Goal: Information Seeking & Learning: Learn about a topic

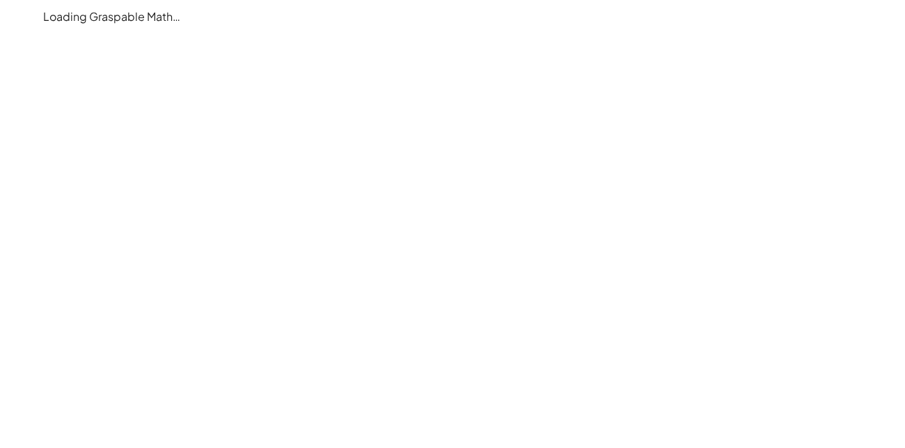
click at [390, 163] on main "Loading Graspable Math…" at bounding box center [452, 224] width 905 height 448
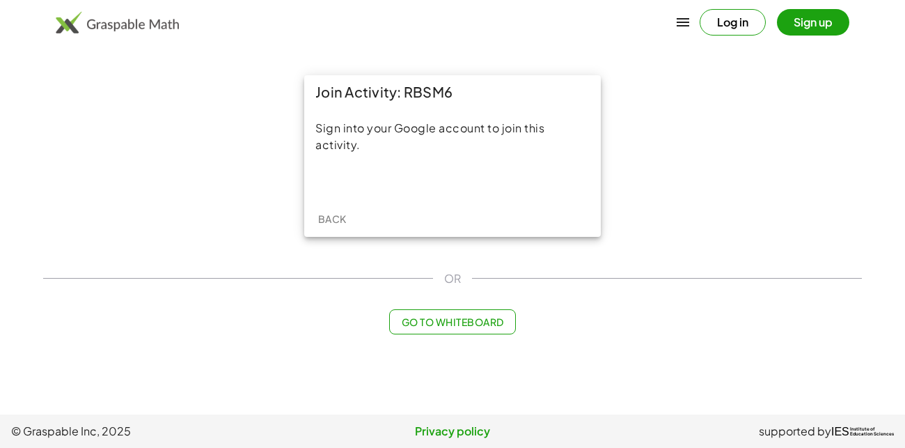
click at [394, 189] on div "Sign into your Google account to join this activity." at bounding box center [452, 155] width 297 height 92
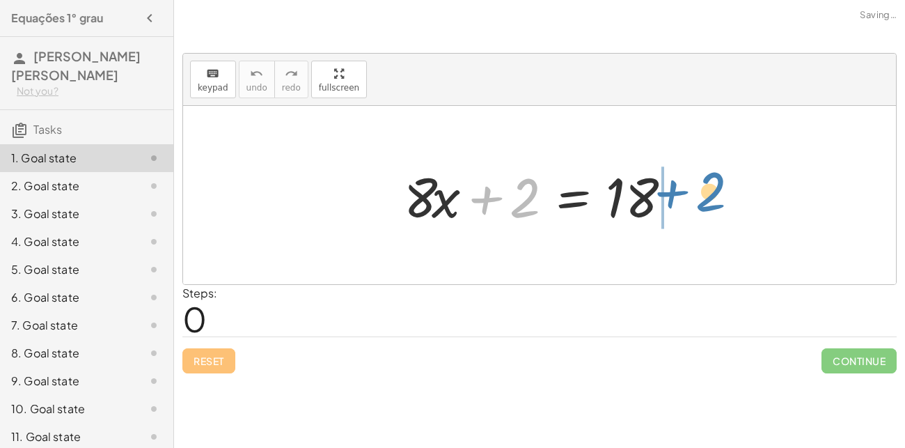
drag, startPoint x: 526, startPoint y: 213, endPoint x: 712, endPoint y: 208, distance: 186.1
click at [712, 208] on div "+ 2 + · 8 · x + 2 = 18" at bounding box center [539, 195] width 713 height 178
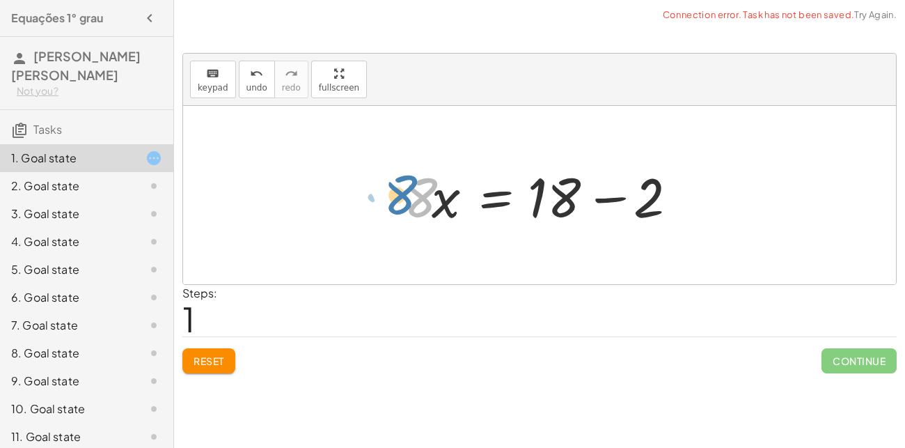
drag, startPoint x: 416, startPoint y: 210, endPoint x: 405, endPoint y: 209, distance: 10.5
click at [405, 209] on div at bounding box center [545, 196] width 296 height 72
click at [614, 199] on div at bounding box center [545, 196] width 296 height 72
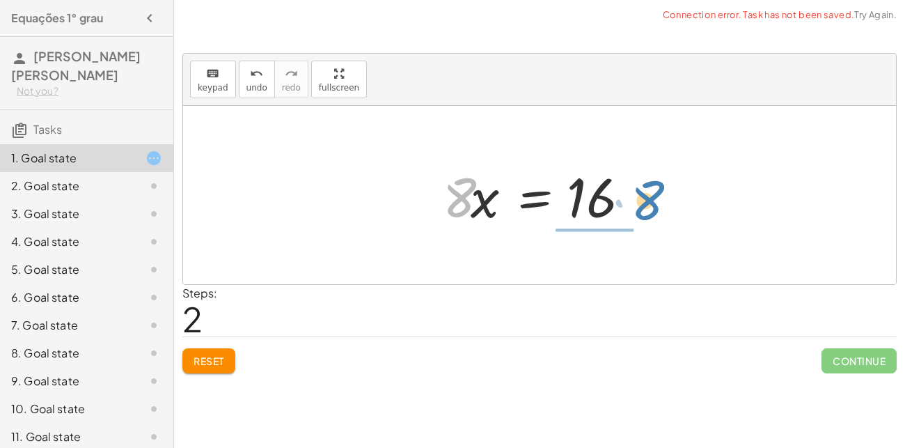
drag, startPoint x: 456, startPoint y: 210, endPoint x: 644, endPoint y: 212, distance: 188.1
click at [644, 212] on div at bounding box center [545, 196] width 218 height 72
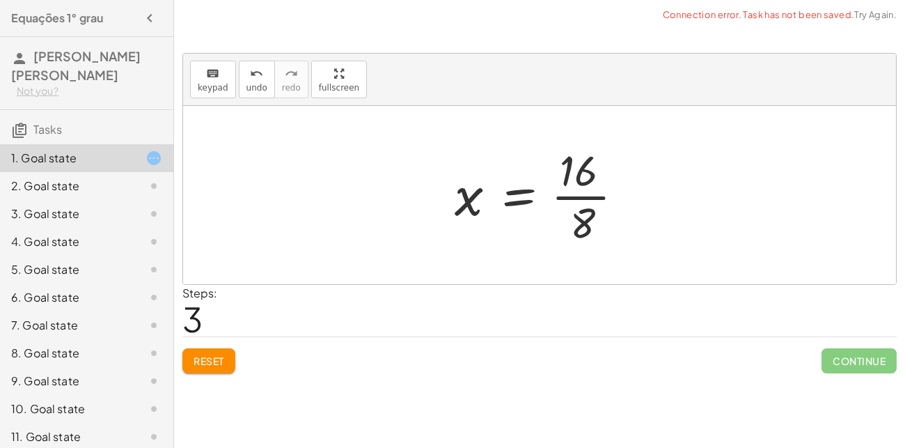
click at [583, 192] on div at bounding box center [545, 194] width 194 height 107
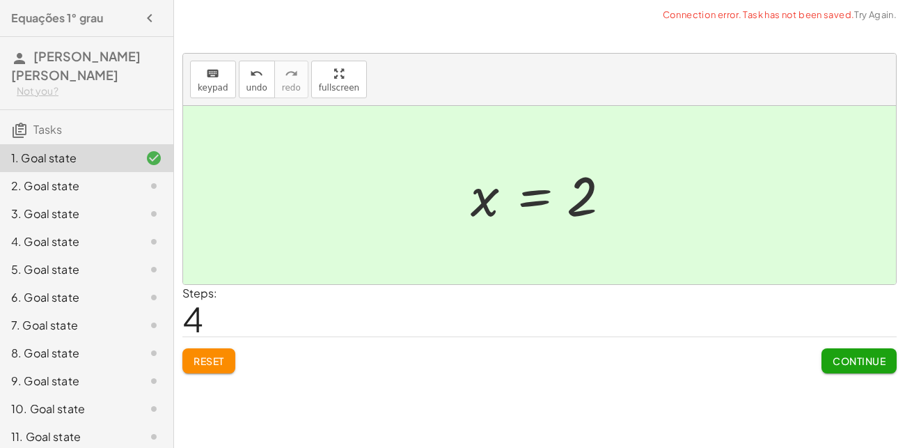
click at [122, 160] on div "1. Goal state" at bounding box center [67, 158] width 112 height 17
click at [212, 353] on button "Reset" at bounding box center [208, 360] width 53 height 25
click at [212, 355] on span "Reset" at bounding box center [209, 361] width 31 height 13
click at [717, 153] on div at bounding box center [539, 195] width 713 height 178
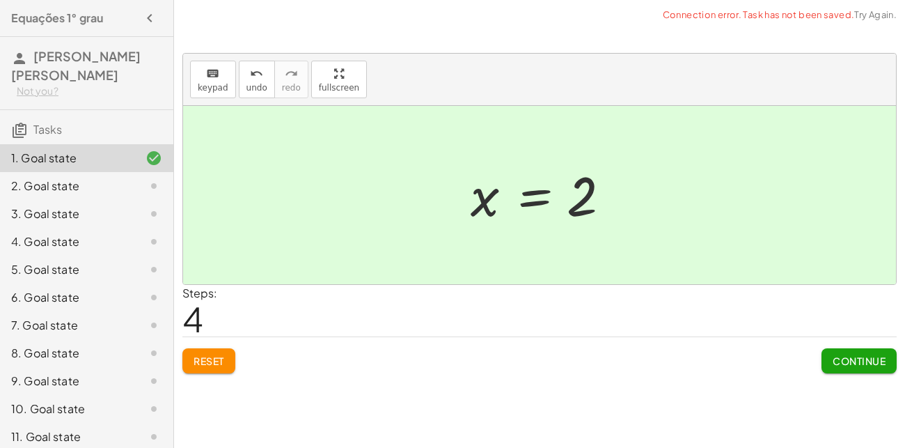
click at [193, 321] on span "4" at bounding box center [192, 318] width 21 height 42
click at [214, 361] on span "Reset" at bounding box center [209, 361] width 31 height 13
click at [139, 159] on div at bounding box center [142, 158] width 39 height 17
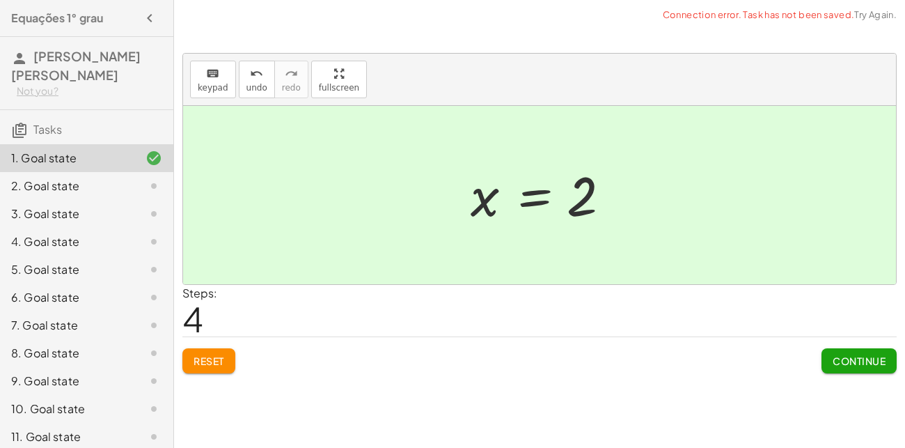
click at [88, 181] on div "2. Goal state" at bounding box center [67, 186] width 112 height 17
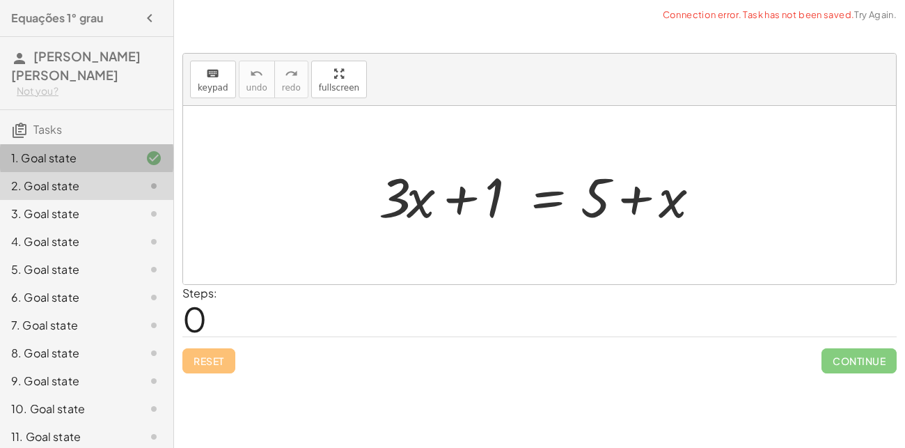
click at [98, 157] on div "1. Goal state" at bounding box center [67, 158] width 112 height 17
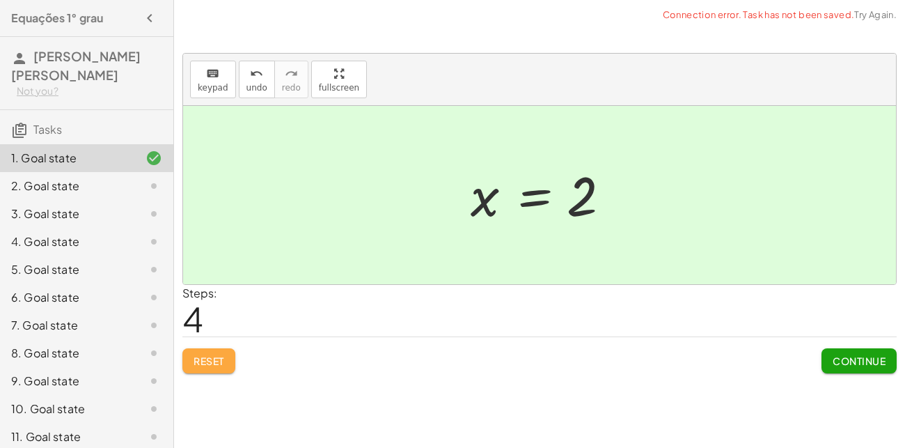
click at [205, 357] on span "Reset" at bounding box center [209, 361] width 31 height 13
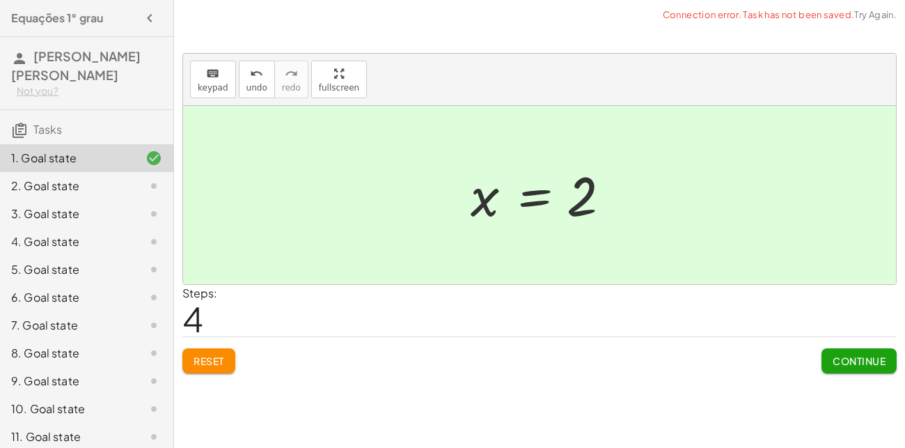
click at [205, 357] on span "Reset" at bounding box center [209, 361] width 31 height 13
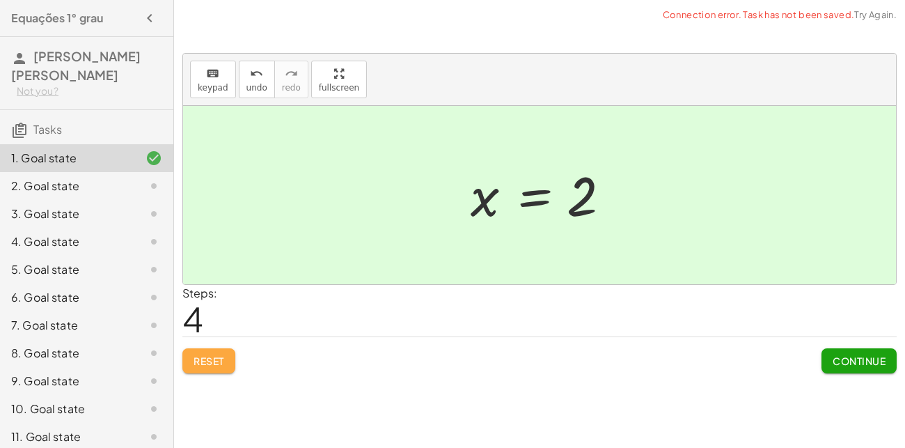
click at [205, 357] on span "Reset" at bounding box center [209, 361] width 31 height 13
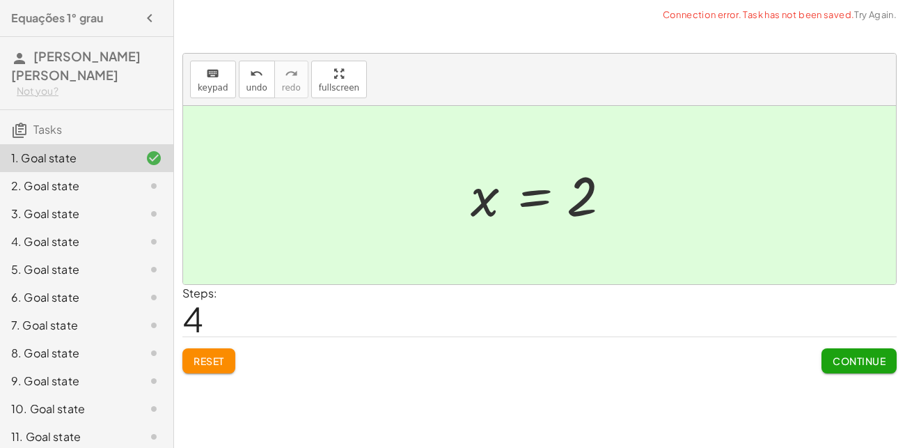
click at [205, 357] on span "Reset" at bounding box center [209, 361] width 31 height 13
click at [207, 359] on span "Reset" at bounding box center [209, 361] width 31 height 13
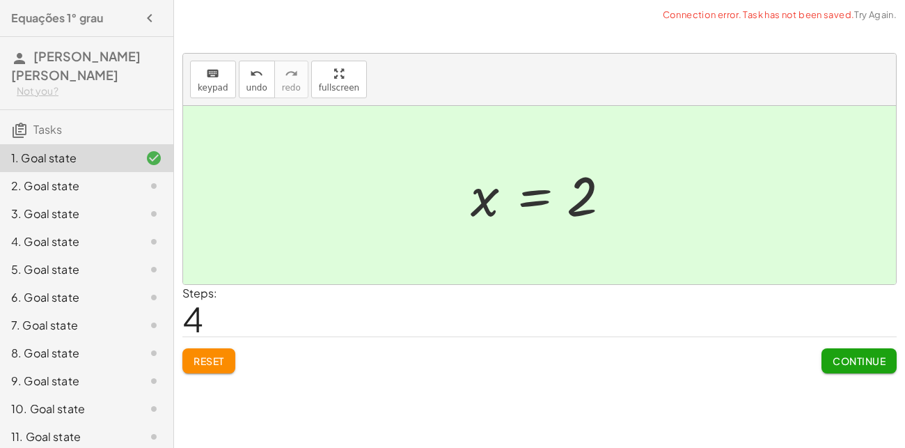
click at [205, 353] on button "Reset" at bounding box center [208, 360] width 53 height 25
click at [207, 354] on button "Reset" at bounding box center [208, 360] width 53 height 25
click at [207, 355] on span "Reset" at bounding box center [209, 361] width 31 height 13
drag, startPoint x: 207, startPoint y: 354, endPoint x: 221, endPoint y: 363, distance: 16.6
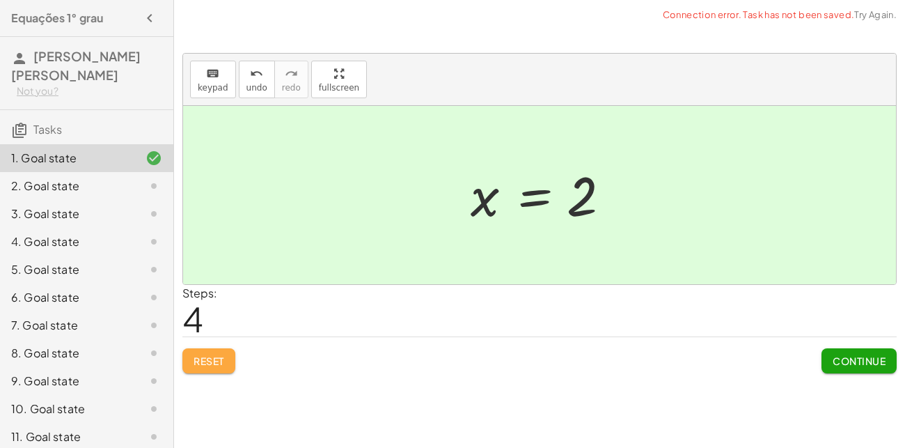
click at [221, 363] on span "Reset" at bounding box center [209, 361] width 31 height 13
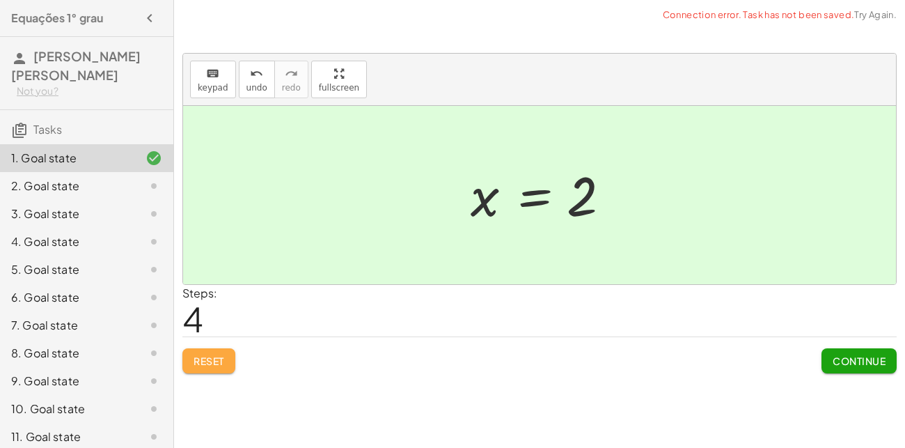
click at [221, 365] on span "Reset" at bounding box center [209, 361] width 31 height 13
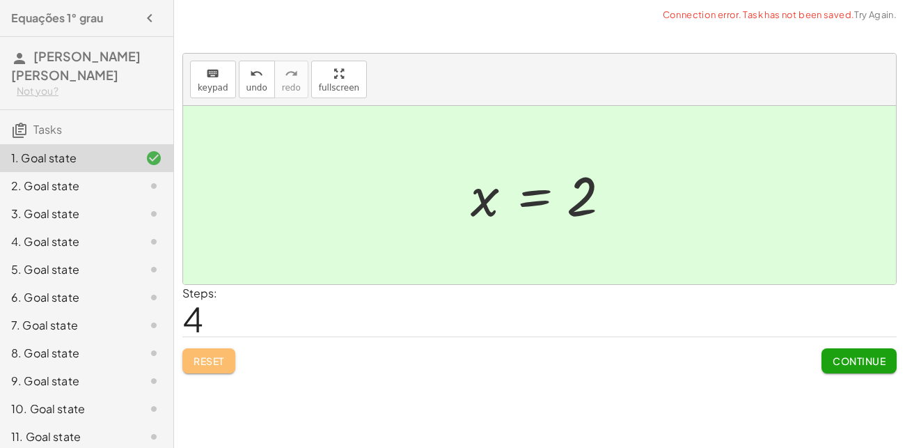
click at [221, 365] on span "Reset" at bounding box center [209, 361] width 31 height 13
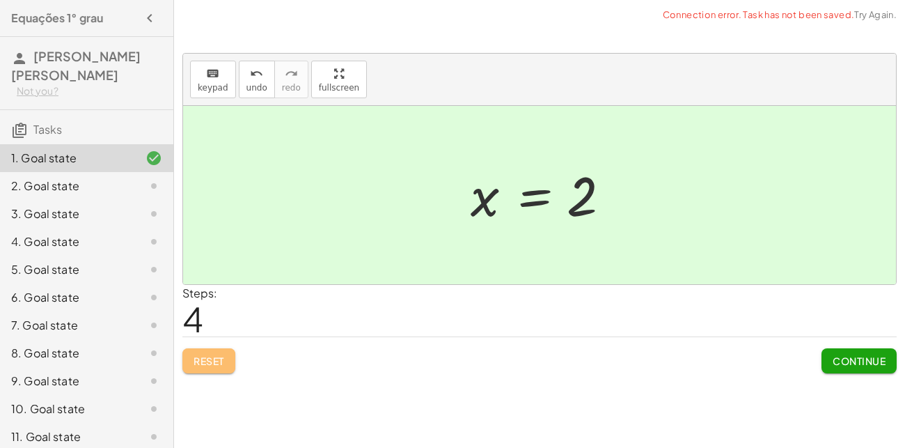
click at [221, 365] on span "Reset" at bounding box center [209, 361] width 31 height 13
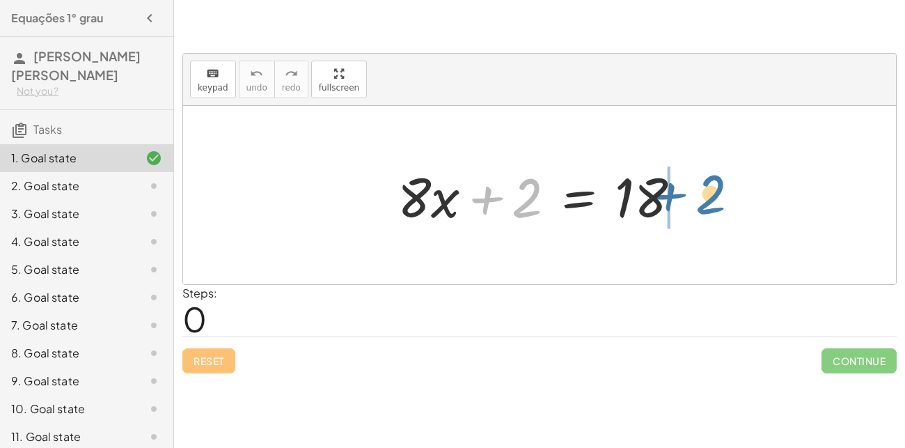
drag, startPoint x: 518, startPoint y: 210, endPoint x: 704, endPoint y: 205, distance: 186.0
click at [704, 205] on div "+ 2 + · 8 · x + 2 = 18" at bounding box center [539, 195] width 713 height 178
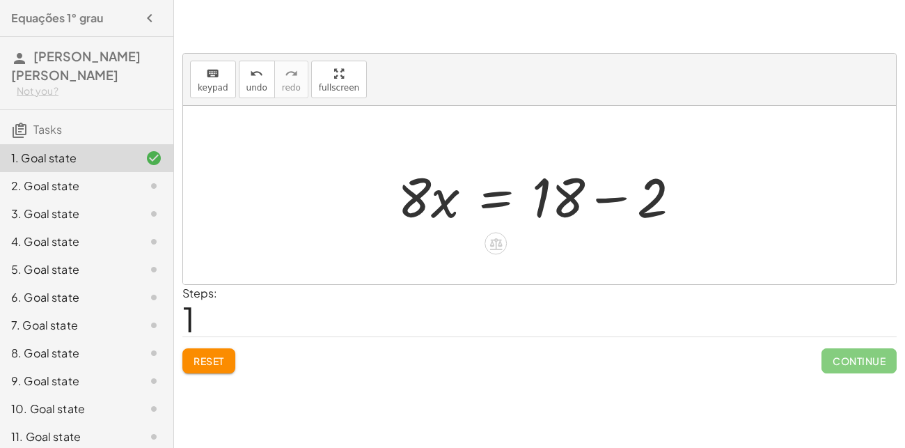
click at [656, 197] on div at bounding box center [545, 196] width 308 height 72
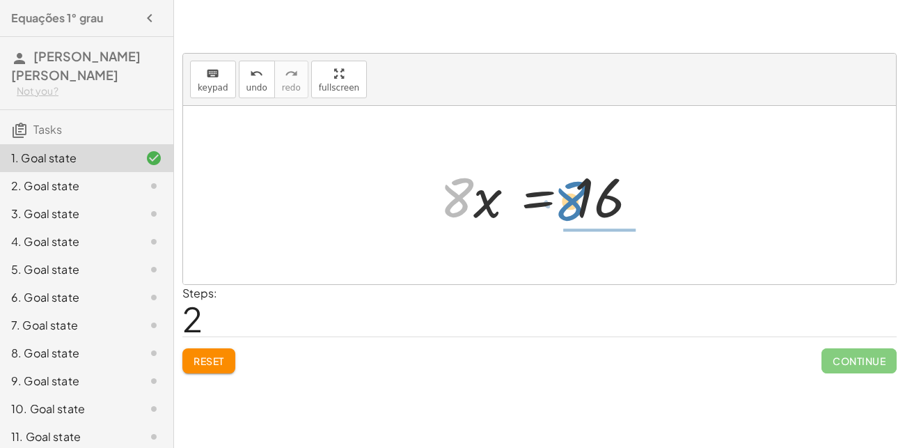
drag, startPoint x: 448, startPoint y: 210, endPoint x: 571, endPoint y: 215, distance: 123.4
click at [571, 215] on div at bounding box center [544, 196] width 223 height 72
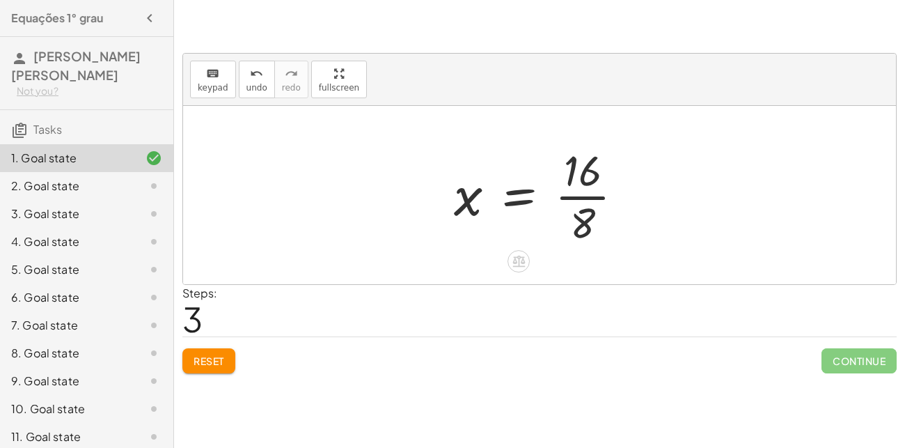
click at [571, 215] on div at bounding box center [544, 194] width 195 height 107
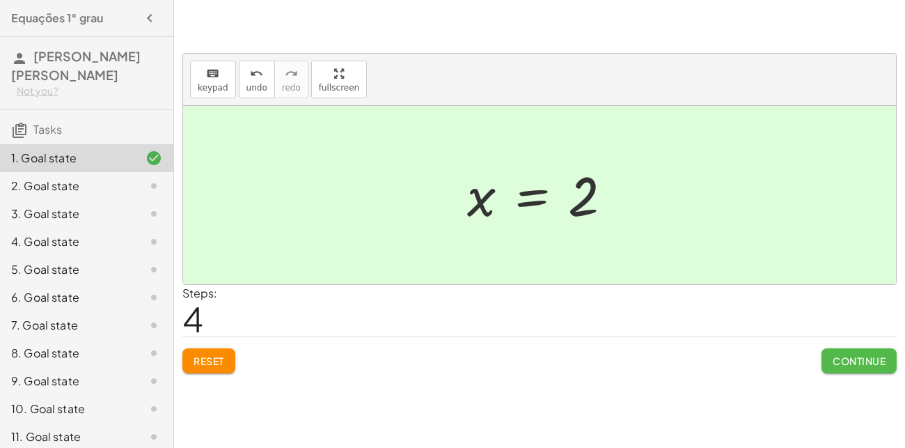
click at [871, 362] on span "Continue" at bounding box center [859, 361] width 53 height 13
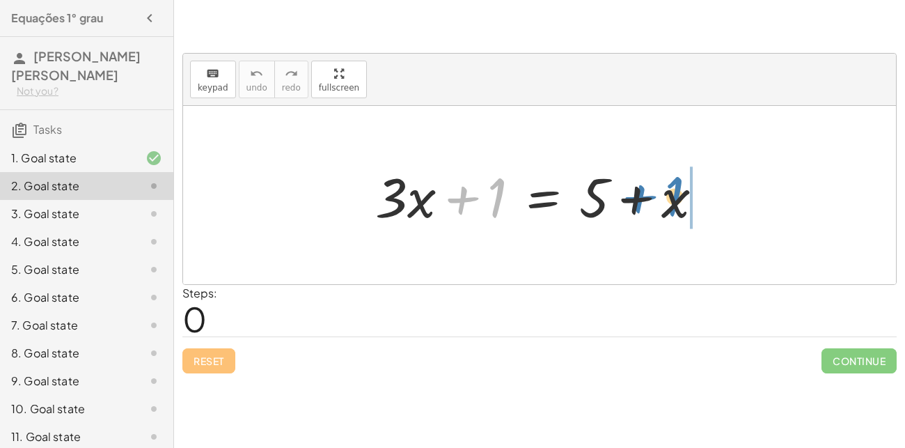
drag, startPoint x: 496, startPoint y: 203, endPoint x: 674, endPoint y: 202, distance: 178.3
click at [674, 202] on div at bounding box center [544, 196] width 353 height 72
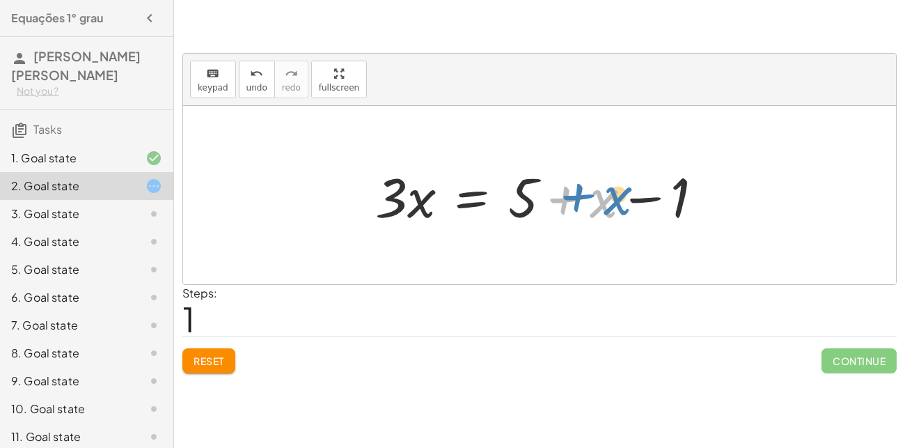
drag, startPoint x: 605, startPoint y: 201, endPoint x: 619, endPoint y: 198, distance: 14.2
click at [619, 198] on div at bounding box center [544, 196] width 353 height 72
drag, startPoint x: 598, startPoint y: 203, endPoint x: 370, endPoint y: 194, distance: 227.9
click at [370, 194] on div at bounding box center [544, 196] width 353 height 72
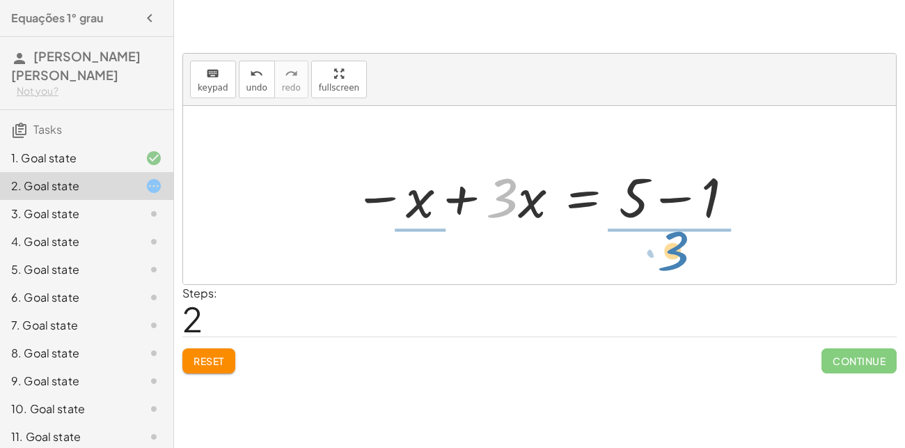
drag, startPoint x: 499, startPoint y: 205, endPoint x: 669, endPoint y: 258, distance: 178.7
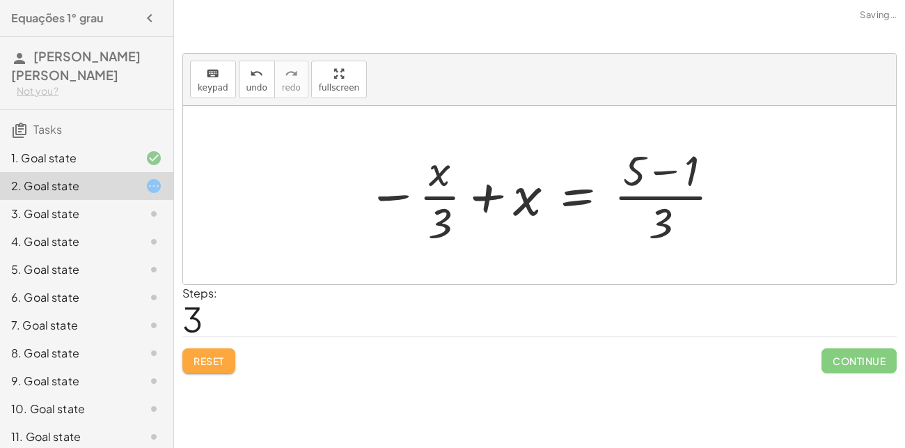
click at [219, 352] on button "Reset" at bounding box center [208, 360] width 53 height 25
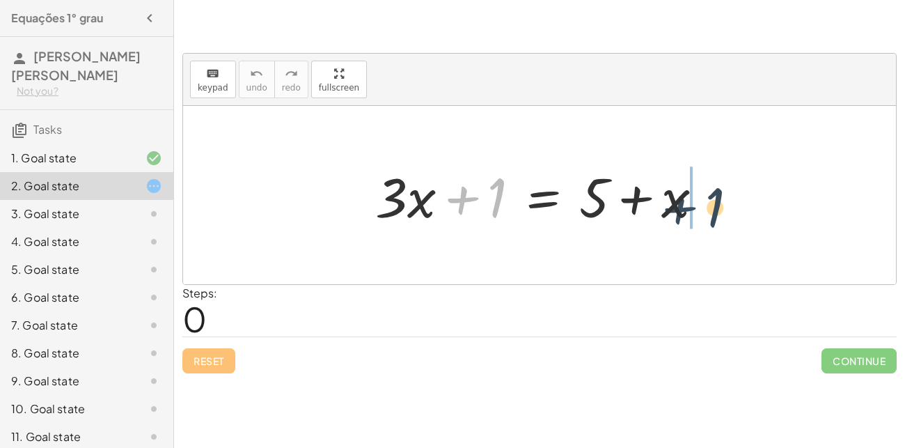
drag, startPoint x: 479, startPoint y: 196, endPoint x: 729, endPoint y: 205, distance: 250.2
click at [729, 205] on div "+ 1 + · 3 · x + 1 = + 5 + x" at bounding box center [539, 195] width 713 height 178
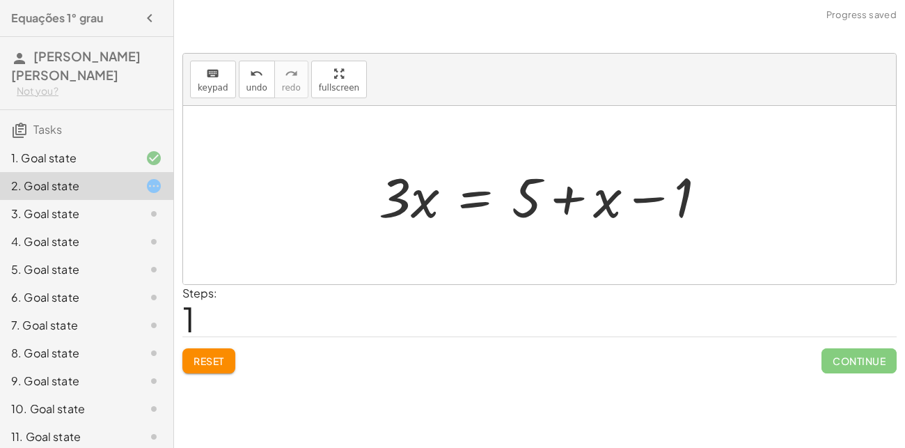
click at [677, 203] on div at bounding box center [548, 196] width 353 height 72
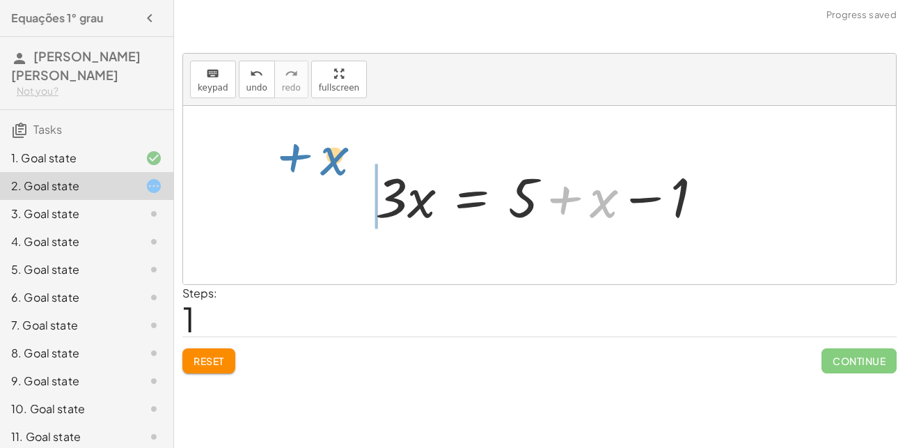
drag, startPoint x: 609, startPoint y: 206, endPoint x: 363, endPoint y: 169, distance: 248.7
click at [363, 169] on div "+ · 3 · x + 1 = + 5 + x + x · 3 · x 1 = + 5 + x −" at bounding box center [540, 195] width 371 height 79
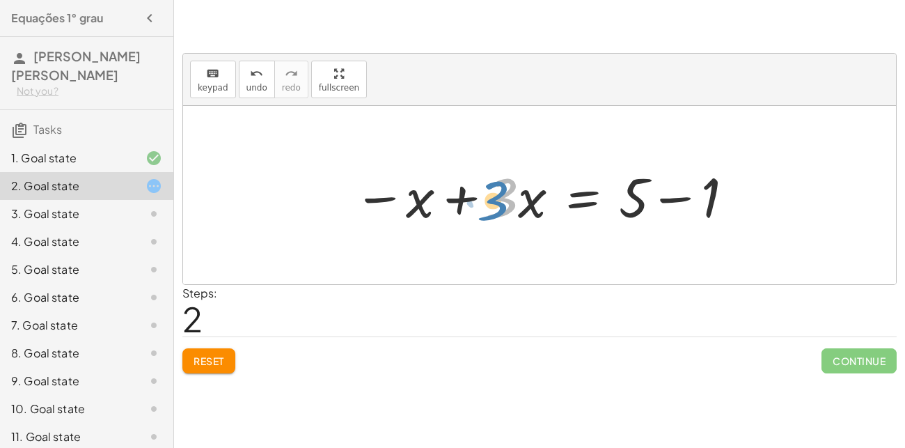
drag, startPoint x: 492, startPoint y: 204, endPoint x: 483, endPoint y: 206, distance: 9.3
click at [483, 206] on div at bounding box center [545, 196] width 396 height 72
click at [640, 177] on div at bounding box center [545, 196] width 396 height 72
click at [678, 204] on div at bounding box center [545, 196] width 396 height 72
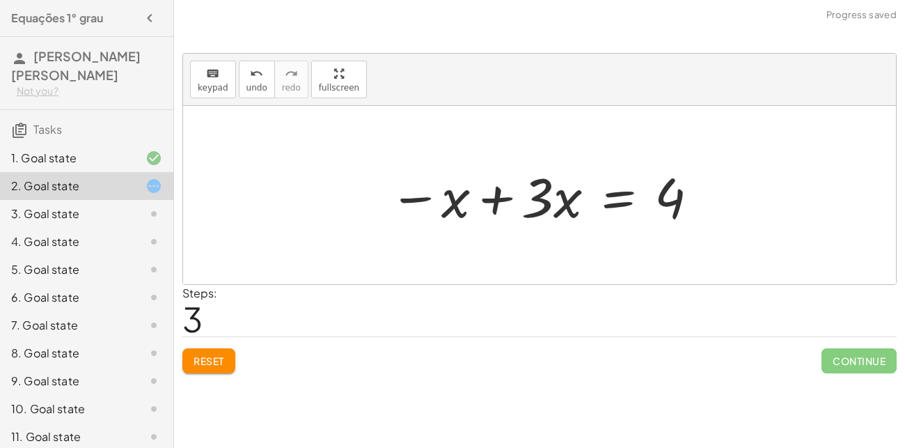
click at [190, 359] on button "Reset" at bounding box center [208, 360] width 53 height 25
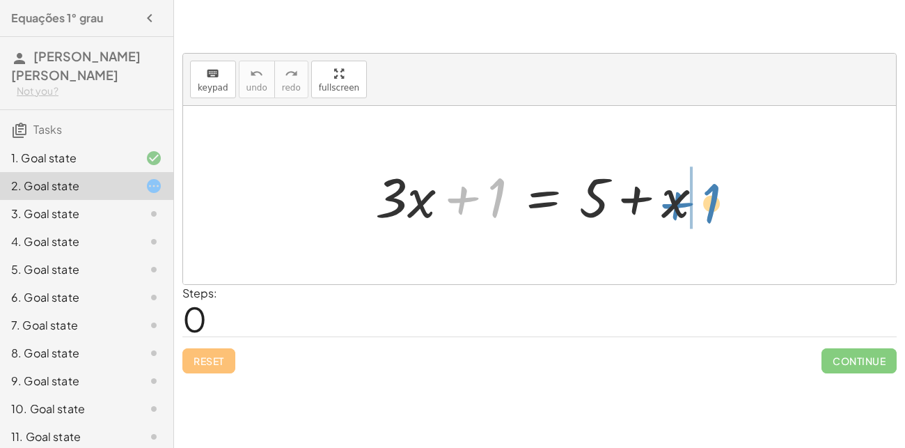
drag, startPoint x: 456, startPoint y: 200, endPoint x: 671, endPoint y: 205, distance: 215.3
click at [671, 205] on div at bounding box center [544, 196] width 353 height 72
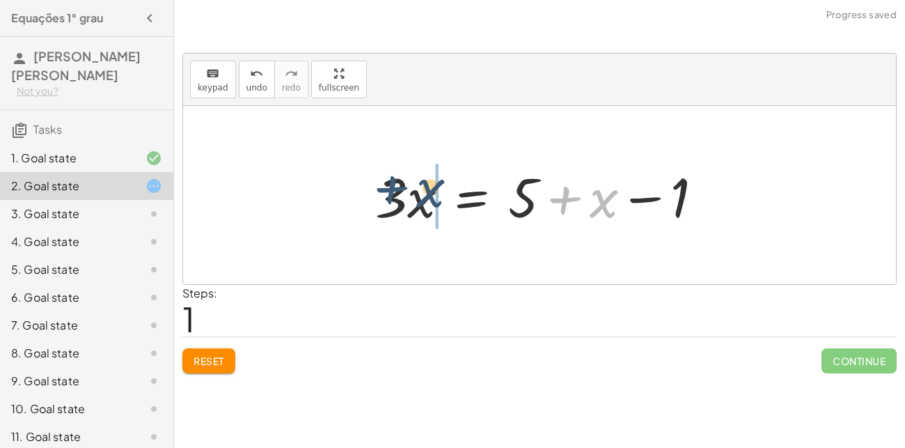
drag, startPoint x: 586, startPoint y: 204, endPoint x: 398, endPoint y: 193, distance: 188.4
click at [398, 193] on div at bounding box center [544, 196] width 353 height 72
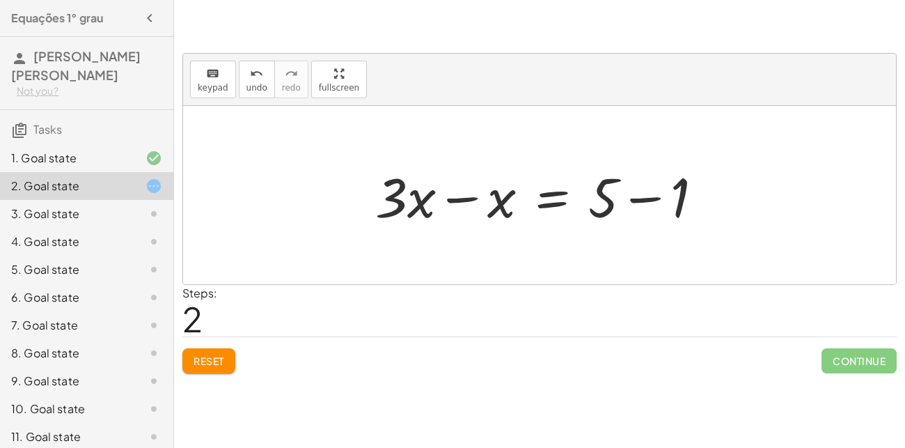
click at [586, 196] on div at bounding box center [544, 196] width 353 height 72
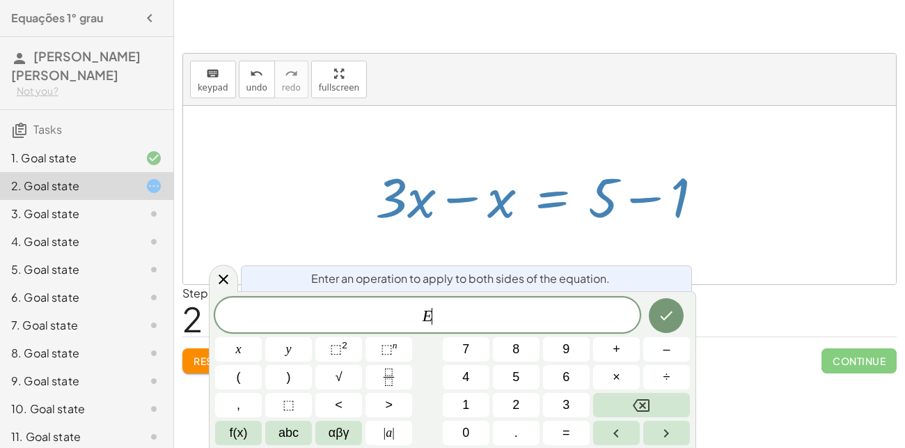
click at [614, 189] on div at bounding box center [544, 196] width 353 height 72
click at [704, 235] on div at bounding box center [539, 195] width 713 height 178
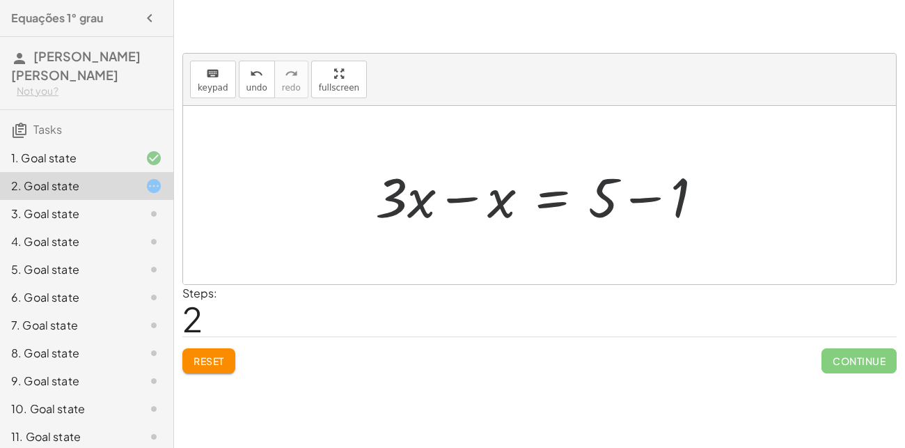
click at [625, 189] on div at bounding box center [544, 196] width 353 height 72
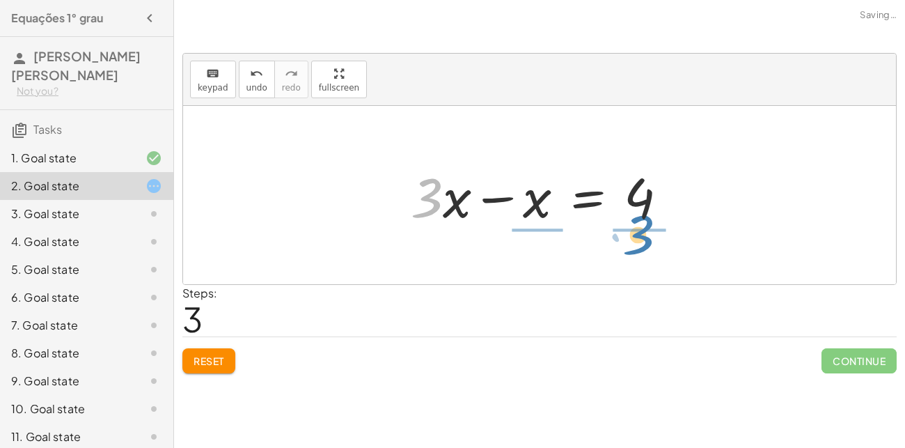
drag, startPoint x: 433, startPoint y: 203, endPoint x: 650, endPoint y: 234, distance: 218.9
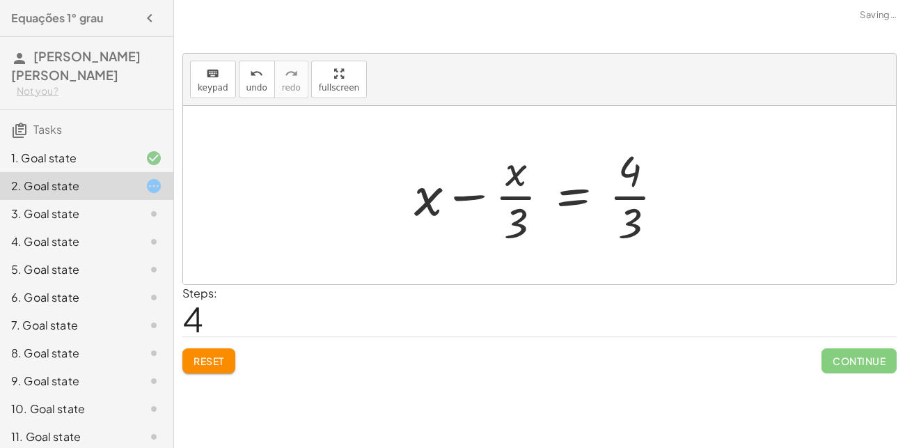
click at [633, 192] on div at bounding box center [544, 194] width 275 height 107
click at [635, 201] on div at bounding box center [544, 194] width 275 height 107
drag, startPoint x: 634, startPoint y: 224, endPoint x: 402, endPoint y: 198, distance: 233.4
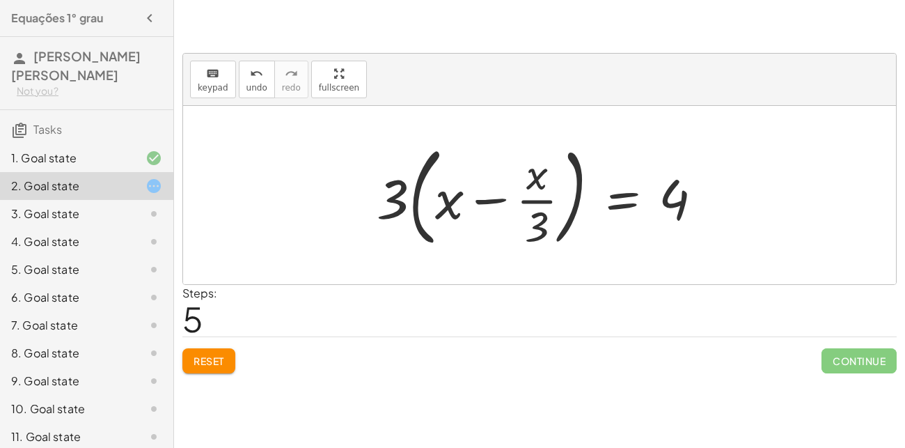
click at [220, 353] on button "Reset" at bounding box center [208, 360] width 53 height 25
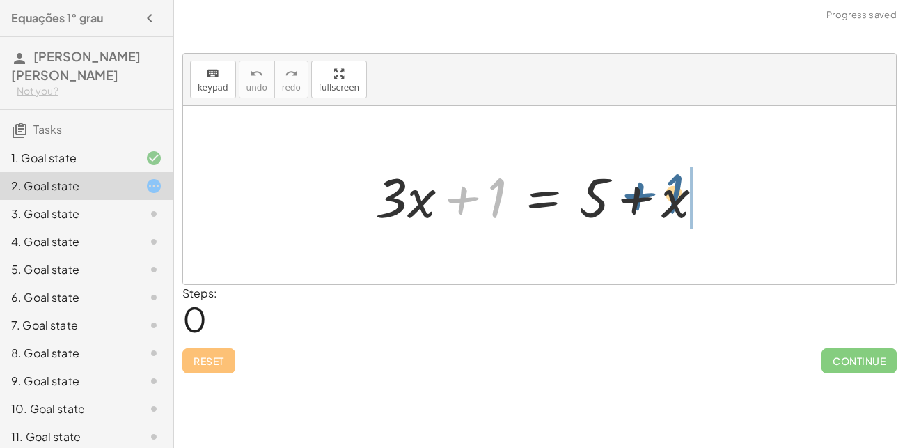
drag, startPoint x: 485, startPoint y: 205, endPoint x: 666, endPoint y: 204, distance: 180.4
click at [666, 204] on div at bounding box center [544, 196] width 353 height 72
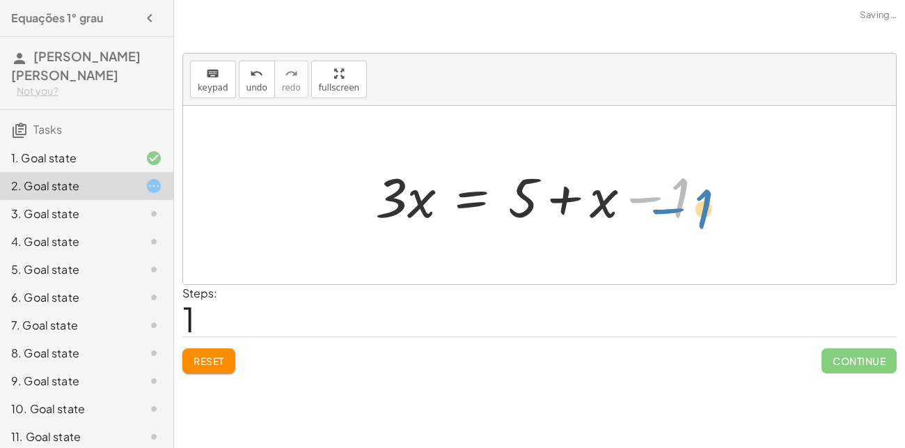
drag, startPoint x: 673, startPoint y: 207, endPoint x: 698, endPoint y: 212, distance: 25.7
click at [698, 212] on div at bounding box center [544, 196] width 353 height 72
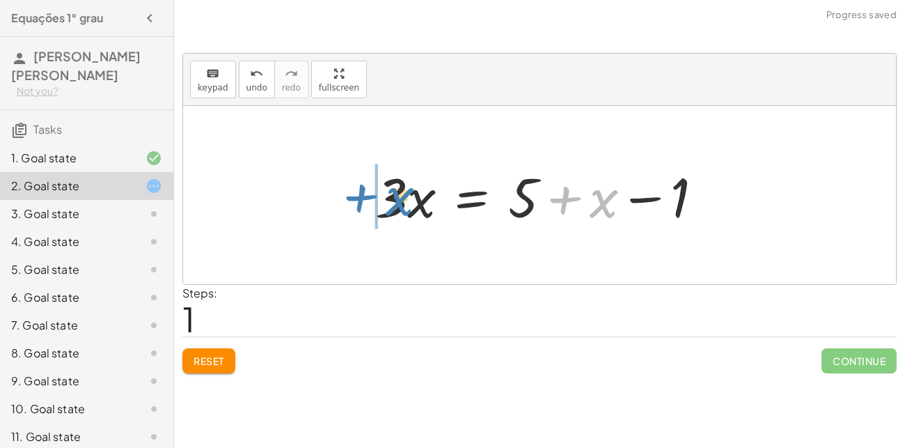
drag, startPoint x: 607, startPoint y: 205, endPoint x: 402, endPoint y: 203, distance: 204.8
click at [402, 203] on div at bounding box center [544, 196] width 353 height 72
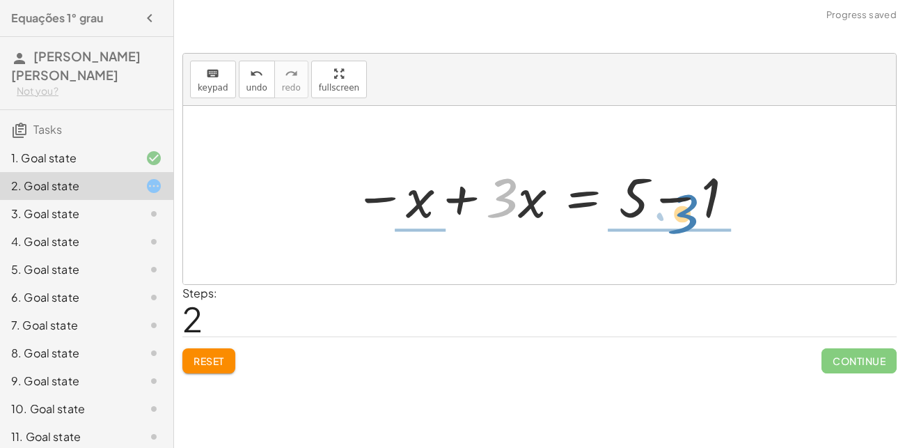
drag, startPoint x: 490, startPoint y: 198, endPoint x: 671, endPoint y: 214, distance: 181.1
click at [671, 214] on div at bounding box center [545, 196] width 396 height 72
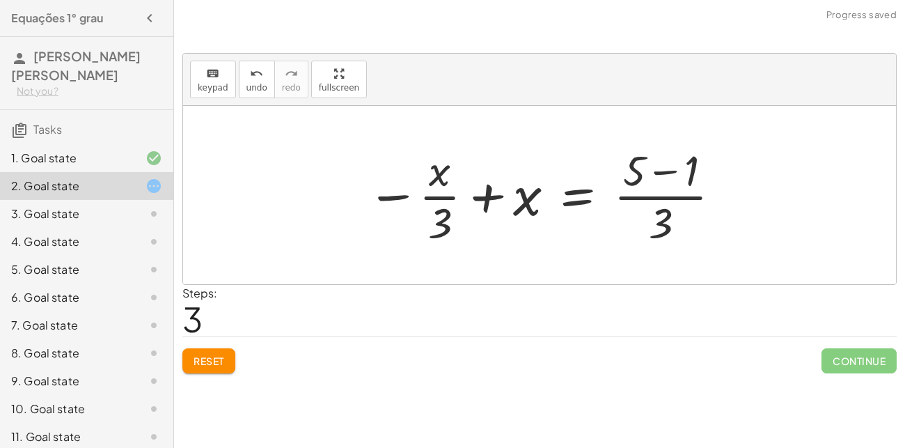
click at [671, 214] on div at bounding box center [545, 194] width 370 height 107
click at [656, 178] on div at bounding box center [545, 194] width 370 height 107
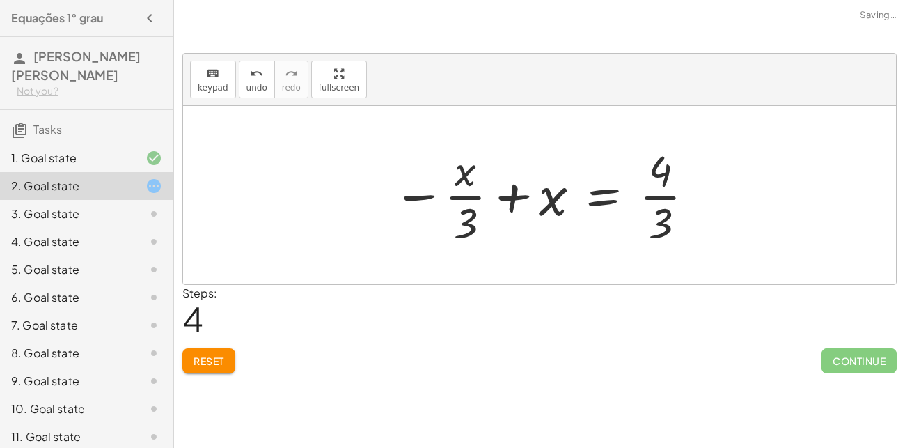
click at [653, 194] on div at bounding box center [545, 194] width 318 height 107
drag, startPoint x: 664, startPoint y: 180, endPoint x: 469, endPoint y: 221, distance: 199.5
click at [469, 221] on div at bounding box center [545, 194] width 318 height 107
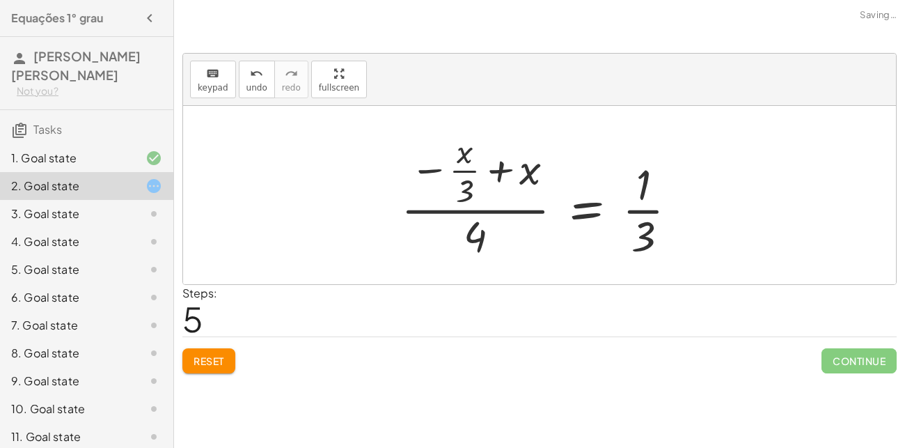
click at [428, 195] on div at bounding box center [545, 195] width 302 height 134
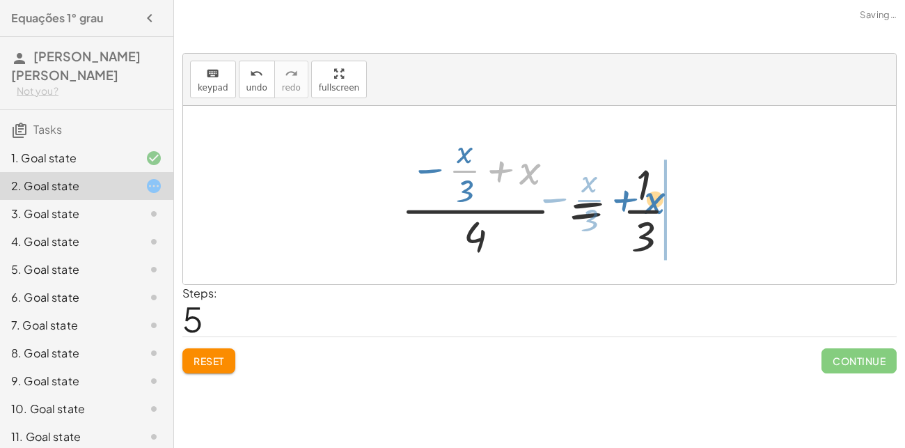
drag, startPoint x: 537, startPoint y: 172, endPoint x: 662, endPoint y: 201, distance: 128.7
click at [662, 201] on div at bounding box center [545, 195] width 302 height 134
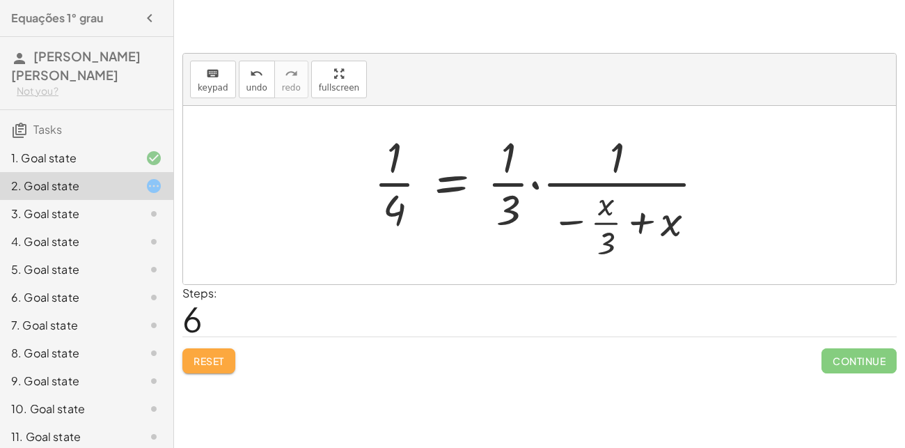
click at [223, 361] on span "Reset" at bounding box center [209, 361] width 31 height 13
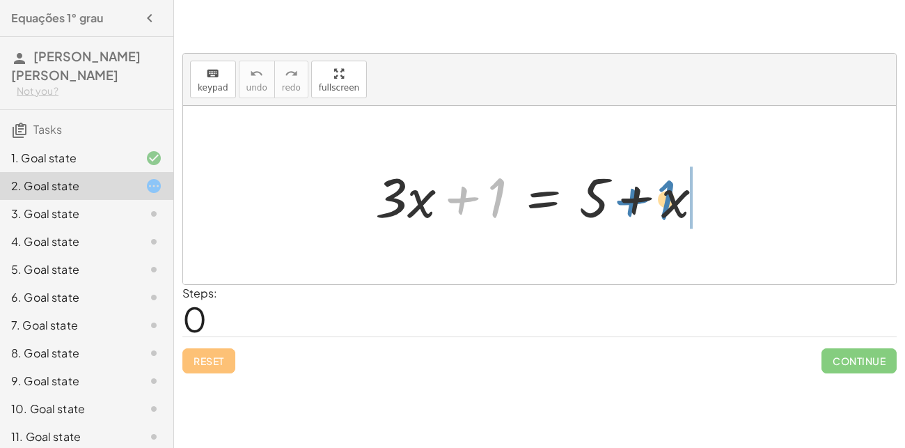
drag, startPoint x: 496, startPoint y: 191, endPoint x: 665, endPoint y: 193, distance: 169.3
click at [665, 193] on div at bounding box center [544, 196] width 353 height 72
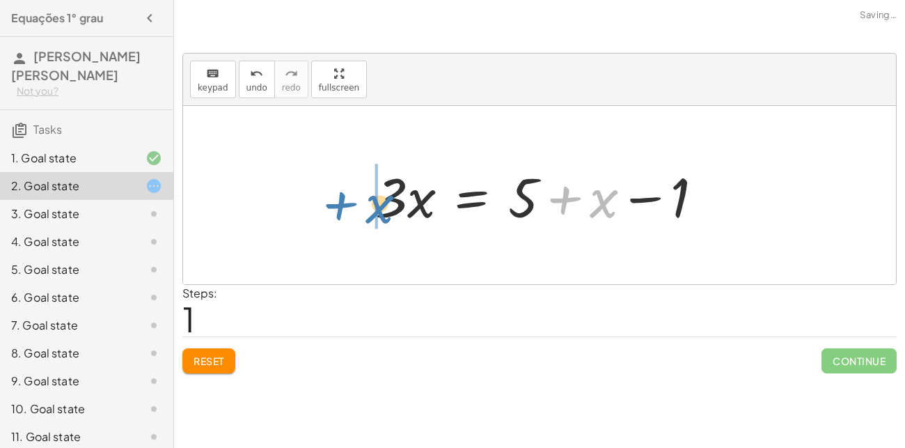
drag, startPoint x: 609, startPoint y: 203, endPoint x: 385, endPoint y: 207, distance: 224.3
click at [385, 207] on div at bounding box center [544, 196] width 353 height 72
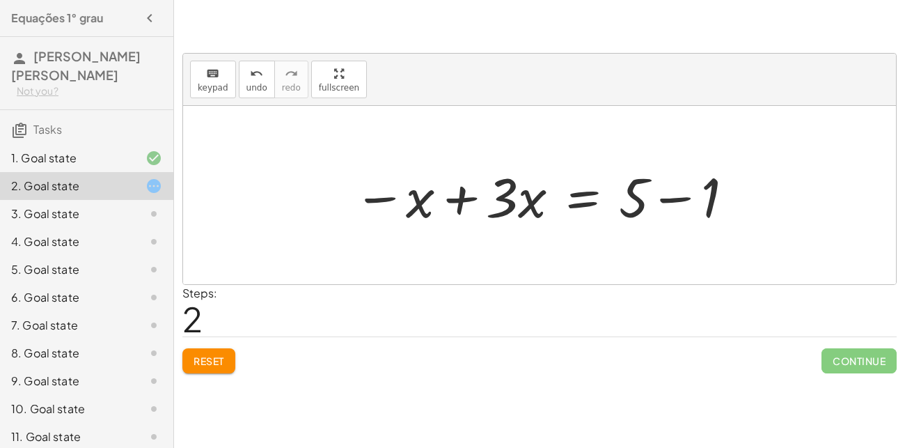
click at [699, 191] on div at bounding box center [545, 196] width 396 height 72
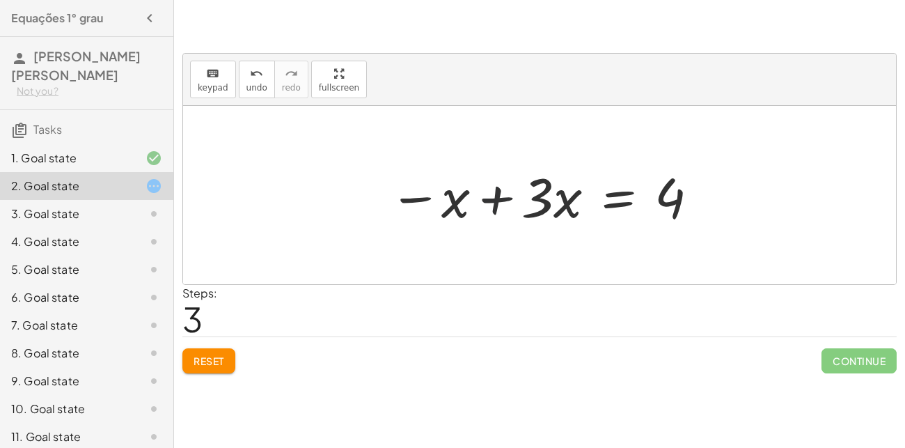
click at [497, 199] on div at bounding box center [544, 196] width 325 height 72
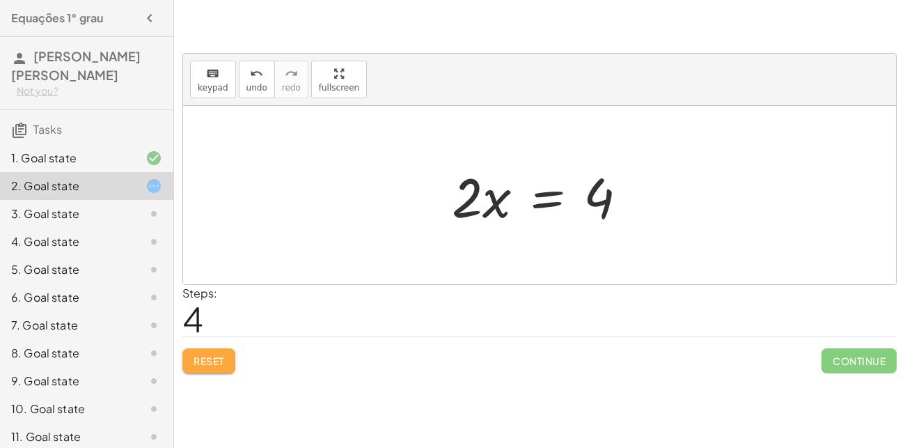
click at [226, 361] on button "Reset" at bounding box center [208, 360] width 53 height 25
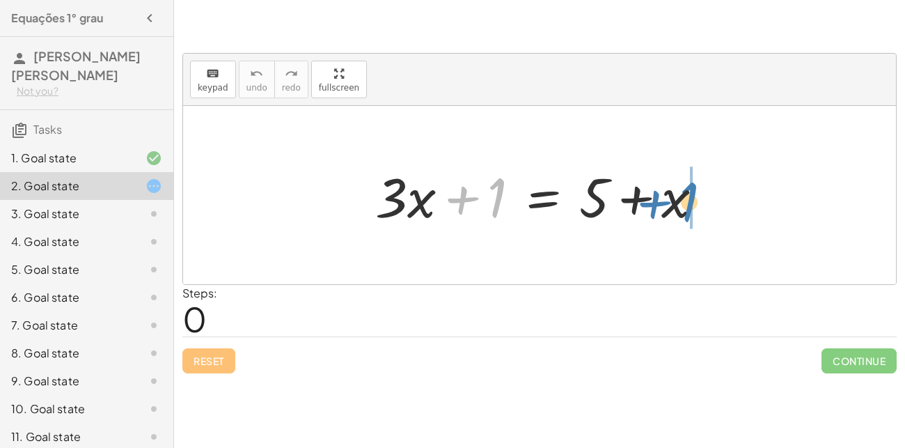
drag, startPoint x: 474, startPoint y: 199, endPoint x: 666, endPoint y: 203, distance: 192.3
click at [666, 203] on div at bounding box center [544, 196] width 353 height 72
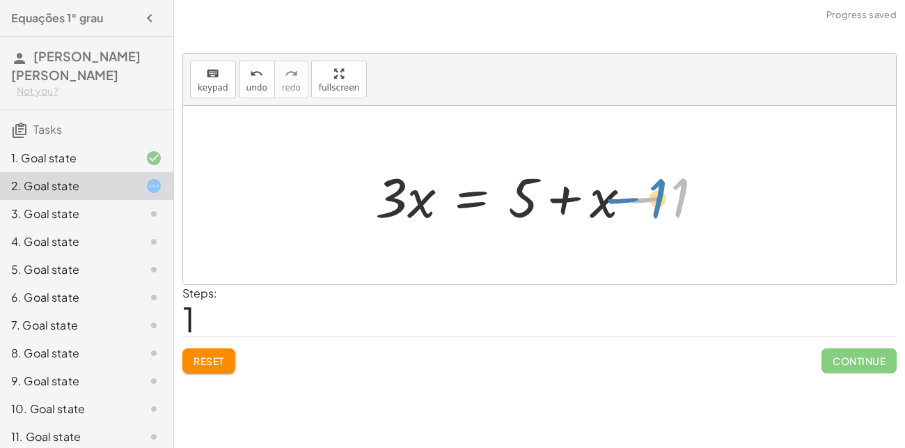
drag, startPoint x: 668, startPoint y: 205, endPoint x: 649, endPoint y: 205, distance: 18.8
click at [649, 205] on div at bounding box center [544, 196] width 353 height 72
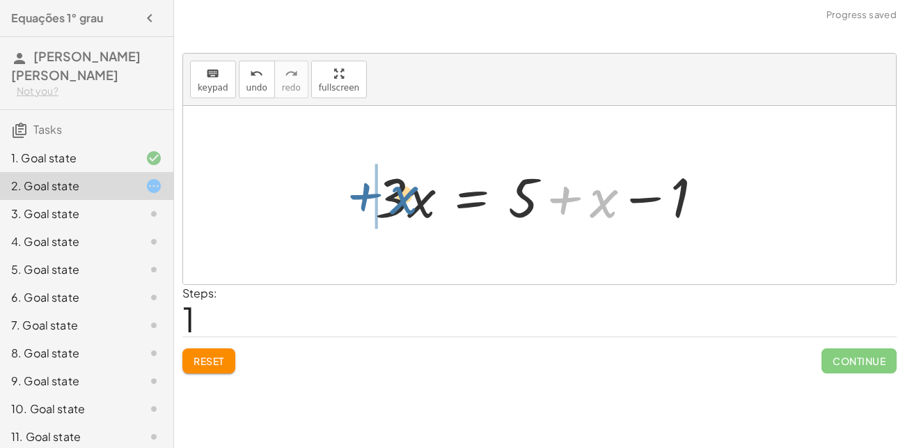
drag, startPoint x: 602, startPoint y: 205, endPoint x: 396, endPoint y: 200, distance: 206.2
click at [396, 200] on div at bounding box center [544, 196] width 353 height 72
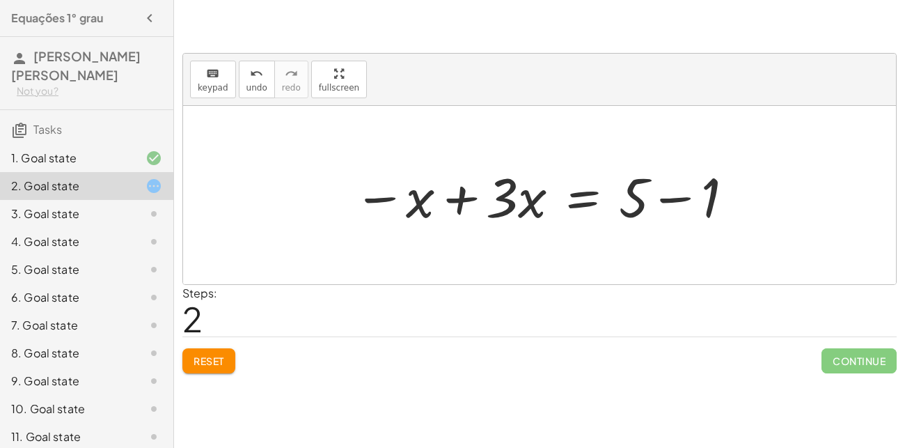
click at [452, 204] on div at bounding box center [545, 196] width 396 height 72
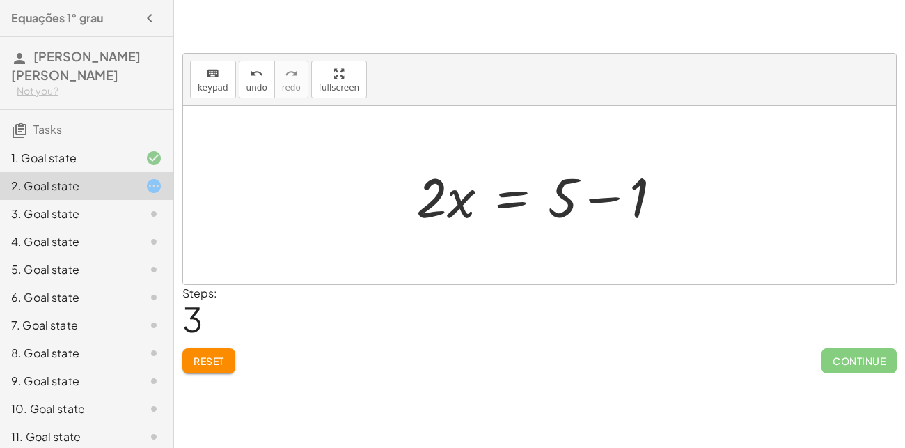
click at [567, 189] on div at bounding box center [545, 196] width 271 height 72
click at [593, 198] on div at bounding box center [545, 196] width 271 height 72
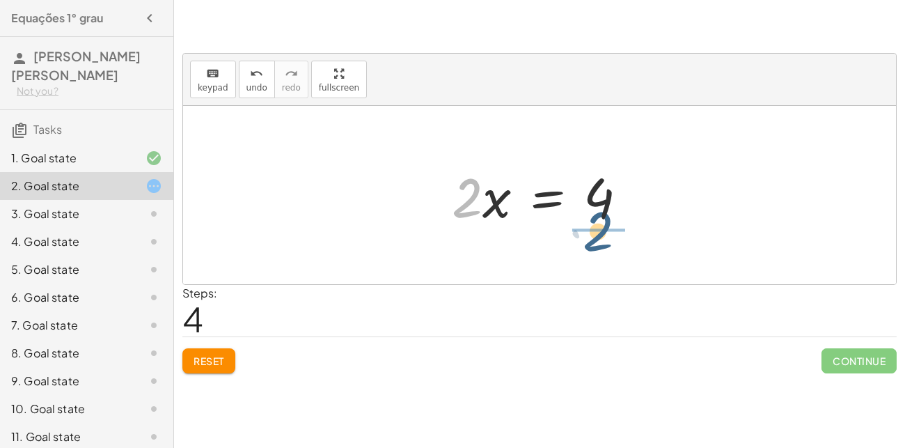
drag, startPoint x: 471, startPoint y: 203, endPoint x: 614, endPoint y: 235, distance: 146.3
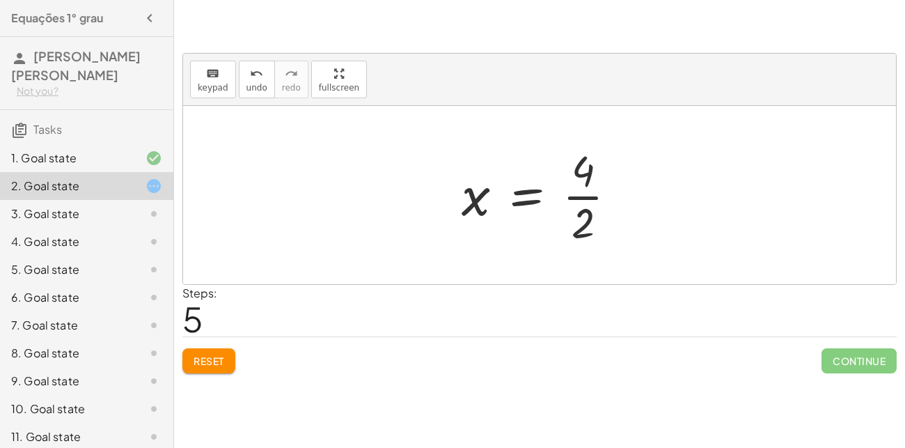
click at [571, 199] on div at bounding box center [545, 194] width 180 height 107
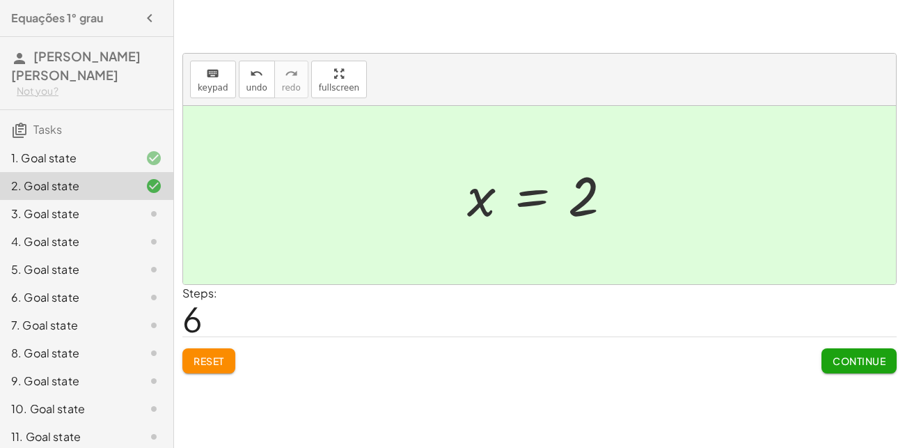
click at [822, 361] on button "Continue" at bounding box center [859, 360] width 75 height 25
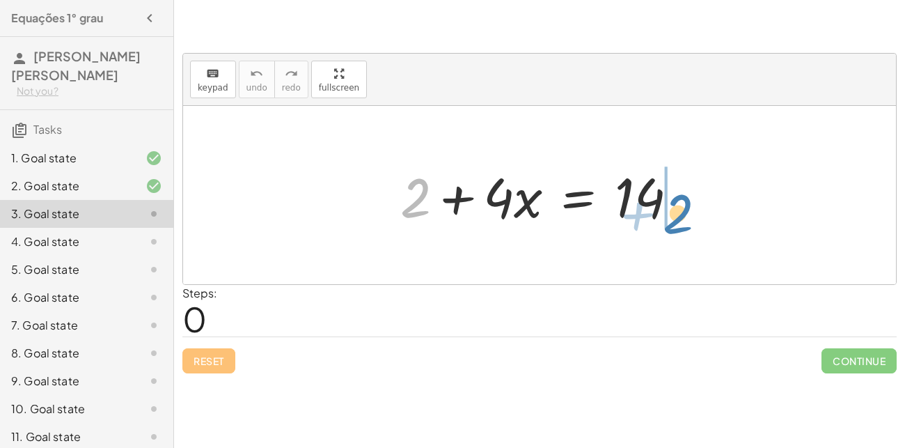
drag, startPoint x: 412, startPoint y: 201, endPoint x: 676, endPoint y: 213, distance: 264.2
click at [676, 213] on div at bounding box center [545, 196] width 302 height 72
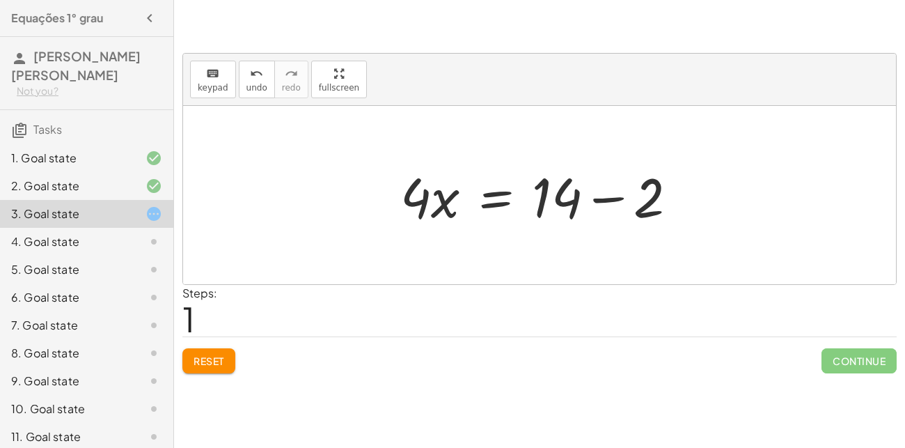
click at [556, 197] on div at bounding box center [545, 196] width 302 height 72
click at [610, 201] on div at bounding box center [545, 196] width 302 height 72
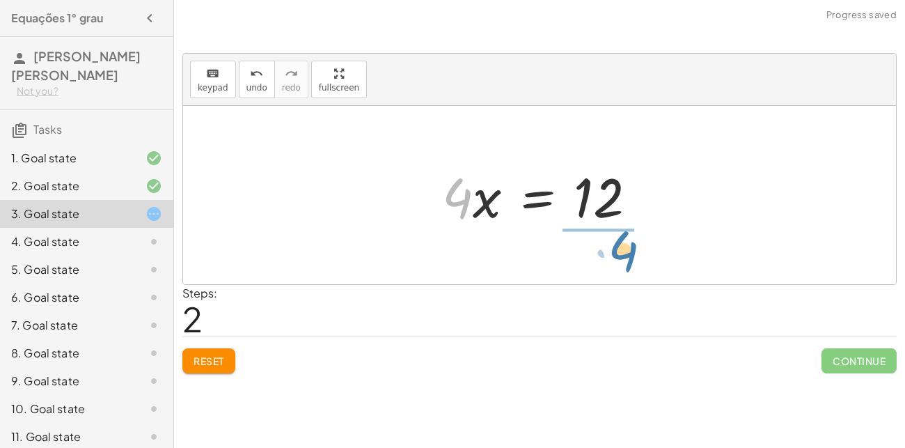
drag, startPoint x: 452, startPoint y: 200, endPoint x: 605, endPoint y: 244, distance: 158.9
click at [605, 244] on div "+ 2 + · 4 · x = 14 · 4 · x = + 14 − 2 · 4 · 4 · x = 12" at bounding box center [539, 195] width 713 height 178
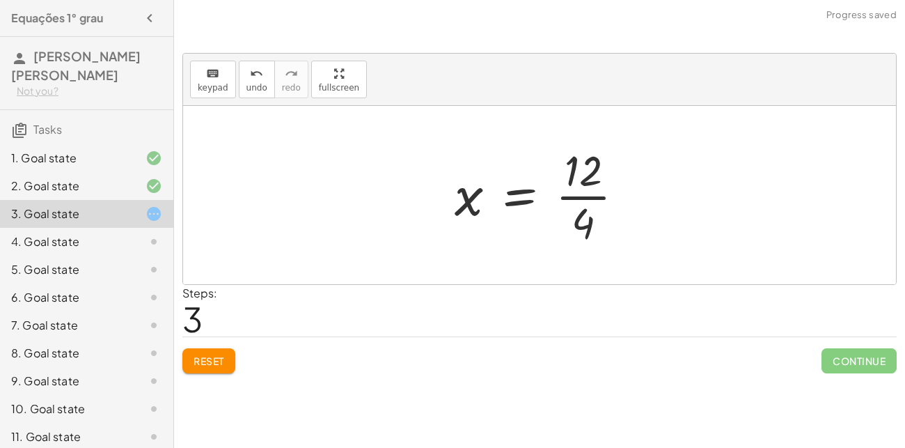
click at [598, 198] on div at bounding box center [545, 194] width 195 height 107
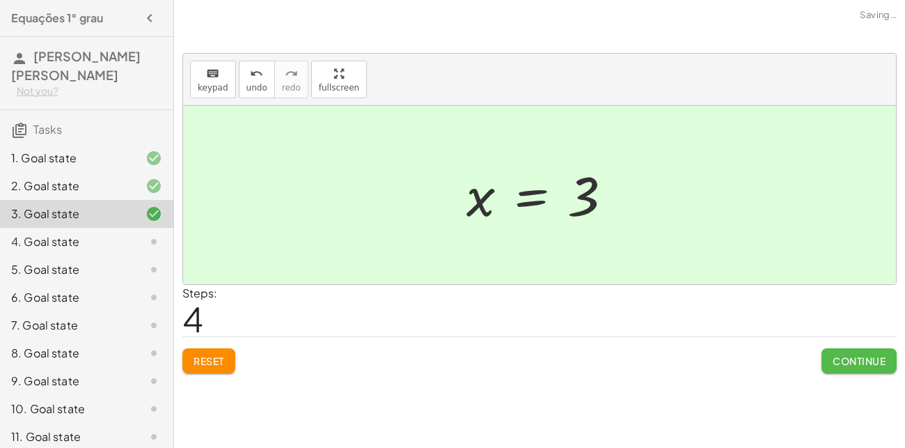
click at [844, 359] on span "Continue" at bounding box center [859, 361] width 53 height 13
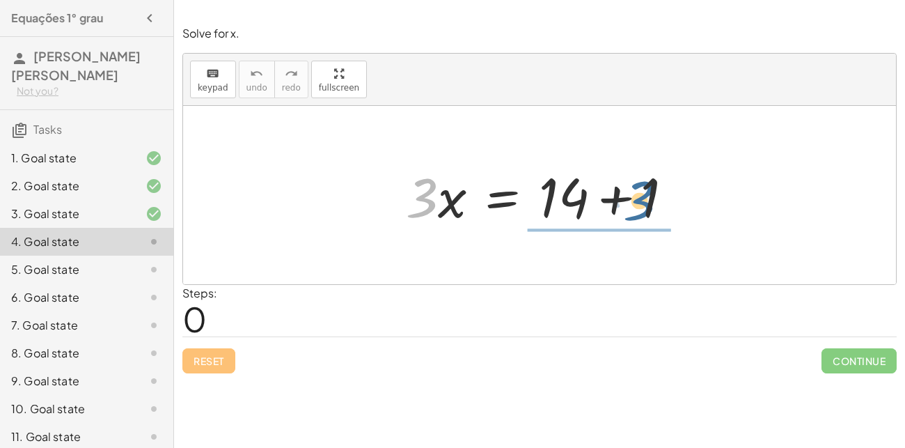
drag, startPoint x: 426, startPoint y: 201, endPoint x: 651, endPoint y: 202, distance: 225.0
click at [651, 202] on div at bounding box center [545, 196] width 293 height 72
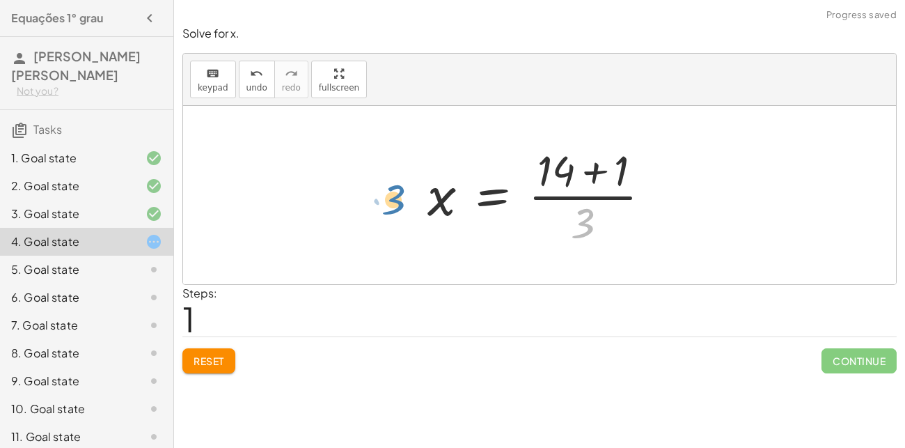
drag, startPoint x: 589, startPoint y: 221, endPoint x: 398, endPoint y: 198, distance: 191.6
drag, startPoint x: 580, startPoint y: 222, endPoint x: 456, endPoint y: 194, distance: 127.8
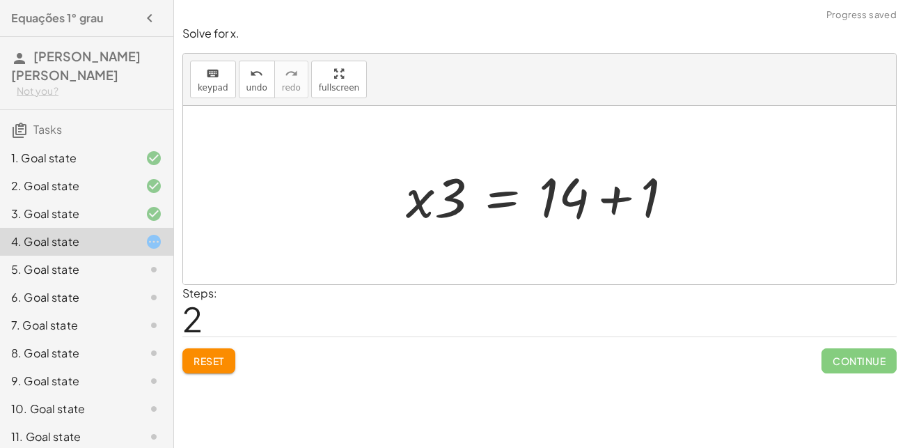
click at [579, 199] on div at bounding box center [545, 196] width 293 height 72
click at [612, 201] on div at bounding box center [545, 196] width 293 height 72
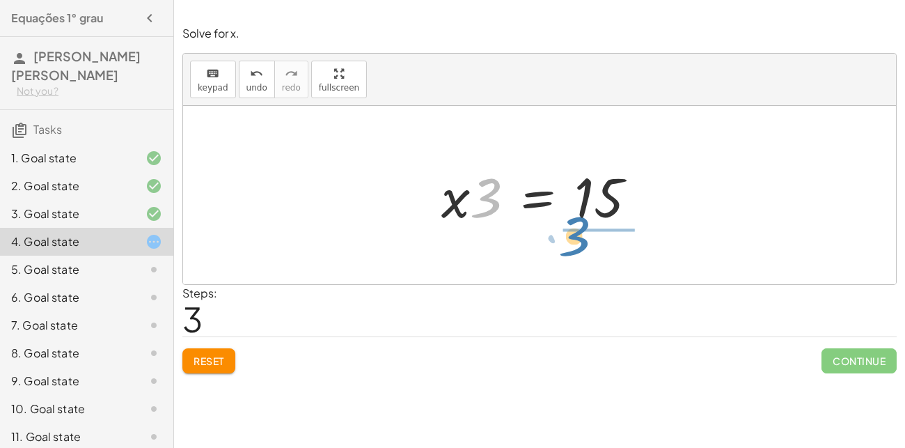
drag, startPoint x: 481, startPoint y: 203, endPoint x: 570, endPoint y: 242, distance: 97.0
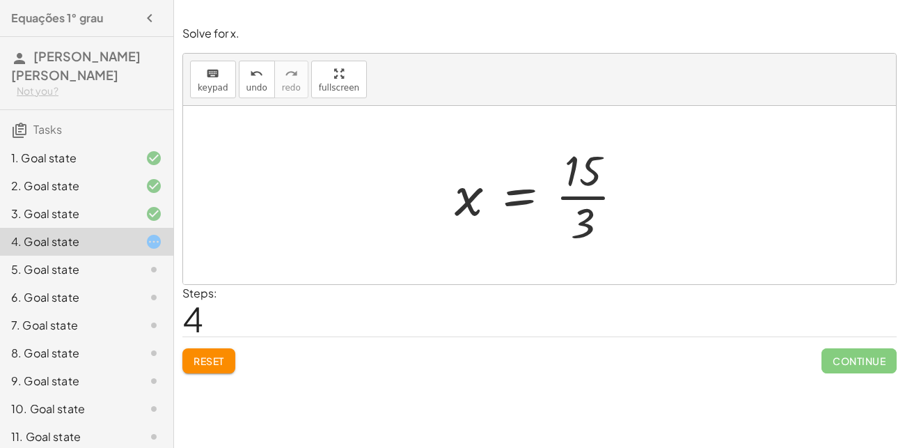
click at [565, 195] on div at bounding box center [545, 194] width 194 height 107
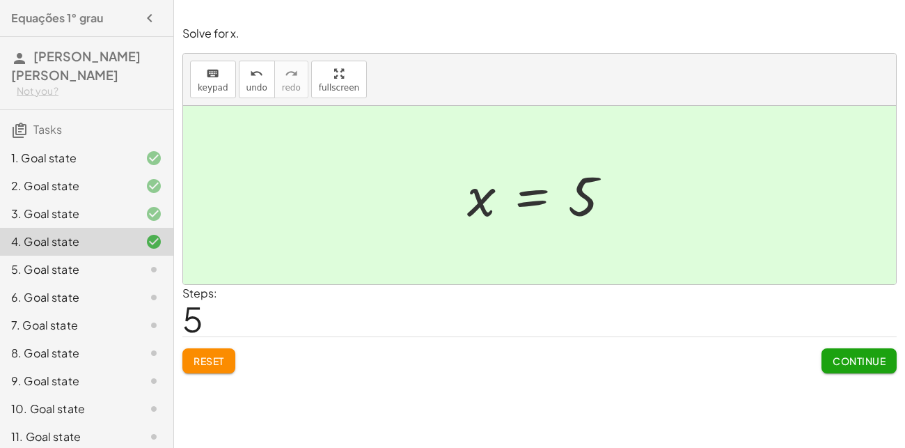
click at [839, 345] on div "Continue" at bounding box center [859, 355] width 75 height 36
click at [843, 358] on span "Continue" at bounding box center [859, 361] width 53 height 13
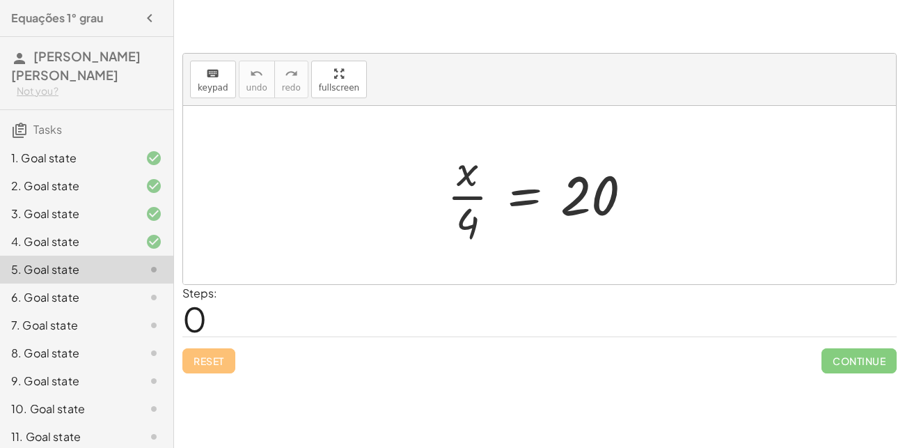
click at [123, 182] on div at bounding box center [142, 186] width 39 height 17
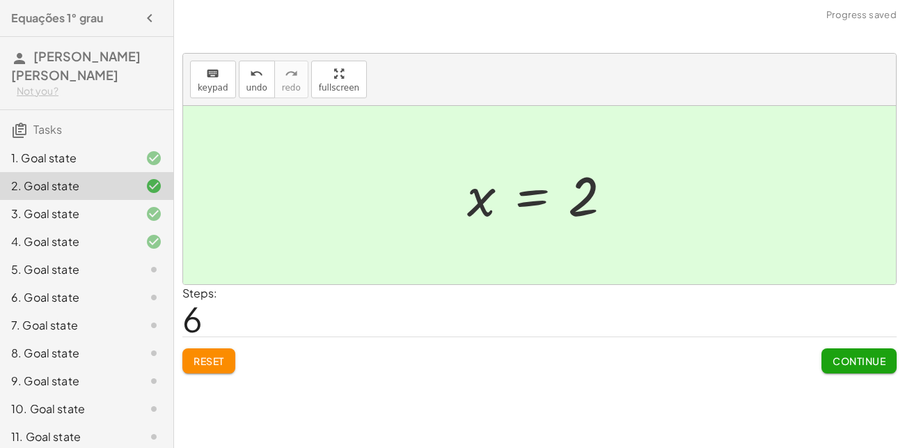
click at [865, 362] on span "Continue" at bounding box center [859, 361] width 53 height 13
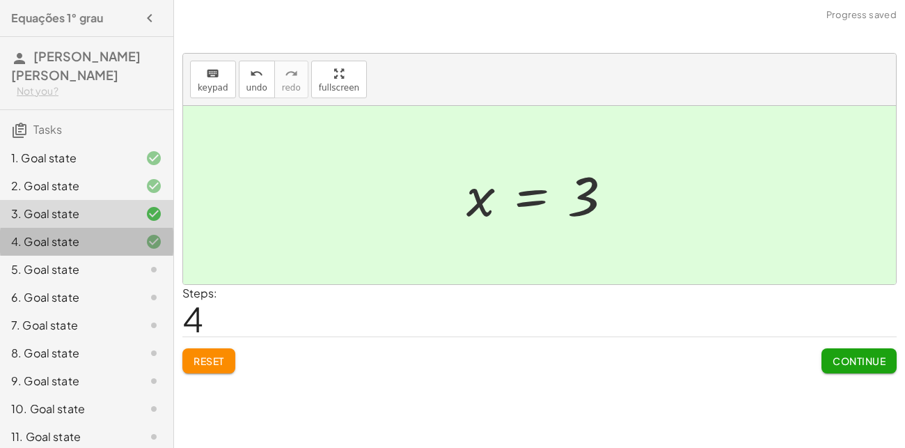
click at [139, 244] on div at bounding box center [142, 241] width 39 height 17
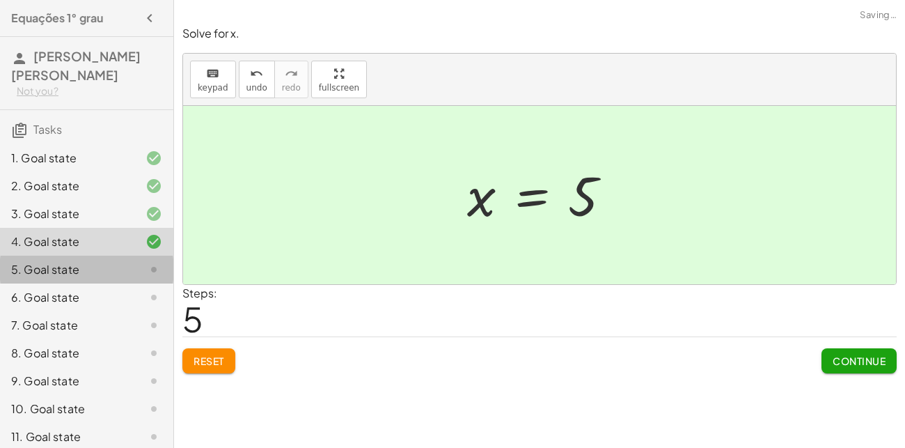
click at [132, 311] on div "5. Goal state" at bounding box center [86, 325] width 173 height 28
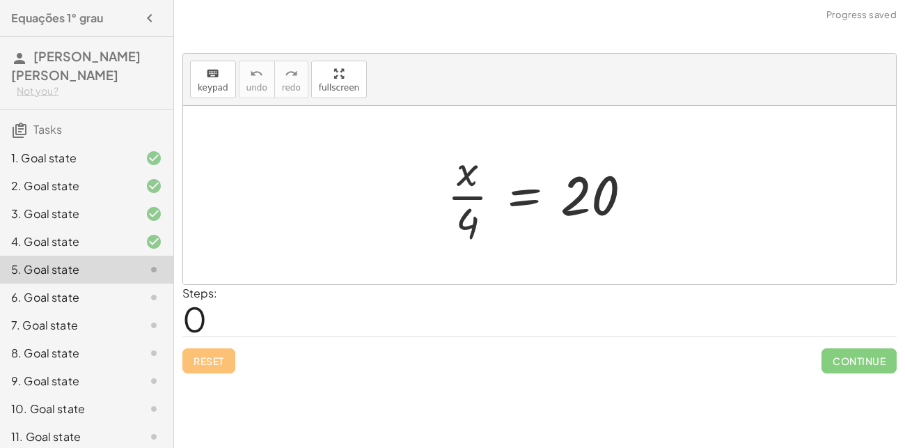
click at [470, 199] on div at bounding box center [545, 194] width 210 height 107
click at [579, 196] on div at bounding box center [545, 194] width 210 height 107
drag, startPoint x: 469, startPoint y: 217, endPoint x: 621, endPoint y: 189, distance: 155.1
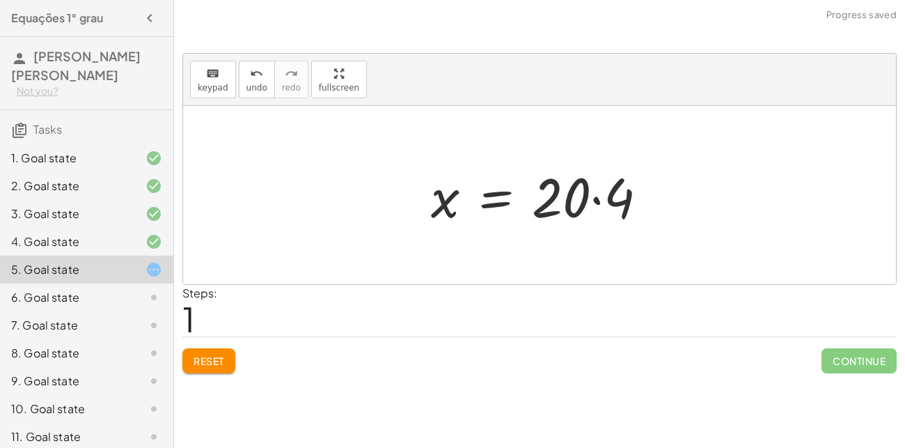
click at [606, 200] on div at bounding box center [545, 196] width 242 height 72
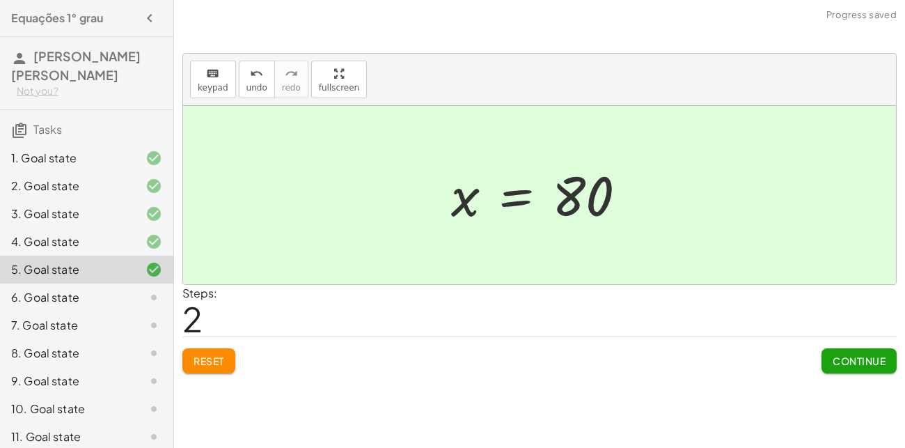
click at [859, 364] on span "Continue" at bounding box center [859, 361] width 53 height 13
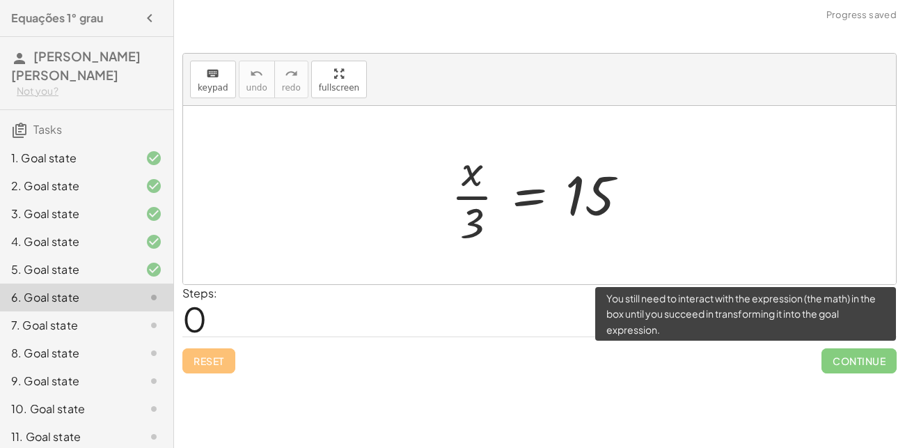
click at [854, 364] on span "Continue" at bounding box center [859, 360] width 75 height 25
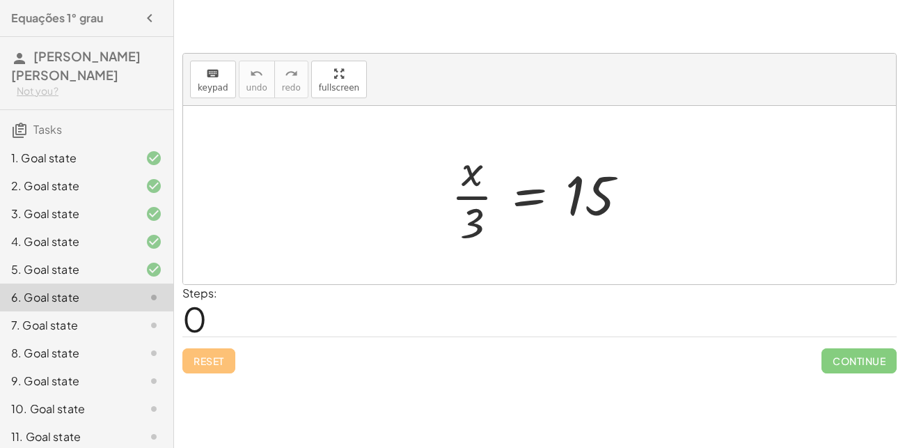
click at [812, 393] on div "keyboard keypad undo undo redo redo fullscreen + · 8 · x + 2 = 18 · 8 · x = + 1…" at bounding box center [539, 224] width 731 height 448
drag, startPoint x: 472, startPoint y: 235, endPoint x: 596, endPoint y: 205, distance: 127.4
click at [596, 205] on div at bounding box center [545, 194] width 202 height 107
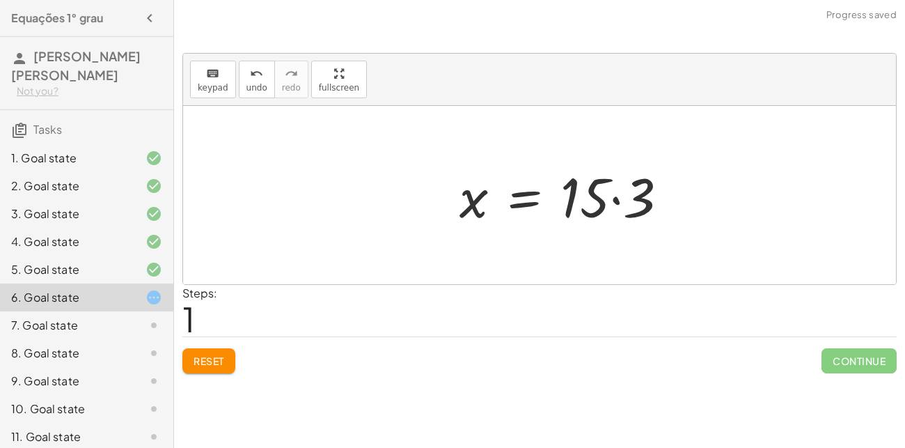
click at [596, 205] on div at bounding box center [569, 196] width 233 height 72
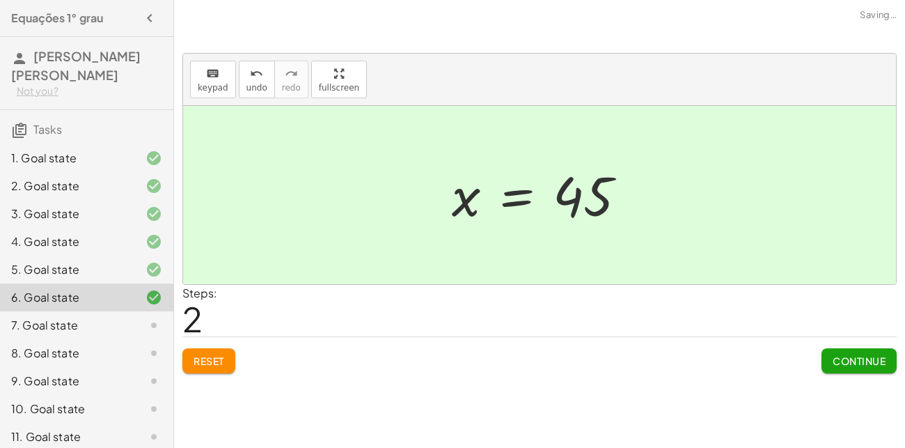
click at [830, 356] on button "Continue" at bounding box center [859, 360] width 75 height 25
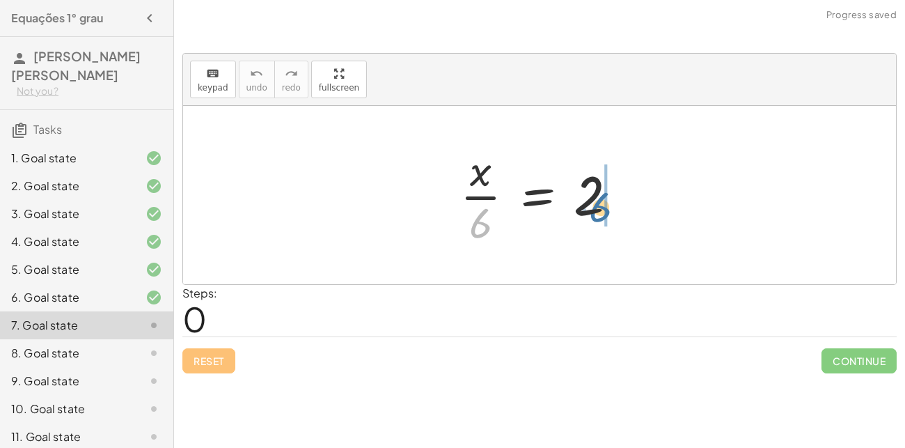
drag, startPoint x: 476, startPoint y: 226, endPoint x: 597, endPoint y: 210, distance: 122.3
click at [597, 210] on div at bounding box center [544, 194] width 182 height 107
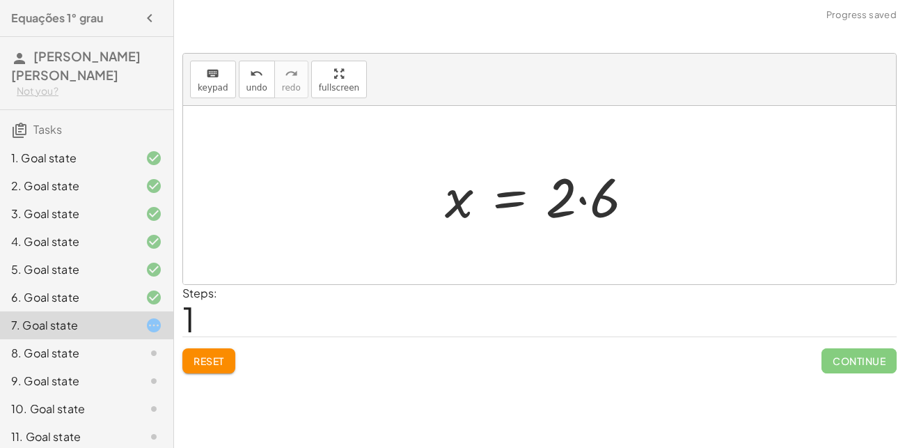
click at [596, 210] on div at bounding box center [545, 196] width 214 height 72
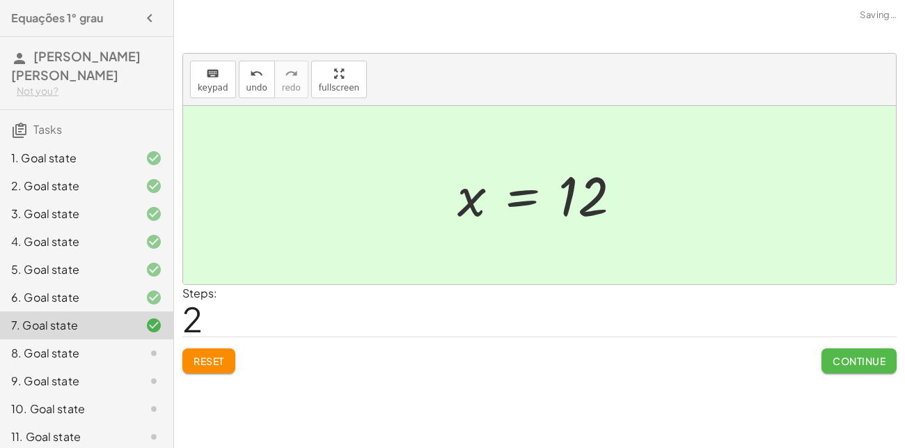
click at [856, 355] on span "Continue" at bounding box center [859, 361] width 53 height 13
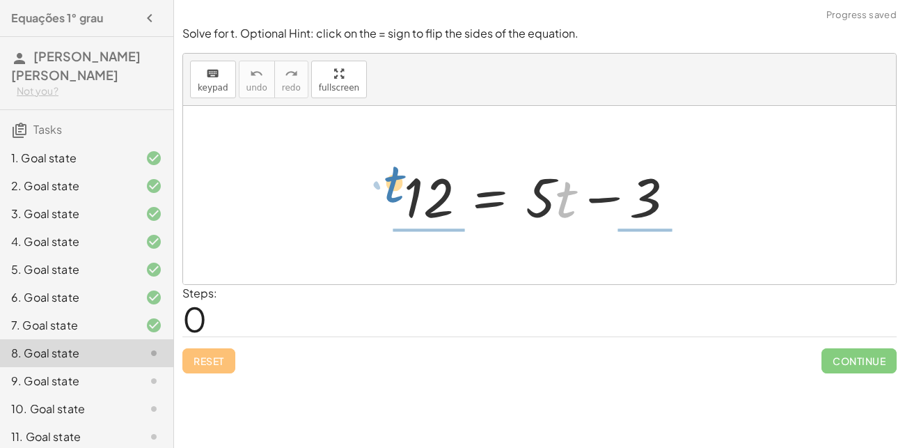
drag, startPoint x: 560, startPoint y: 205, endPoint x: 385, endPoint y: 192, distance: 175.3
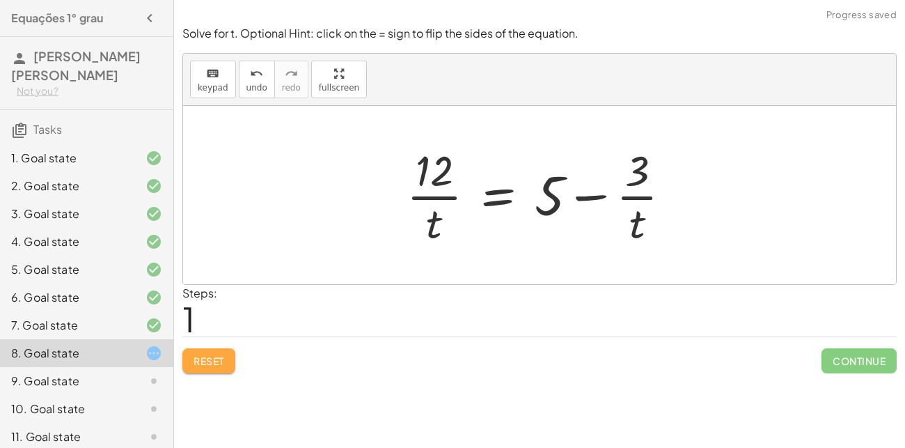
click at [212, 357] on span "Reset" at bounding box center [209, 361] width 31 height 13
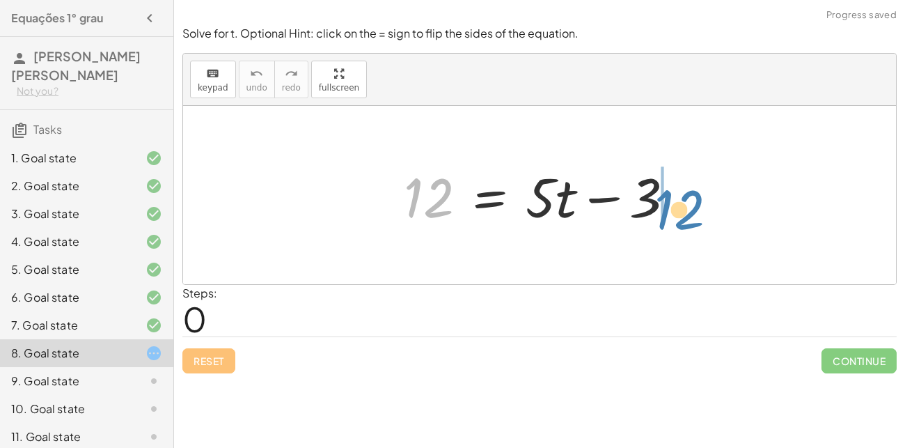
drag, startPoint x: 426, startPoint y: 184, endPoint x: 675, endPoint y: 195, distance: 248.9
click at [675, 195] on div at bounding box center [545, 196] width 296 height 72
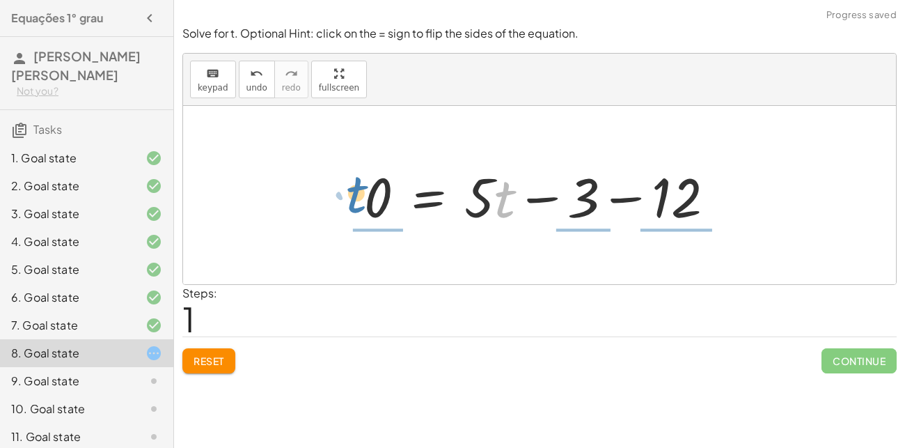
drag, startPoint x: 507, startPoint y: 210, endPoint x: 359, endPoint y: 205, distance: 148.4
click at [359, 205] on div at bounding box center [544, 196] width 375 height 72
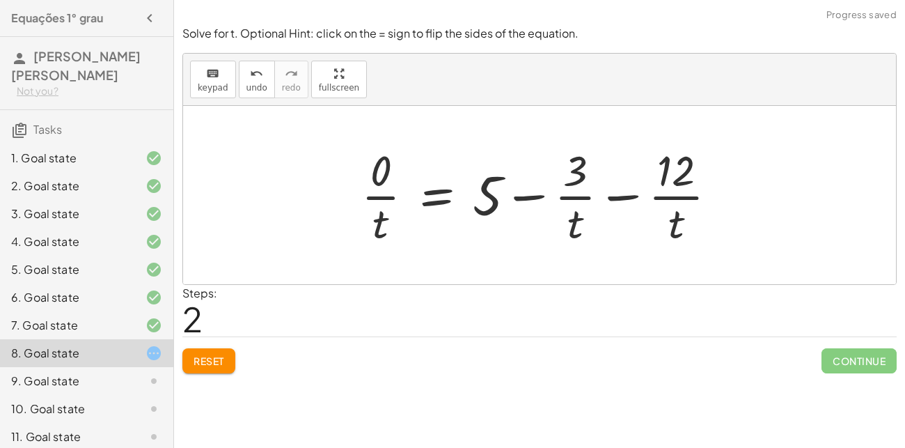
click at [208, 365] on span "Reset" at bounding box center [209, 361] width 31 height 13
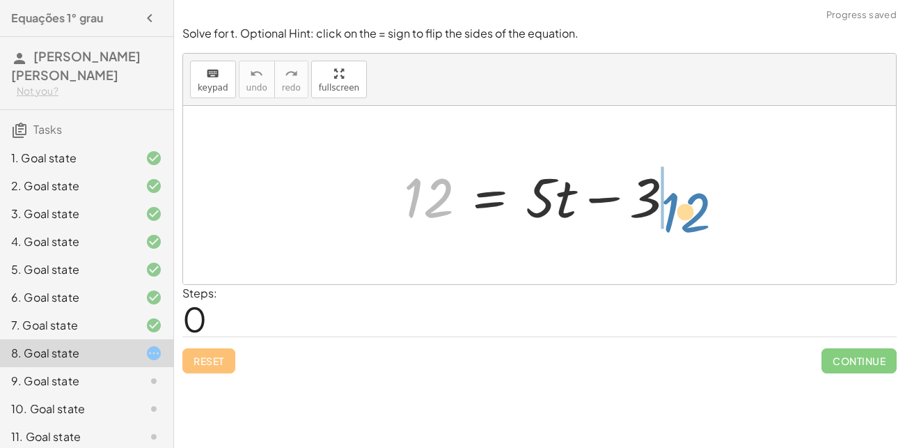
drag, startPoint x: 405, startPoint y: 199, endPoint x: 660, endPoint y: 208, distance: 254.4
click at [660, 208] on div at bounding box center [545, 196] width 296 height 72
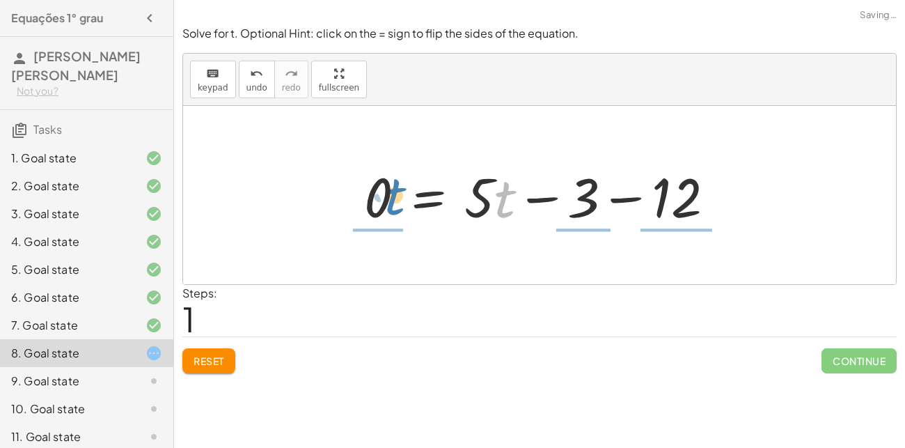
drag, startPoint x: 506, startPoint y: 199, endPoint x: 397, endPoint y: 196, distance: 108.7
click at [397, 196] on div at bounding box center [544, 196] width 375 height 72
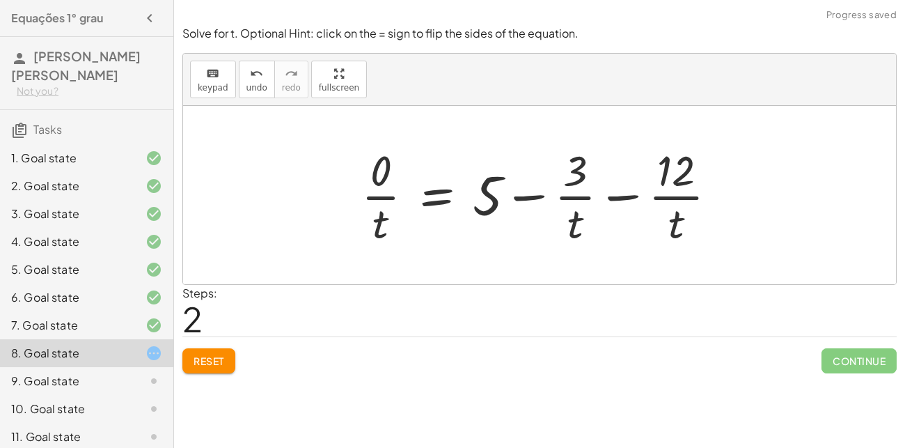
click at [192, 353] on button "Reset" at bounding box center [208, 360] width 53 height 25
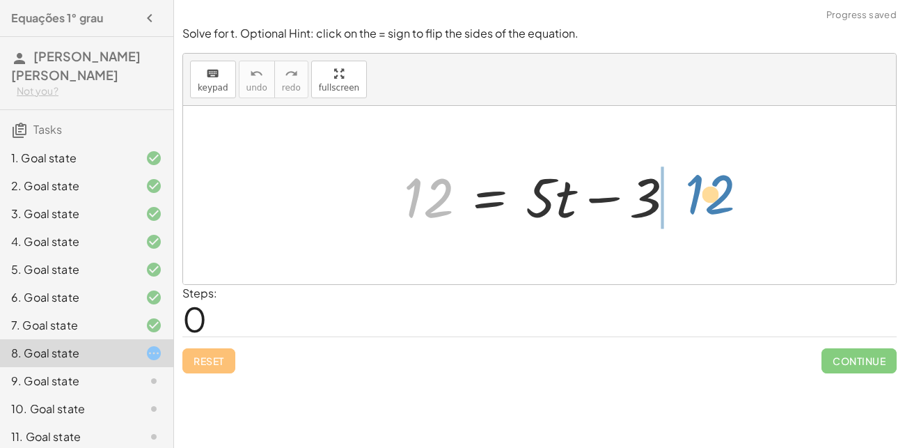
drag, startPoint x: 431, startPoint y: 207, endPoint x: 711, endPoint y: 204, distance: 280.0
click at [711, 204] on div "12 12 = + · 5 · t − 3" at bounding box center [539, 195] width 713 height 178
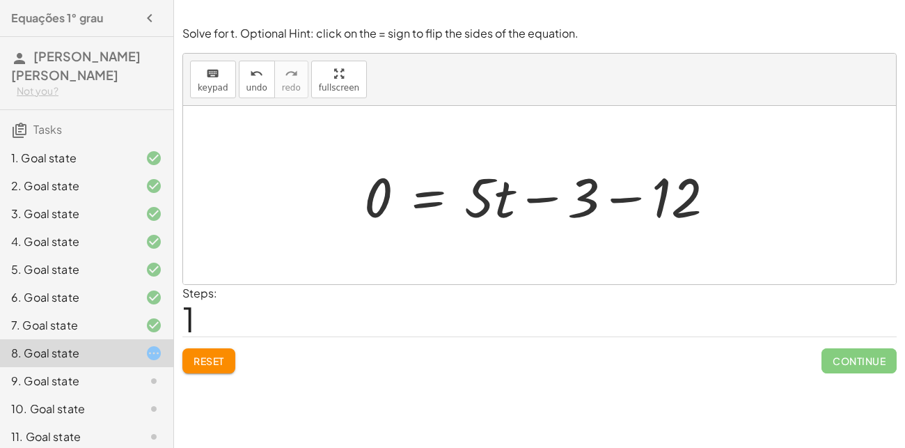
click at [653, 195] on div at bounding box center [544, 196] width 375 height 72
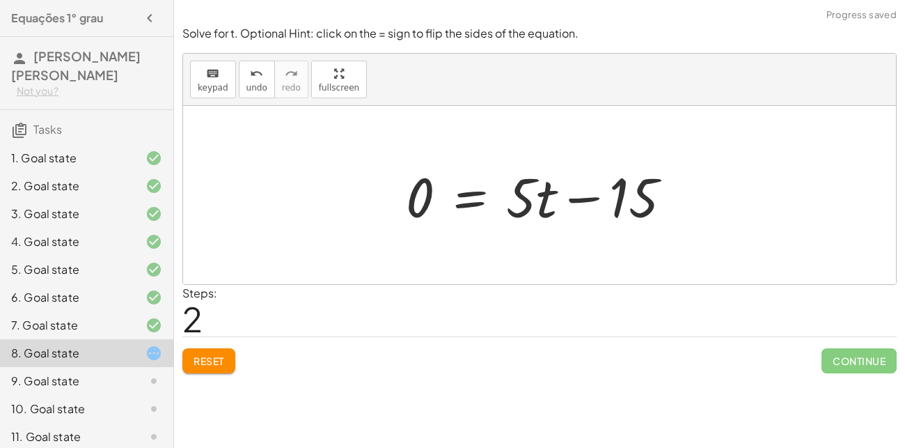
click at [545, 196] on div at bounding box center [544, 196] width 291 height 72
click at [572, 199] on div at bounding box center [544, 196] width 291 height 72
click at [470, 199] on div at bounding box center [544, 196] width 291 height 72
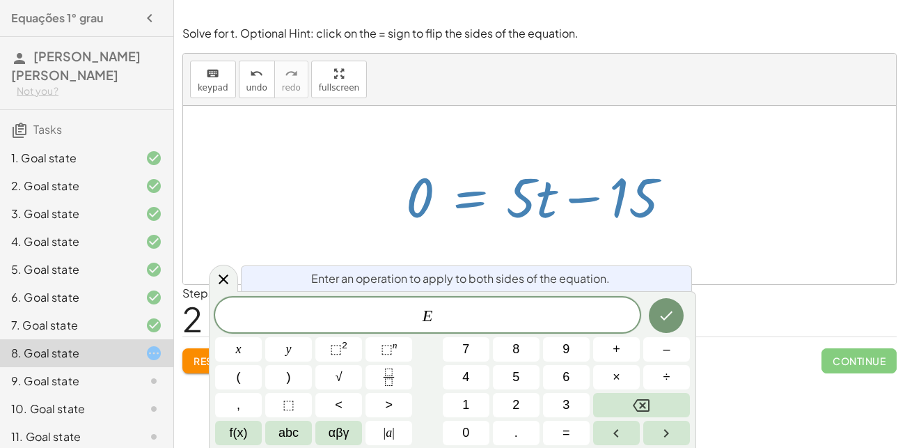
click at [704, 231] on div at bounding box center [539, 195] width 713 height 178
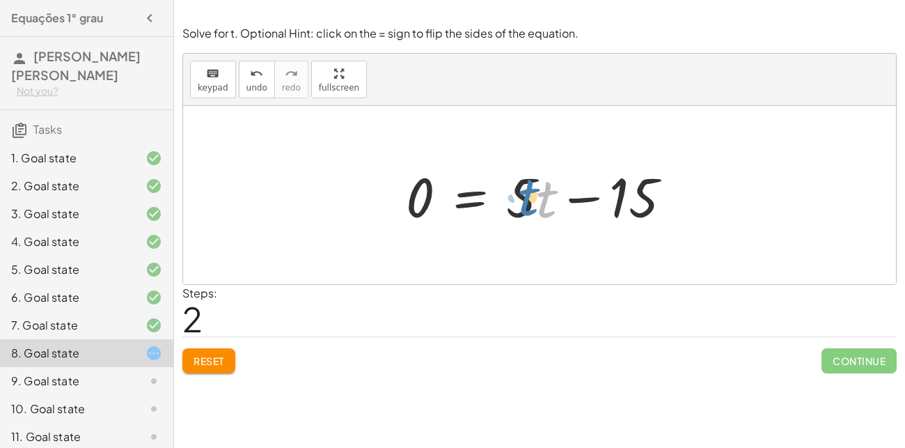
drag, startPoint x: 549, startPoint y: 210, endPoint x: 535, endPoint y: 208, distance: 14.0
click at [535, 208] on div at bounding box center [544, 196] width 291 height 72
drag, startPoint x: 523, startPoint y: 200, endPoint x: 635, endPoint y: 244, distance: 120.4
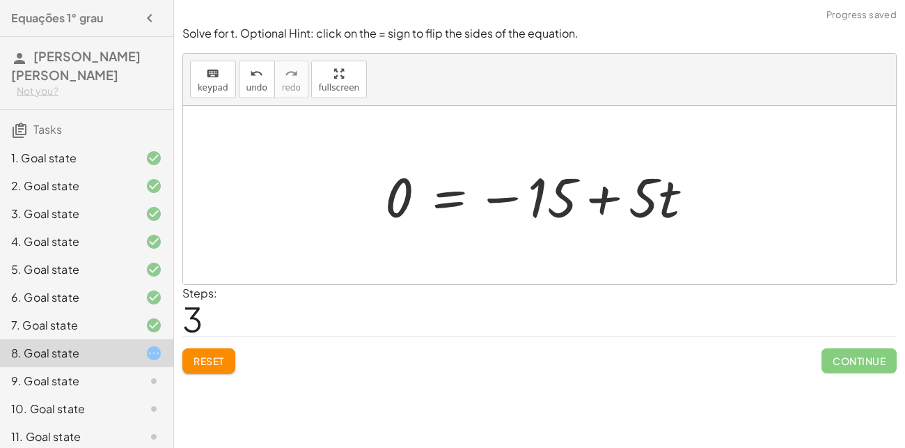
click at [605, 203] on div at bounding box center [545, 196] width 334 height 72
click at [660, 194] on div at bounding box center [545, 196] width 334 height 72
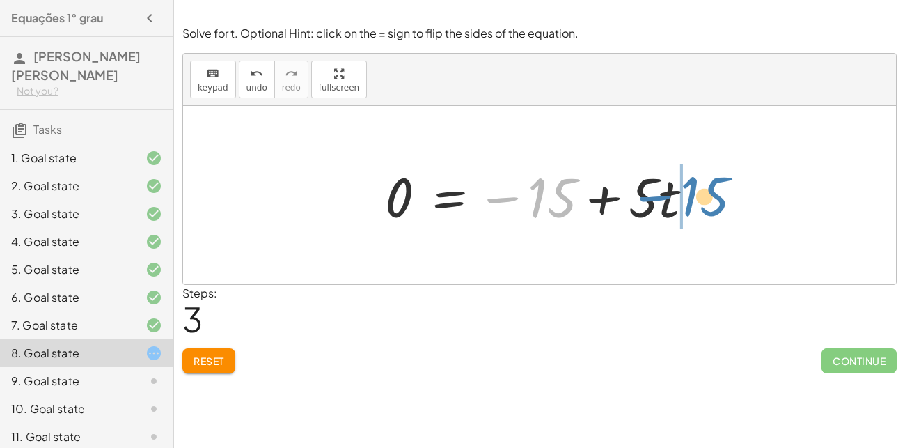
drag, startPoint x: 573, startPoint y: 198, endPoint x: 725, endPoint y: 196, distance: 152.5
click at [725, 196] on div "12 = + · 5 · t − 3 0 = + · 5 · t − 3 − 12 0 = + · 5 · t − 15 − 15 = + · 5 · t −…" at bounding box center [539, 195] width 713 height 178
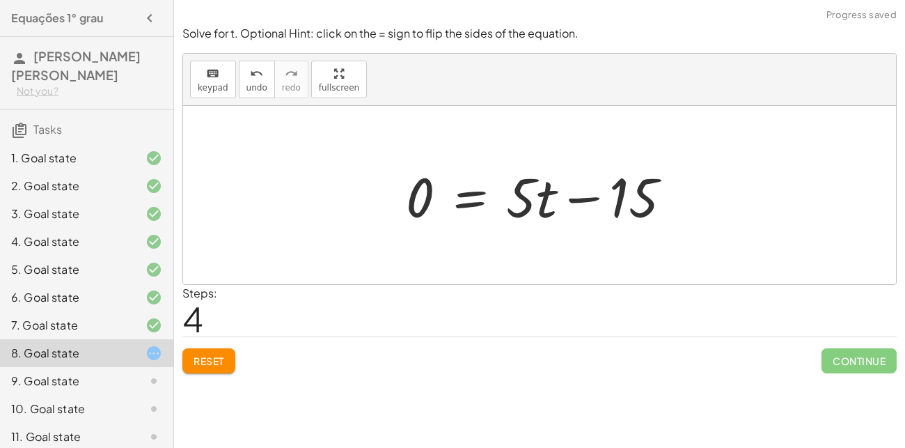
click at [581, 199] on div at bounding box center [544, 196] width 291 height 72
drag, startPoint x: 558, startPoint y: 202, endPoint x: 526, endPoint y: 201, distance: 32.0
click at [526, 201] on div at bounding box center [544, 196] width 291 height 72
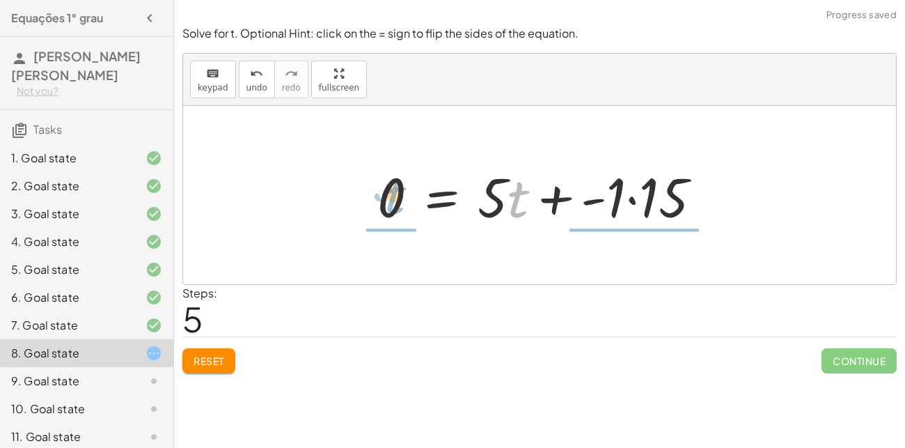
drag, startPoint x: 508, startPoint y: 205, endPoint x: 385, endPoint y: 202, distance: 123.3
click at [385, 202] on div at bounding box center [545, 196] width 349 height 72
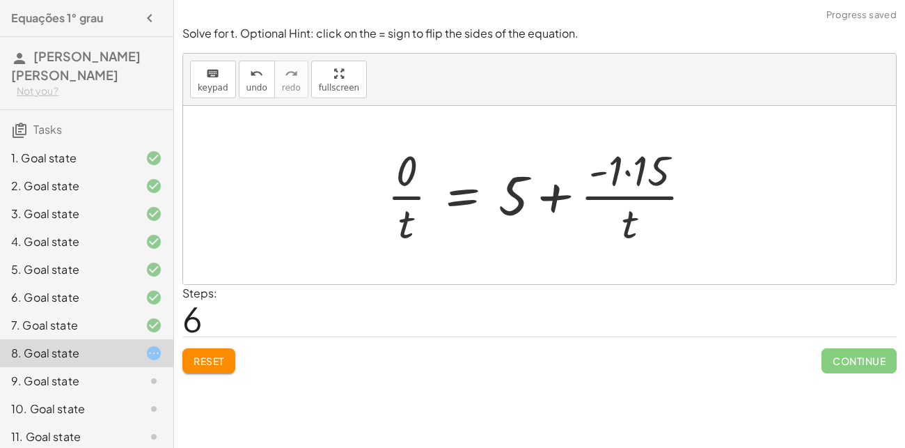
click at [619, 194] on div at bounding box center [545, 194] width 330 height 107
click at [549, 201] on div at bounding box center [545, 194] width 330 height 107
click at [522, 203] on div at bounding box center [545, 194] width 330 height 107
click at [224, 365] on span "Reset" at bounding box center [209, 361] width 31 height 13
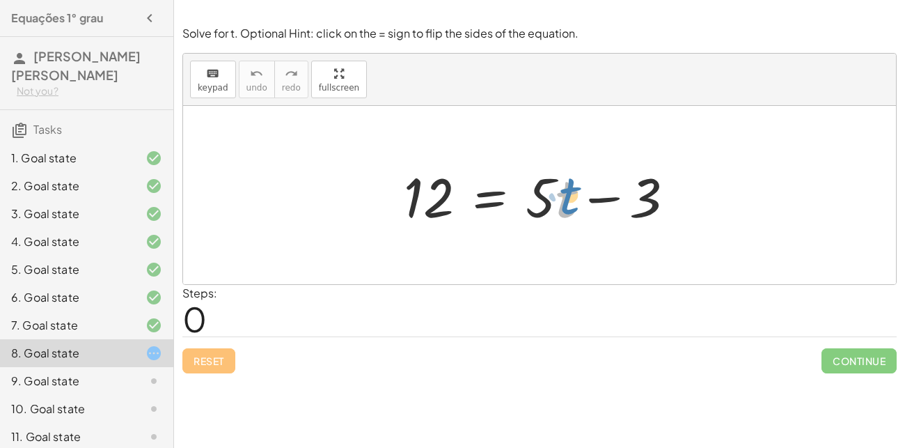
click at [559, 193] on div at bounding box center [545, 196] width 296 height 72
drag, startPoint x: 638, startPoint y: 197, endPoint x: 400, endPoint y: 196, distance: 237.5
click at [400, 196] on div at bounding box center [545, 196] width 296 height 72
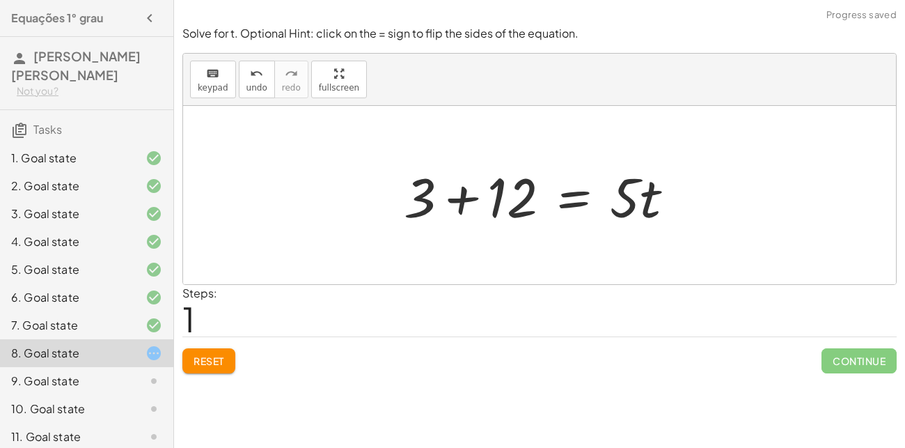
click at [465, 194] on div at bounding box center [545, 196] width 296 height 72
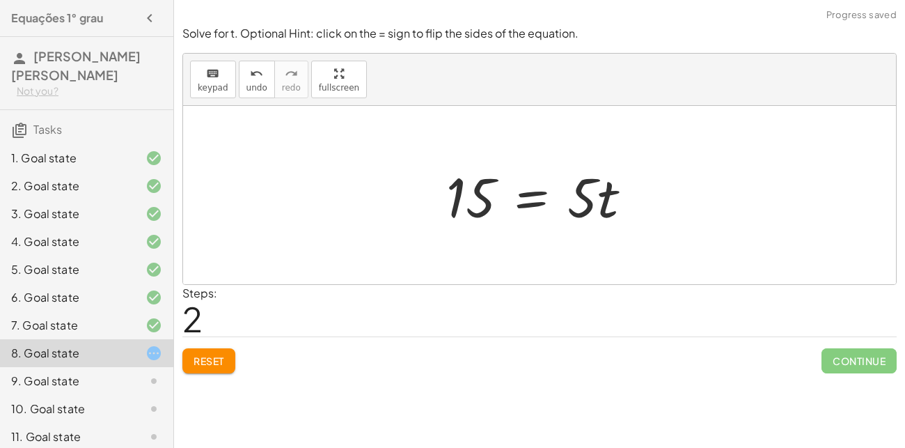
click at [598, 189] on div at bounding box center [545, 196] width 211 height 72
drag, startPoint x: 586, startPoint y: 196, endPoint x: 488, endPoint y: 233, distance: 104.9
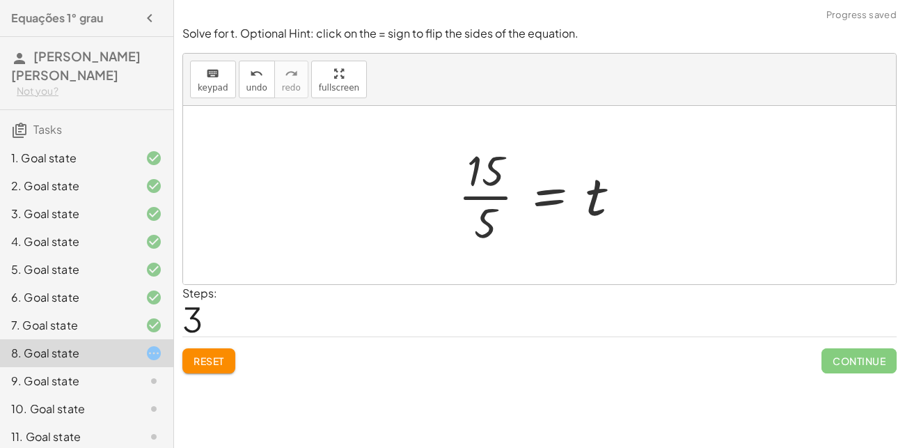
click at [479, 199] on div at bounding box center [544, 194] width 187 height 107
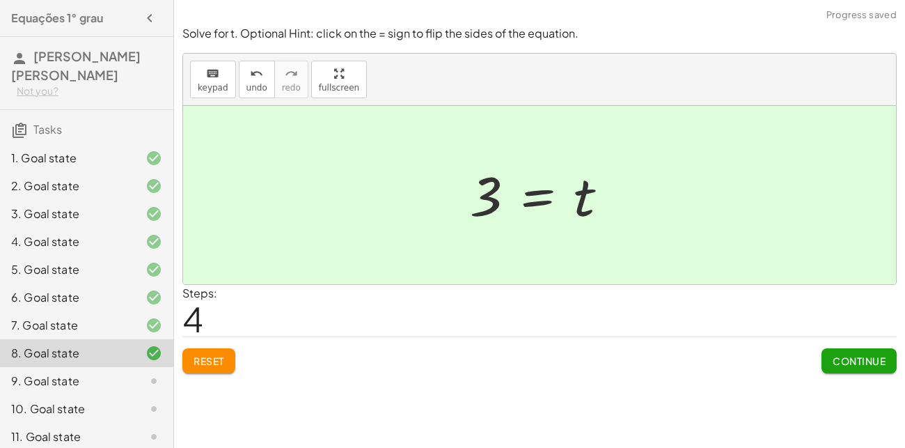
click at [826, 364] on button "Continue" at bounding box center [859, 360] width 75 height 25
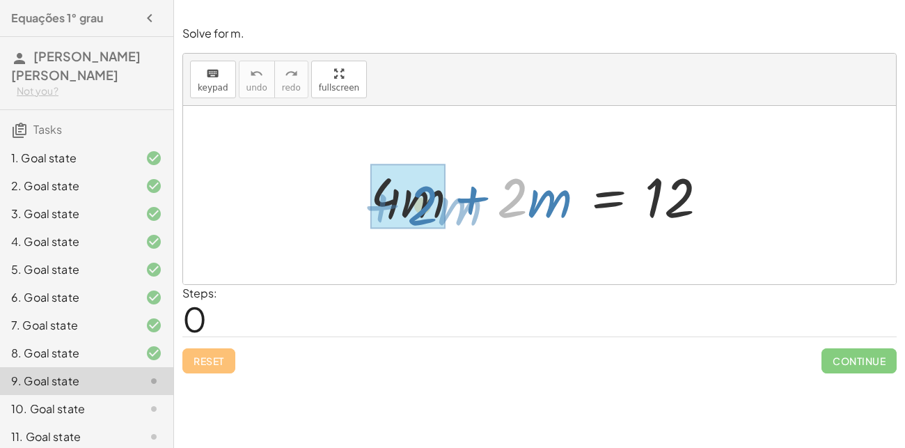
drag, startPoint x: 528, startPoint y: 198, endPoint x: 440, endPoint y: 206, distance: 88.9
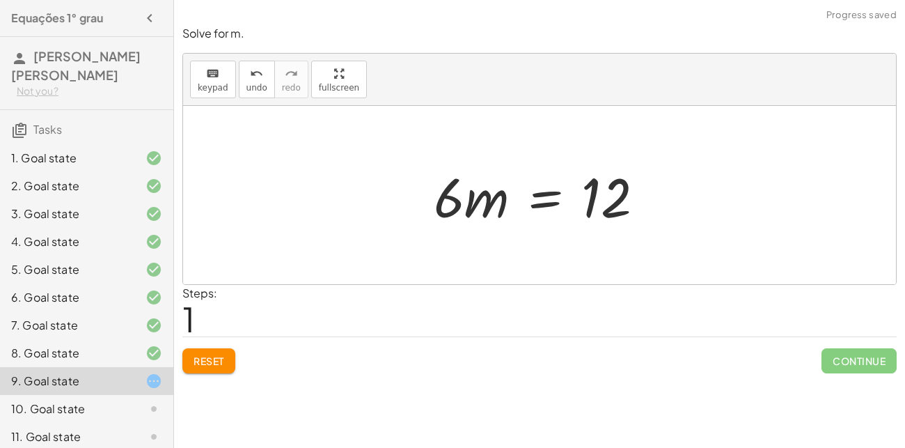
click at [545, 203] on div at bounding box center [545, 196] width 236 height 72
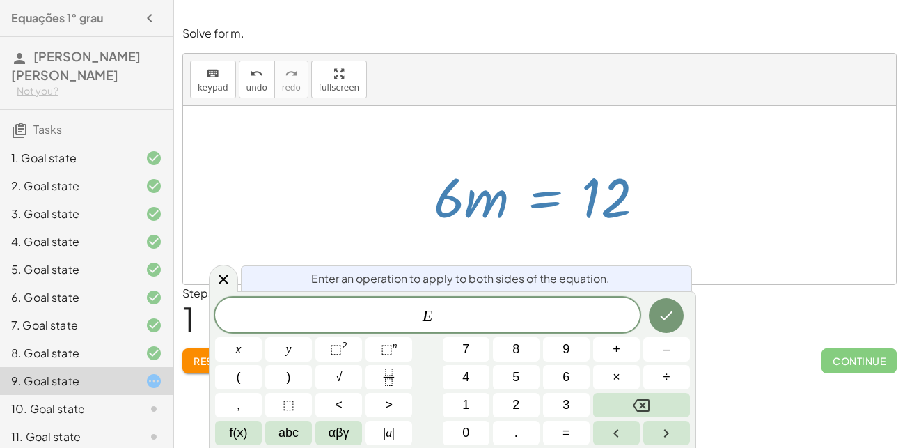
click at [648, 252] on div at bounding box center [539, 195] width 713 height 178
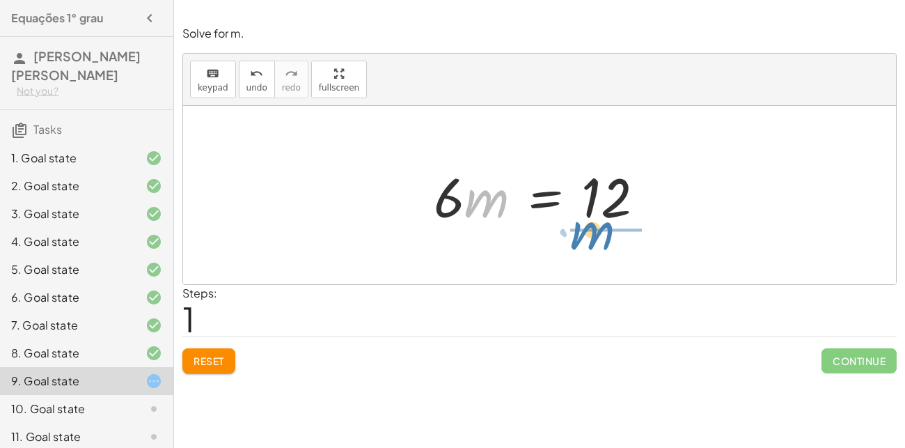
drag, startPoint x: 476, startPoint y: 212, endPoint x: 589, endPoint y: 242, distance: 116.7
click at [589, 242] on div "+ · 4 · m + · 2 · m = 12 · m · m = 12 · 6" at bounding box center [539, 195] width 713 height 178
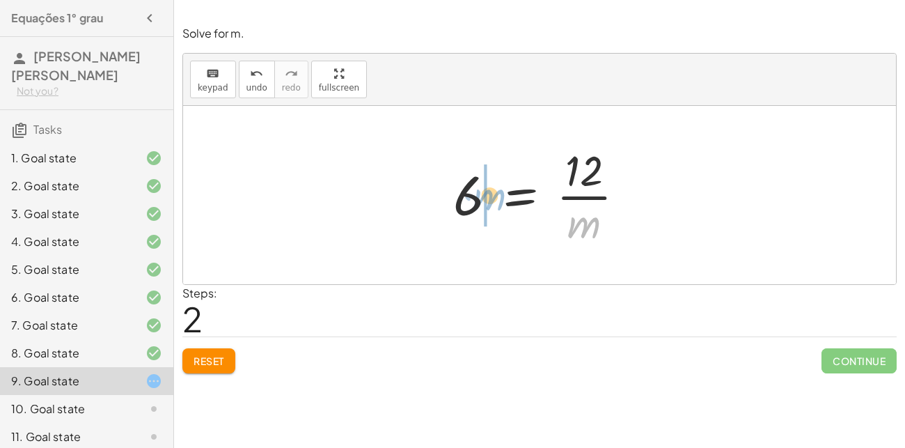
drag, startPoint x: 572, startPoint y: 226, endPoint x: 474, endPoint y: 199, distance: 101.9
click at [474, 199] on div at bounding box center [544, 194] width 197 height 107
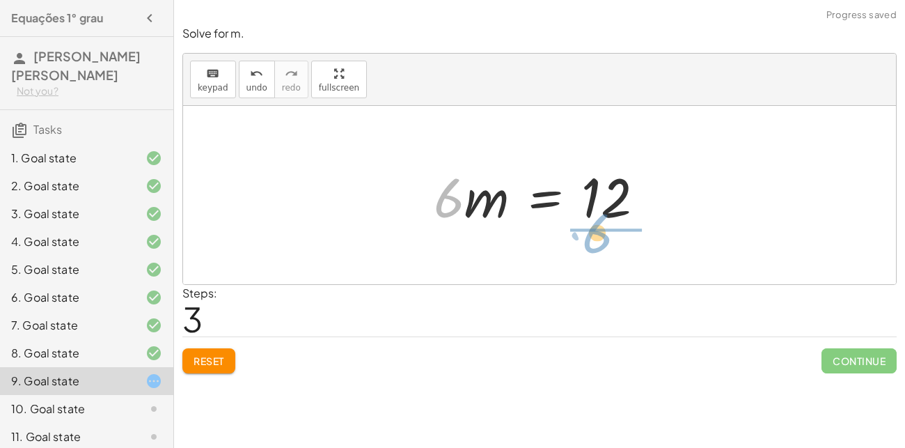
drag, startPoint x: 442, startPoint y: 203, endPoint x: 593, endPoint y: 240, distance: 155.6
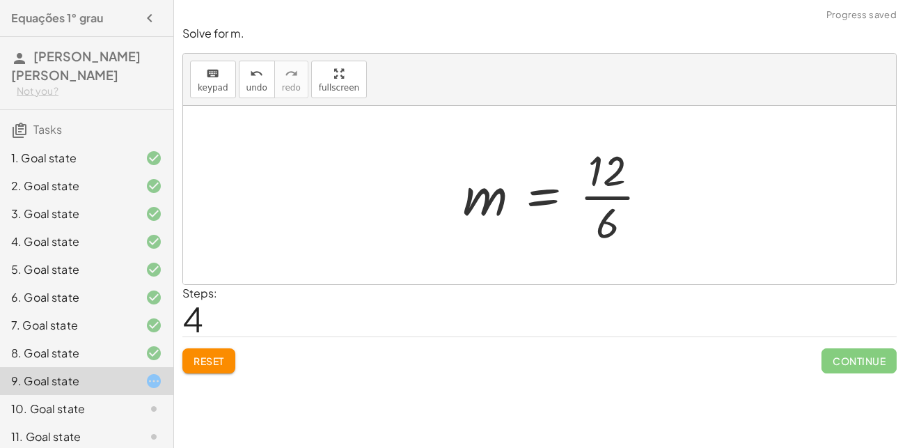
click at [604, 205] on div at bounding box center [561, 194] width 210 height 107
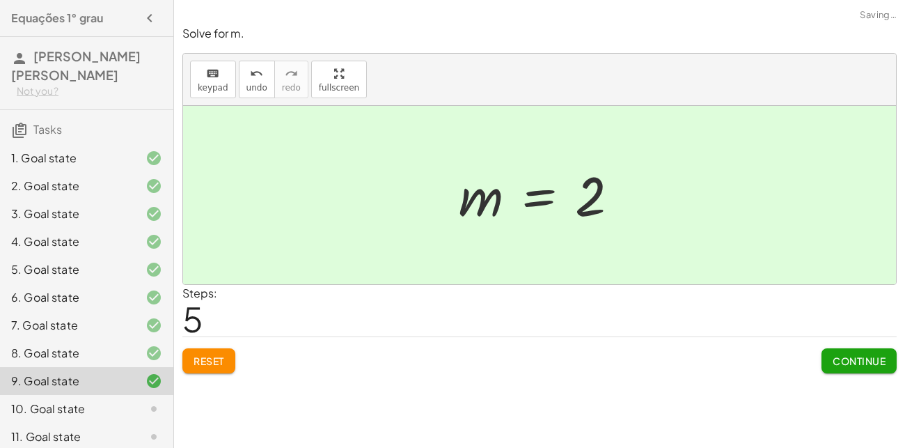
click at [841, 358] on span "Continue" at bounding box center [859, 361] width 53 height 13
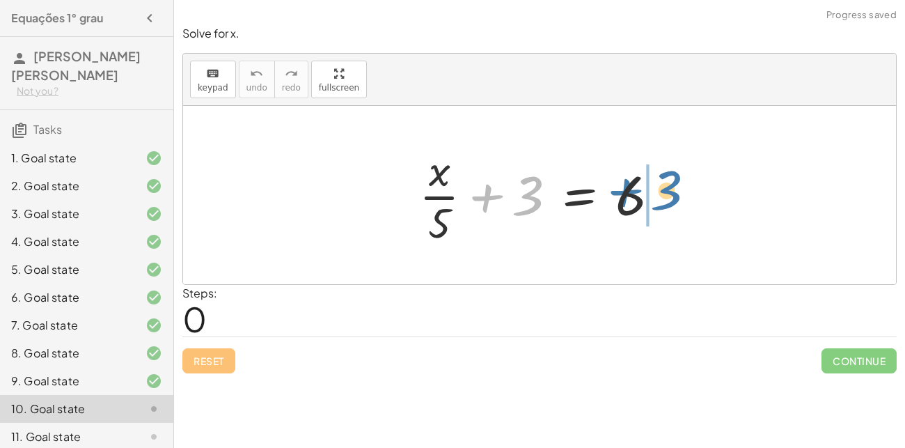
drag, startPoint x: 491, startPoint y: 201, endPoint x: 635, endPoint y: 196, distance: 144.3
click at [635, 196] on div at bounding box center [545, 194] width 266 height 107
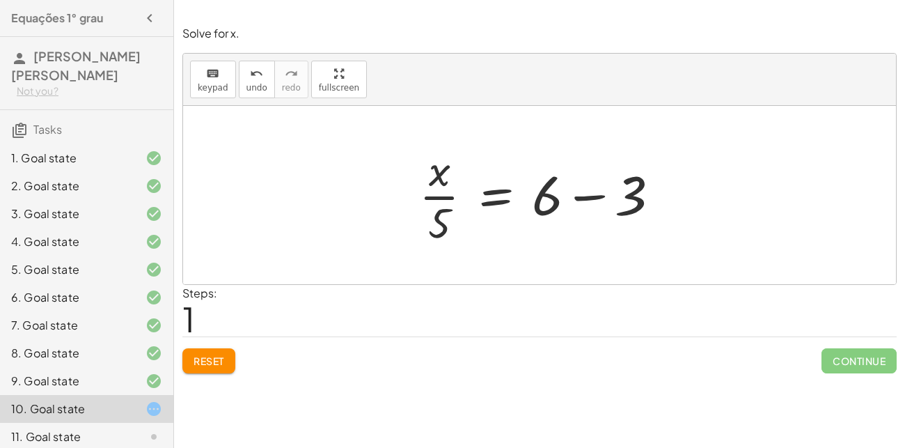
click at [210, 365] on span "Reset" at bounding box center [209, 361] width 31 height 13
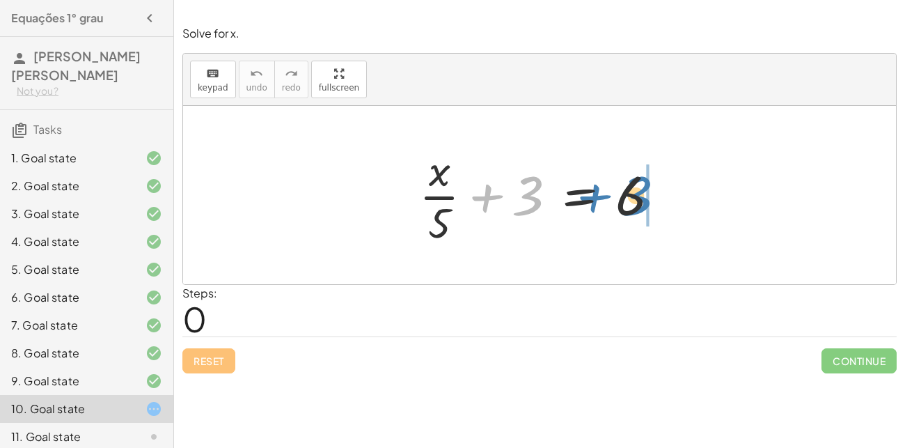
drag, startPoint x: 492, startPoint y: 199, endPoint x: 613, endPoint y: 199, distance: 120.5
click at [613, 199] on div at bounding box center [545, 194] width 266 height 107
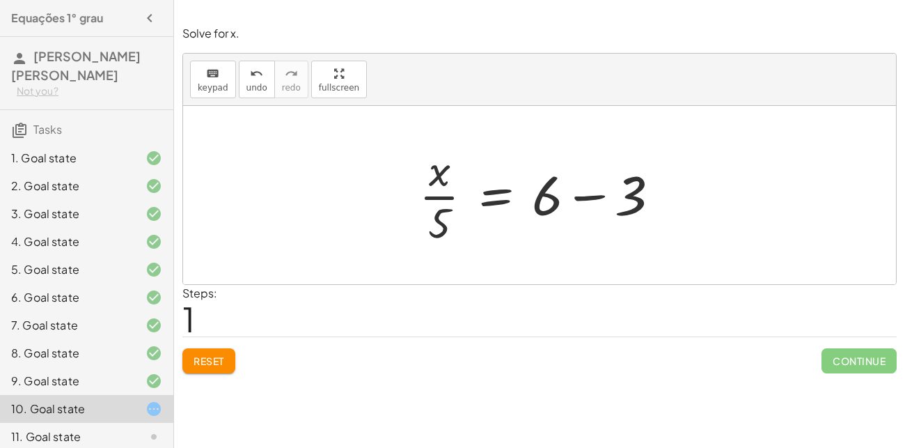
click at [594, 196] on div at bounding box center [545, 194] width 266 height 107
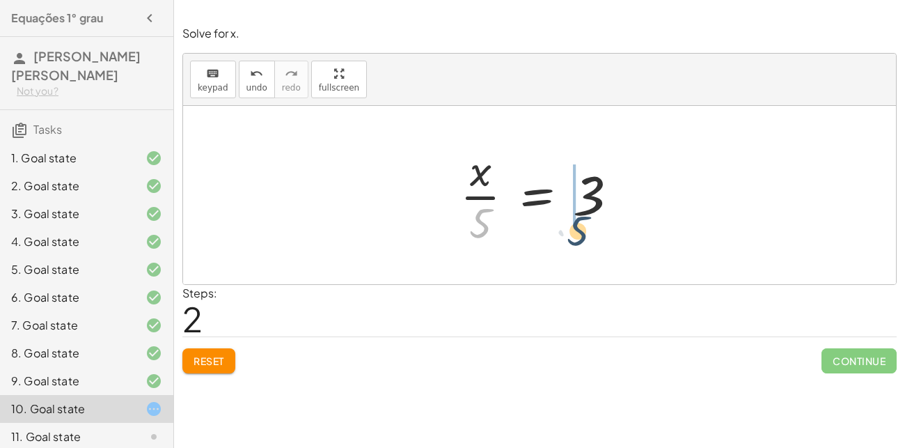
drag, startPoint x: 484, startPoint y: 217, endPoint x: 591, endPoint y: 225, distance: 107.5
click at [591, 225] on div at bounding box center [544, 194] width 183 height 107
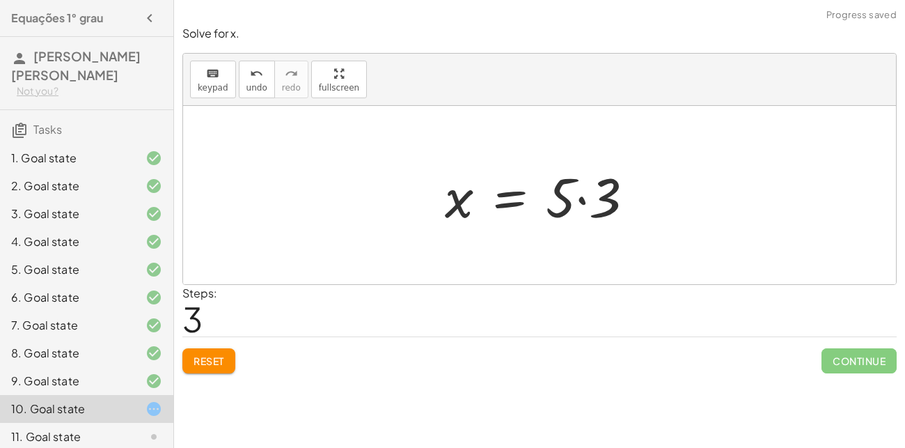
click at [586, 194] on div at bounding box center [545, 196] width 215 height 72
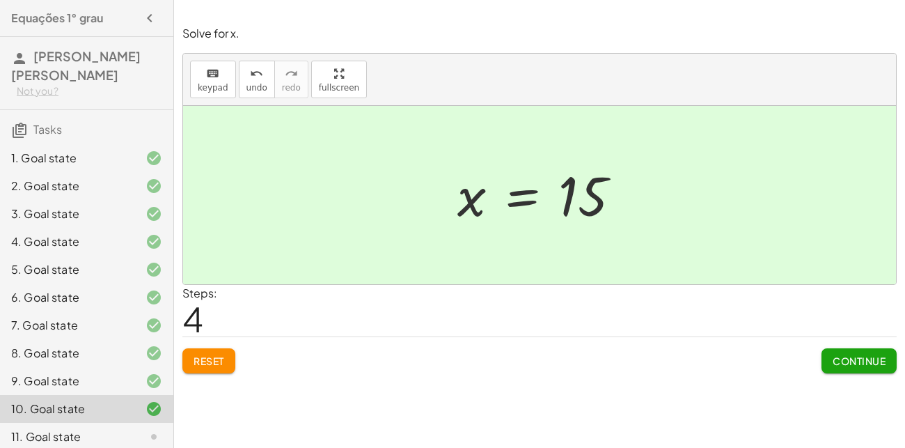
click at [860, 357] on span "Continue" at bounding box center [859, 361] width 53 height 13
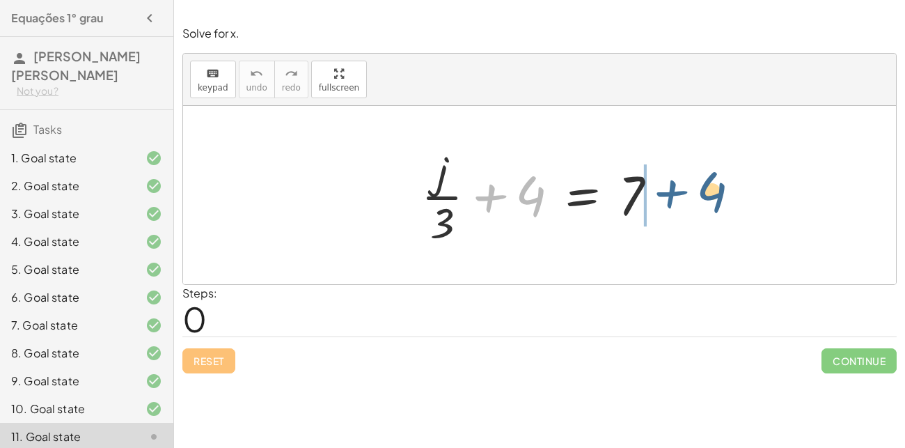
drag, startPoint x: 490, startPoint y: 196, endPoint x: 674, endPoint y: 192, distance: 183.9
click at [674, 192] on div at bounding box center [544, 194] width 261 height 107
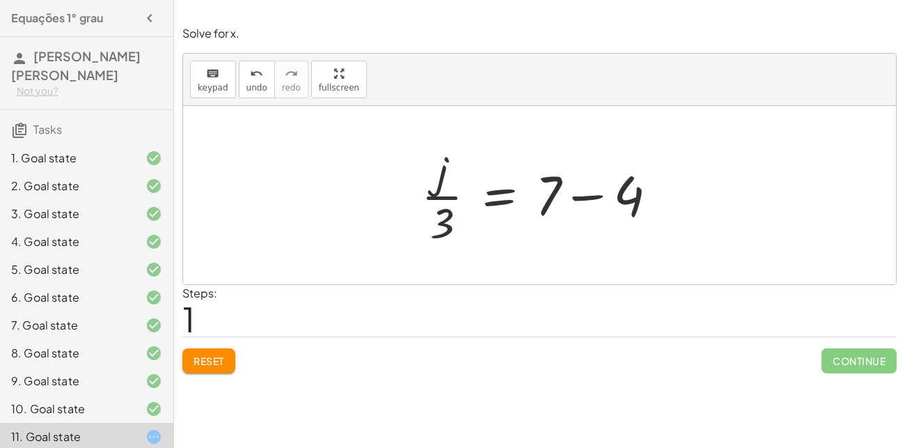
click at [571, 196] on div at bounding box center [544, 194] width 261 height 107
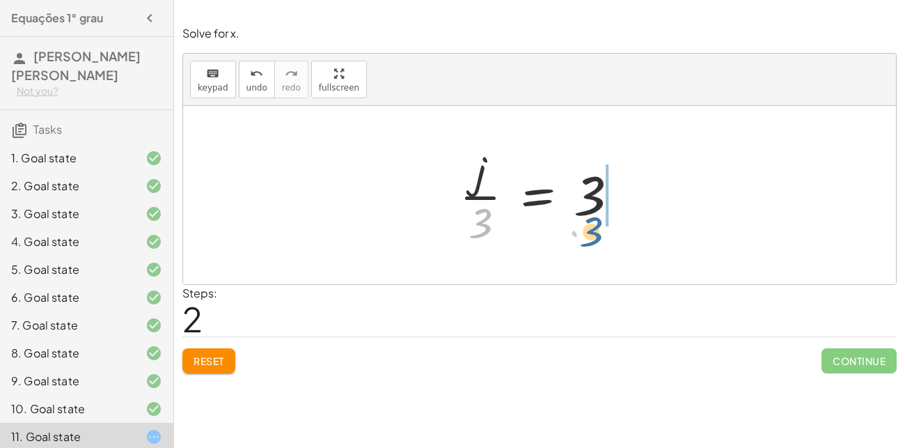
drag, startPoint x: 483, startPoint y: 219, endPoint x: 596, endPoint y: 226, distance: 113.8
click at [596, 226] on div at bounding box center [545, 194] width 185 height 107
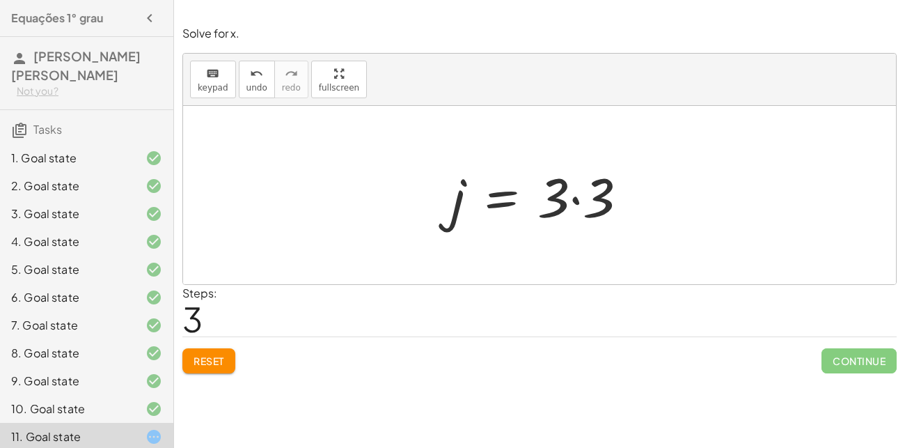
click at [573, 190] on div at bounding box center [544, 196] width 201 height 72
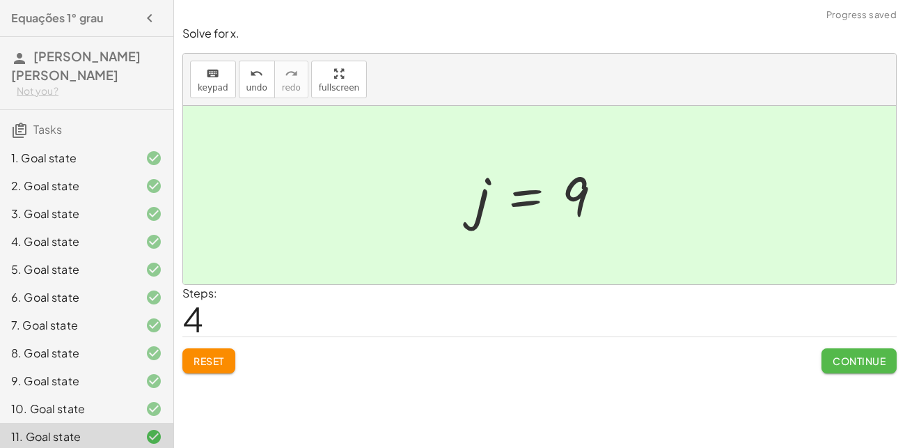
click at [826, 359] on button "Continue" at bounding box center [859, 360] width 75 height 25
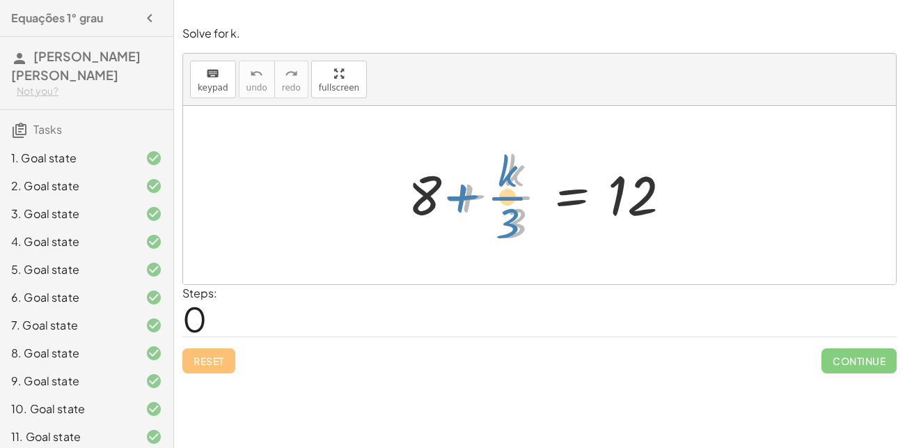
click at [439, 203] on div at bounding box center [545, 194] width 288 height 107
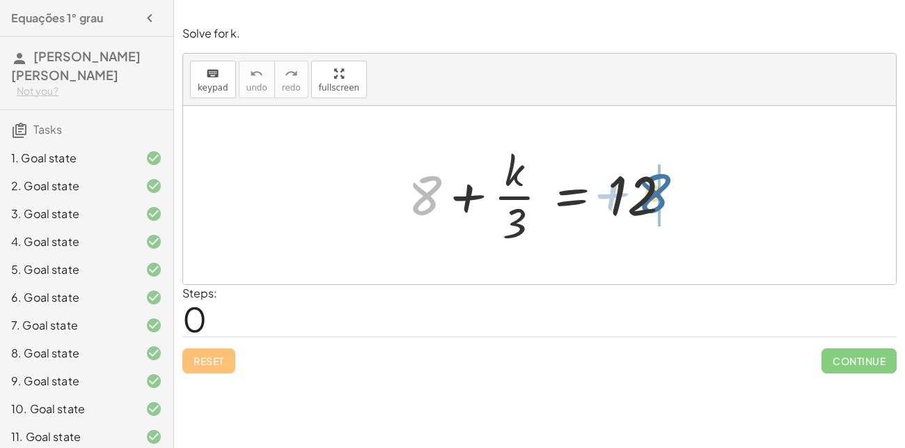
drag, startPoint x: 422, startPoint y: 200, endPoint x: 664, endPoint y: 199, distance: 242.4
click at [664, 199] on div at bounding box center [545, 194] width 288 height 107
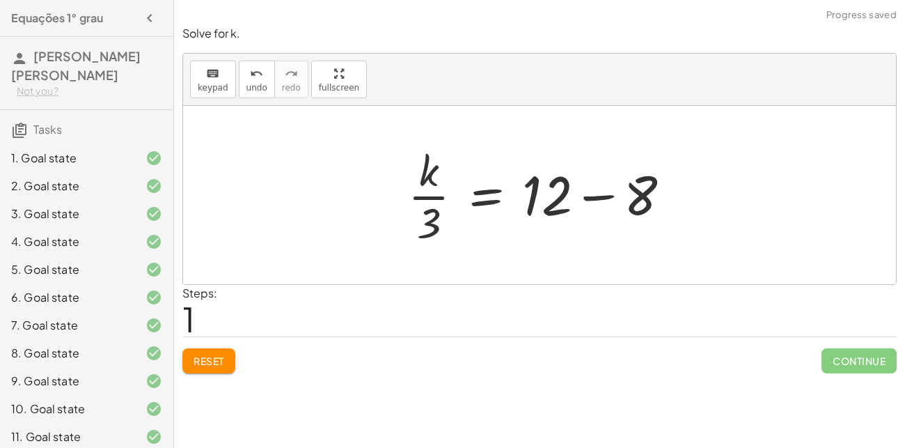
click at [611, 198] on div at bounding box center [545, 194] width 288 height 107
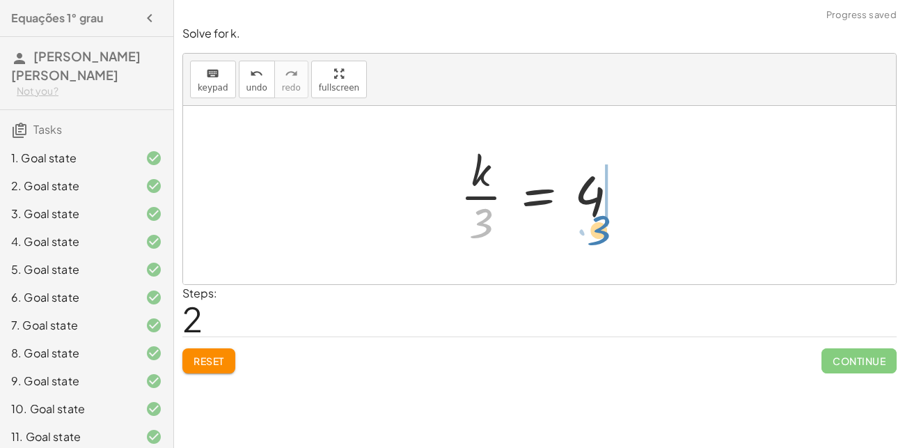
drag, startPoint x: 488, startPoint y: 224, endPoint x: 606, endPoint y: 230, distance: 118.6
click at [606, 230] on div at bounding box center [544, 194] width 183 height 107
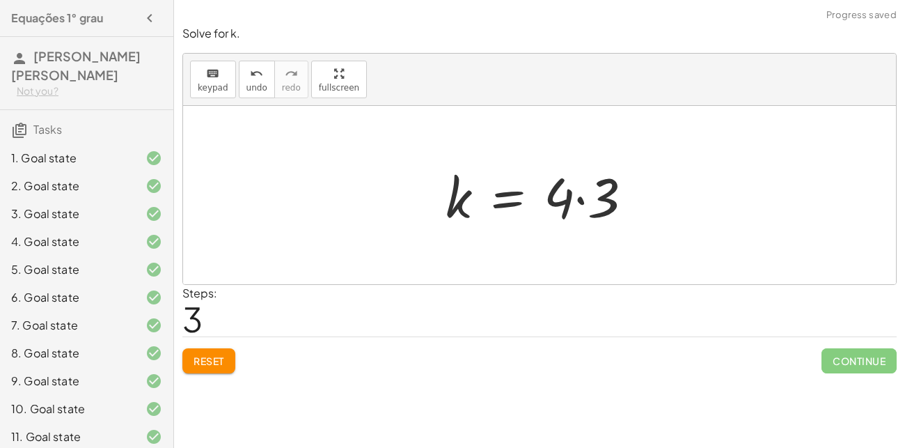
click at [584, 201] on div at bounding box center [545, 196] width 212 height 72
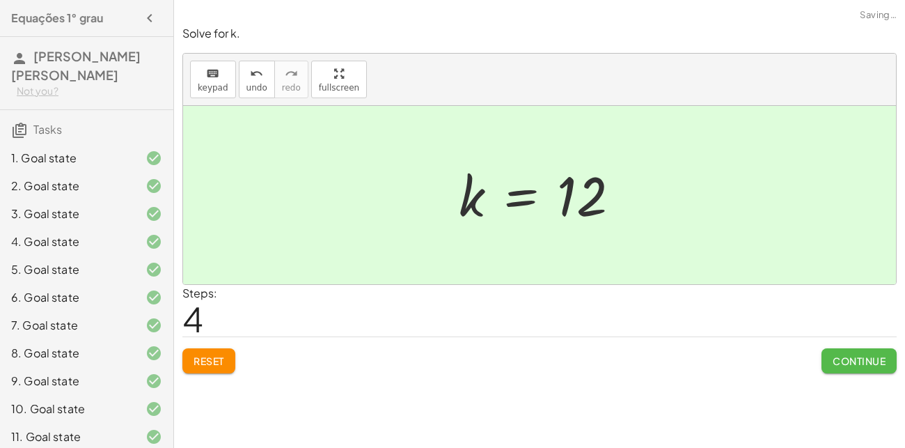
click at [862, 360] on span "Continue" at bounding box center [859, 361] width 53 height 13
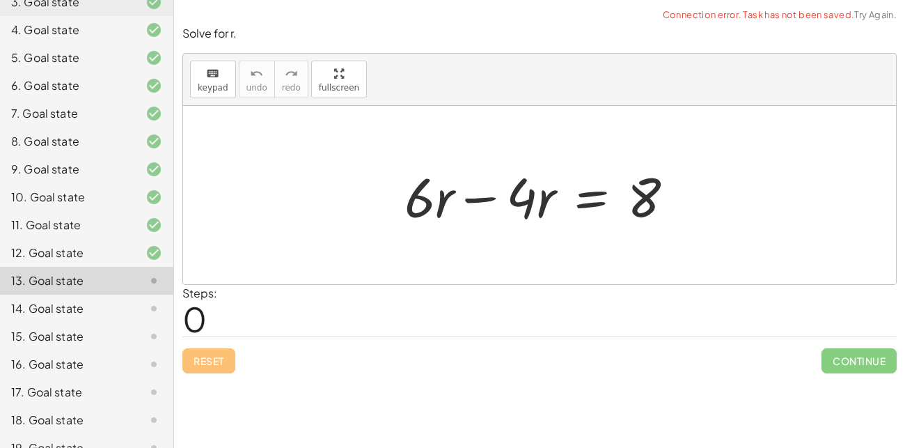
scroll to position [257, 0]
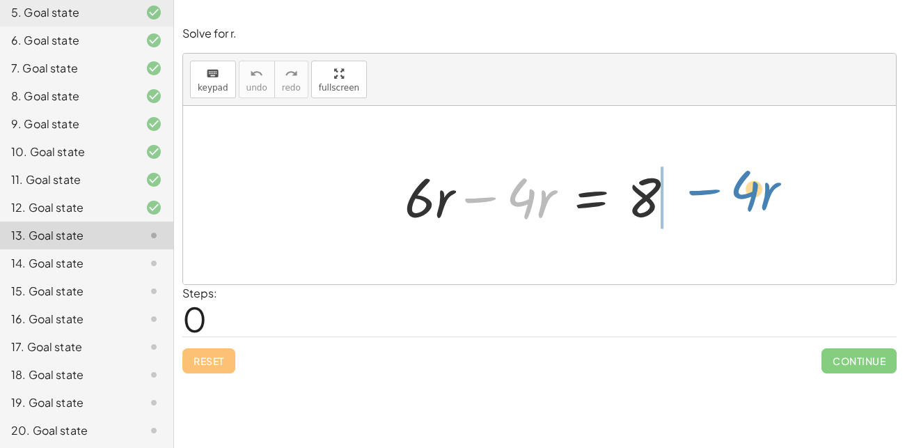
drag, startPoint x: 478, startPoint y: 196, endPoint x: 691, endPoint y: 196, distance: 213.1
click at [691, 196] on div at bounding box center [545, 196] width 295 height 72
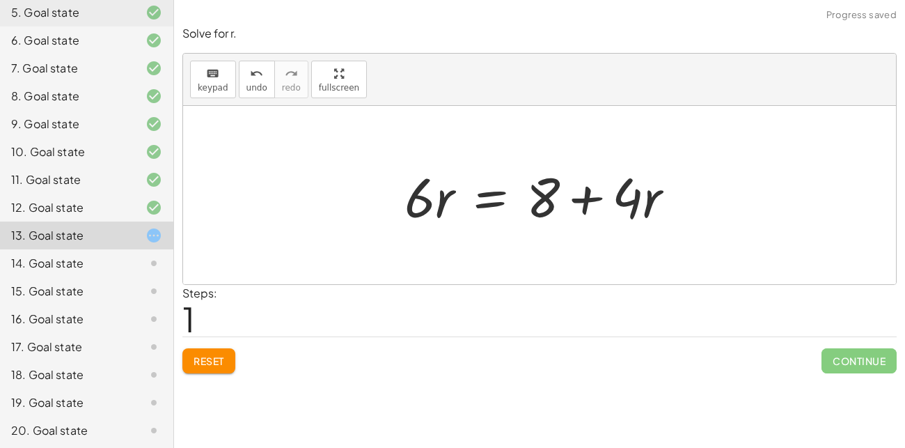
click at [585, 199] on div at bounding box center [545, 196] width 295 height 72
drag, startPoint x: 648, startPoint y: 205, endPoint x: 451, endPoint y: 203, distance: 196.4
click at [451, 203] on div at bounding box center [545, 196] width 295 height 72
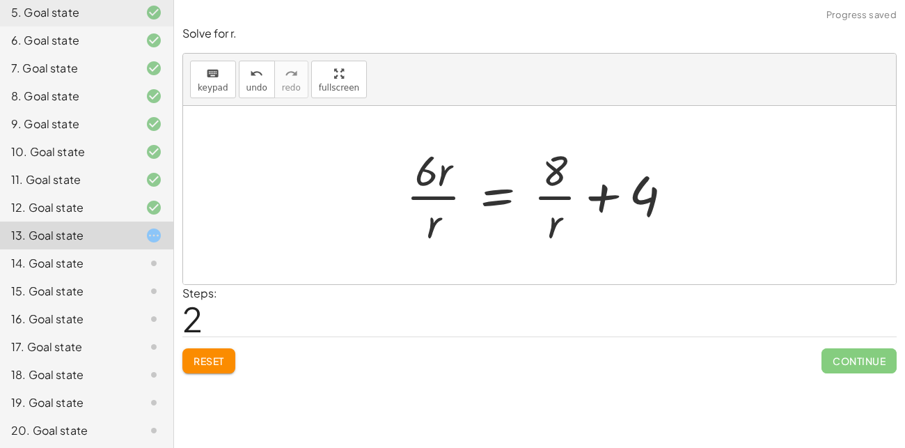
click at [224, 348] on button "Reset" at bounding box center [208, 360] width 53 height 25
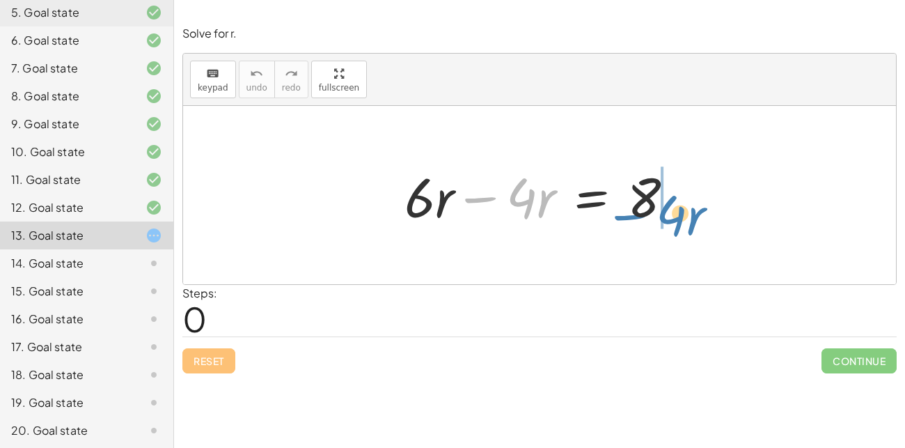
drag, startPoint x: 472, startPoint y: 200, endPoint x: 657, endPoint y: 194, distance: 185.4
click at [657, 194] on div at bounding box center [545, 196] width 295 height 72
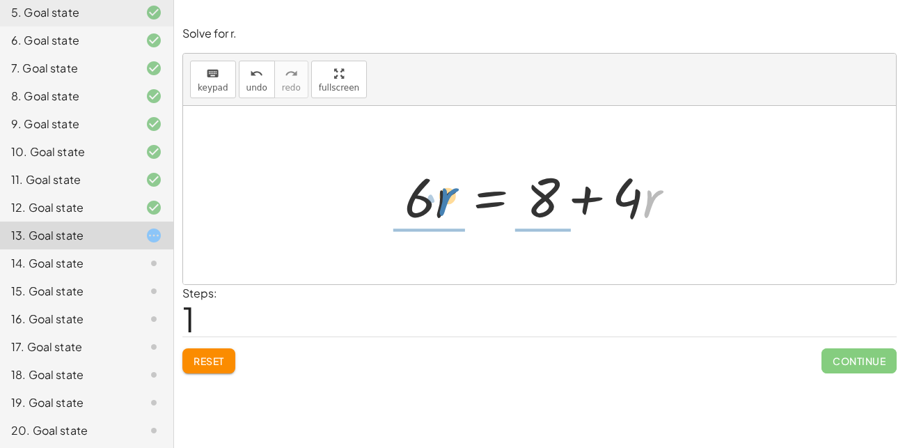
drag, startPoint x: 658, startPoint y: 196, endPoint x: 456, endPoint y: 196, distance: 201.3
click at [456, 196] on div at bounding box center [545, 196] width 295 height 72
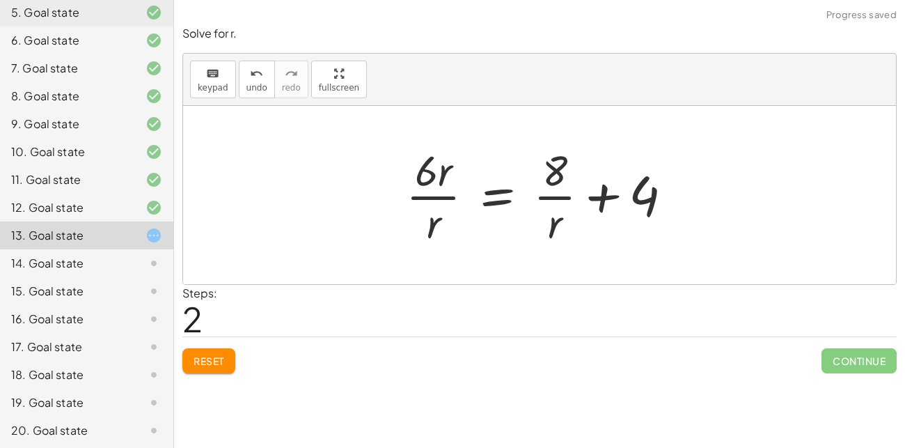
click at [217, 365] on span "Reset" at bounding box center [209, 361] width 31 height 13
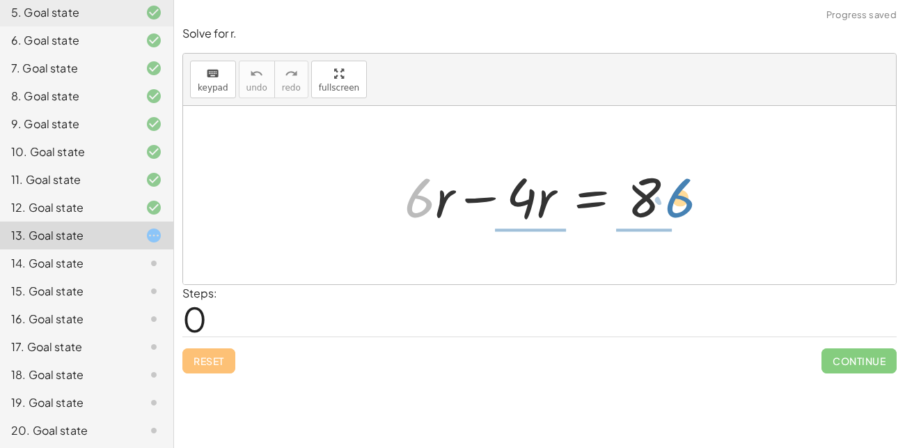
drag, startPoint x: 414, startPoint y: 203, endPoint x: 676, endPoint y: 203, distance: 261.2
click at [676, 203] on div at bounding box center [545, 196] width 295 height 72
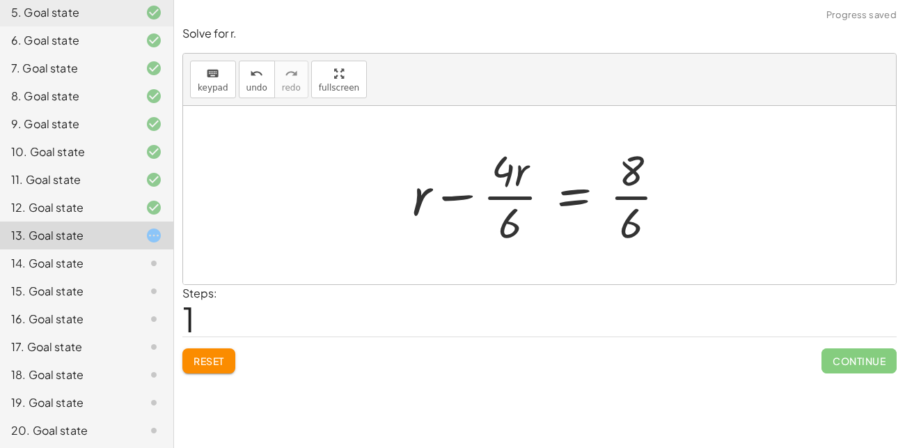
click at [219, 353] on button "Reset" at bounding box center [208, 360] width 53 height 25
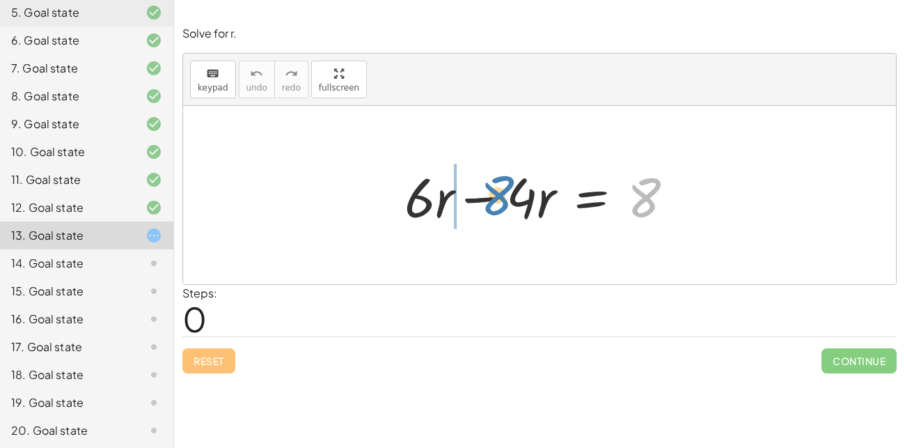
drag, startPoint x: 639, startPoint y: 193, endPoint x: 492, endPoint y: 190, distance: 147.7
click at [492, 190] on div at bounding box center [545, 196] width 295 height 72
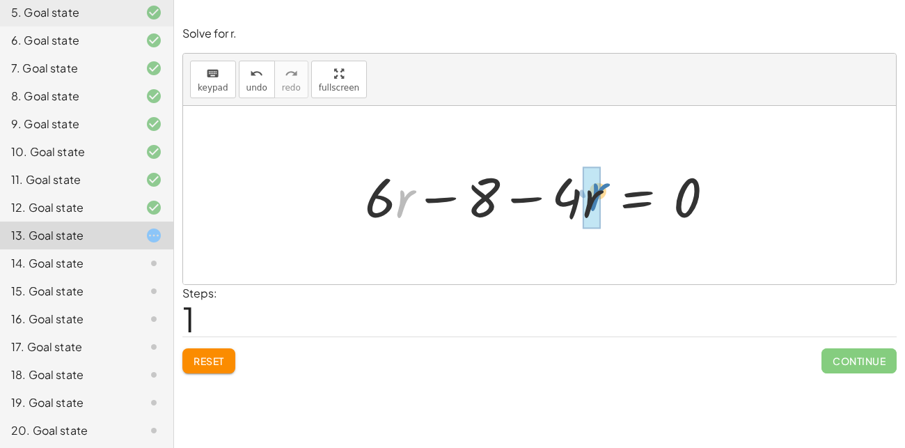
drag, startPoint x: 413, startPoint y: 202, endPoint x: 605, endPoint y: 195, distance: 192.4
click at [605, 195] on div at bounding box center [545, 196] width 375 height 72
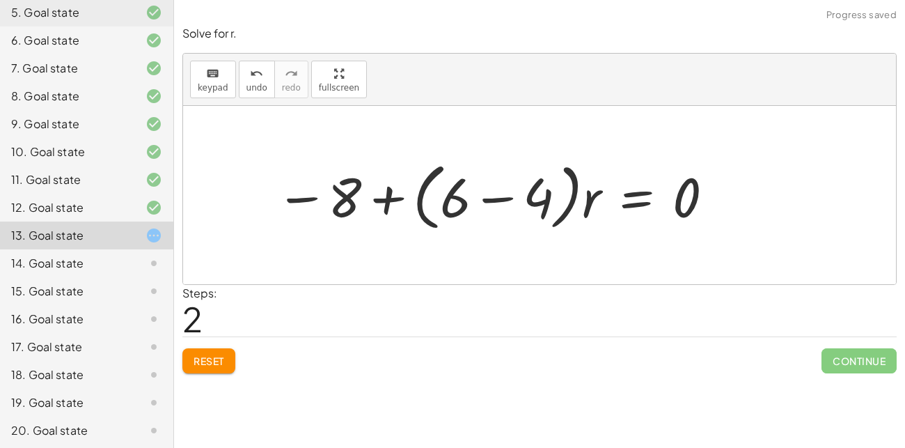
click at [190, 364] on button "Reset" at bounding box center [208, 360] width 53 height 25
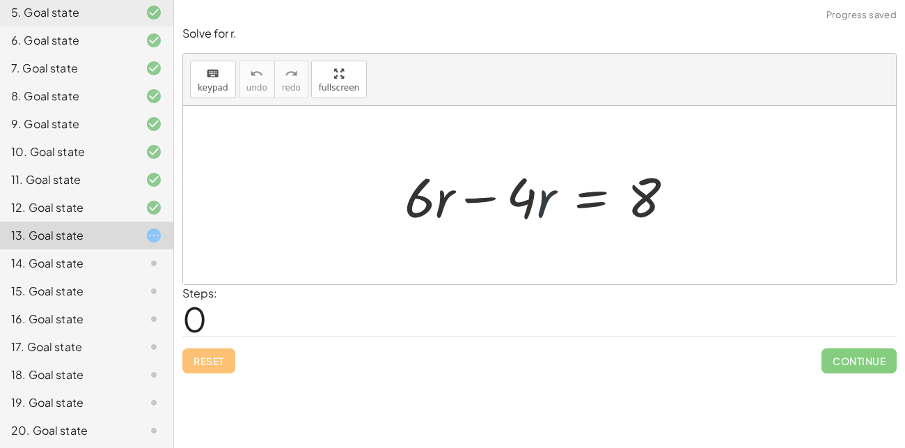
click at [546, 198] on div at bounding box center [545, 196] width 295 height 72
drag, startPoint x: 511, startPoint y: 200, endPoint x: 662, endPoint y: 194, distance: 151.2
click at [662, 194] on div at bounding box center [545, 196] width 295 height 72
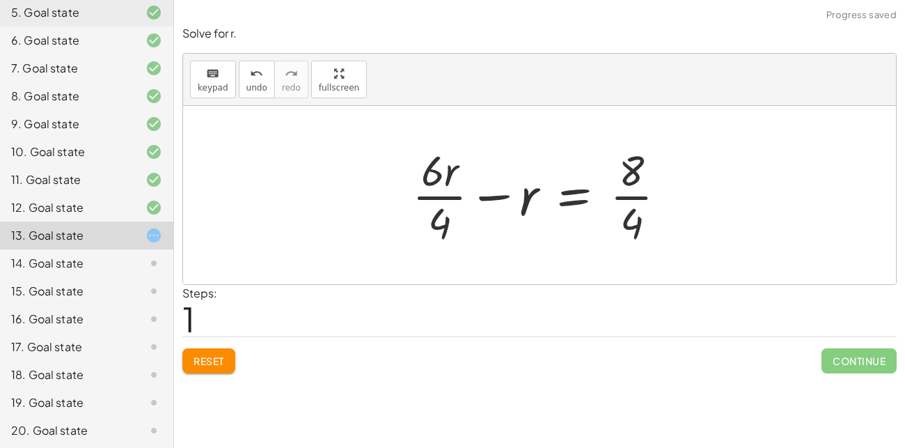
click at [215, 355] on span "Reset" at bounding box center [209, 361] width 31 height 13
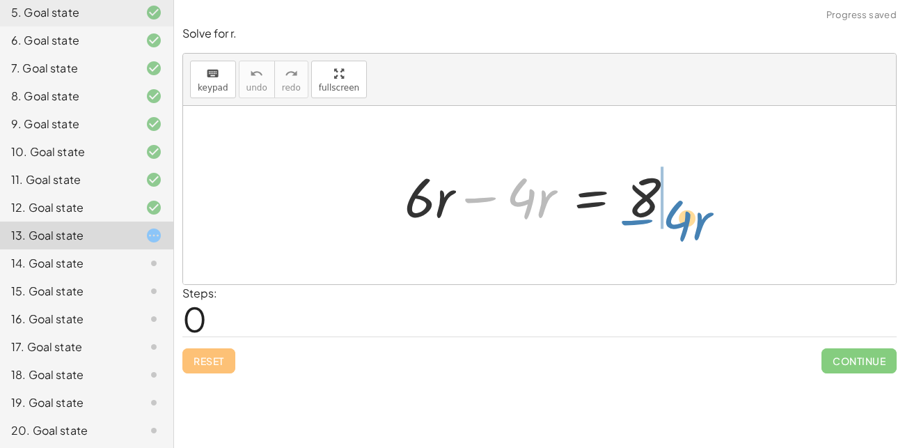
drag, startPoint x: 492, startPoint y: 198, endPoint x: 649, endPoint y: 218, distance: 158.7
click at [649, 218] on div at bounding box center [545, 196] width 295 height 72
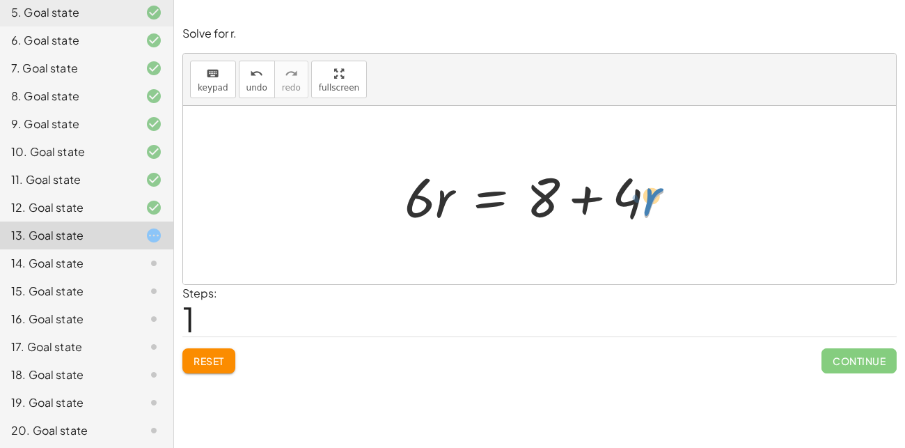
click at [651, 202] on div at bounding box center [545, 196] width 295 height 72
drag, startPoint x: 446, startPoint y: 201, endPoint x: 654, endPoint y: 201, distance: 208.3
click at [654, 201] on div at bounding box center [545, 196] width 295 height 72
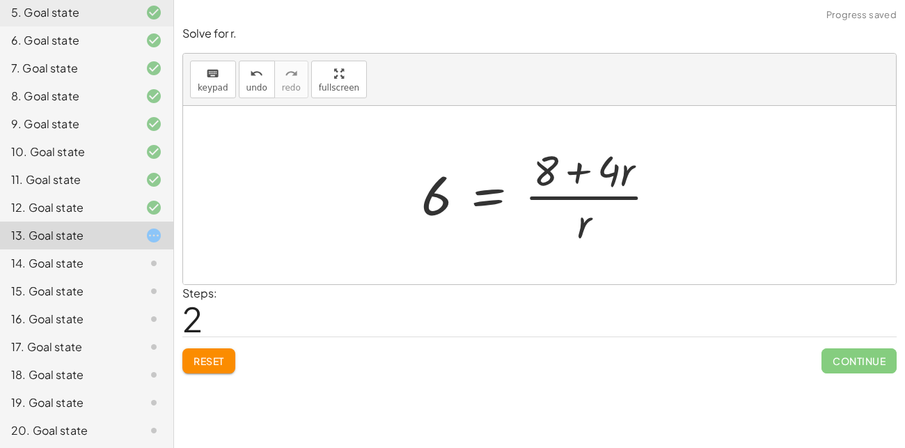
click at [585, 178] on div at bounding box center [544, 194] width 260 height 107
drag, startPoint x: 581, startPoint y: 221, endPoint x: 625, endPoint y: 168, distance: 69.3
click at [625, 168] on div at bounding box center [544, 194] width 260 height 107
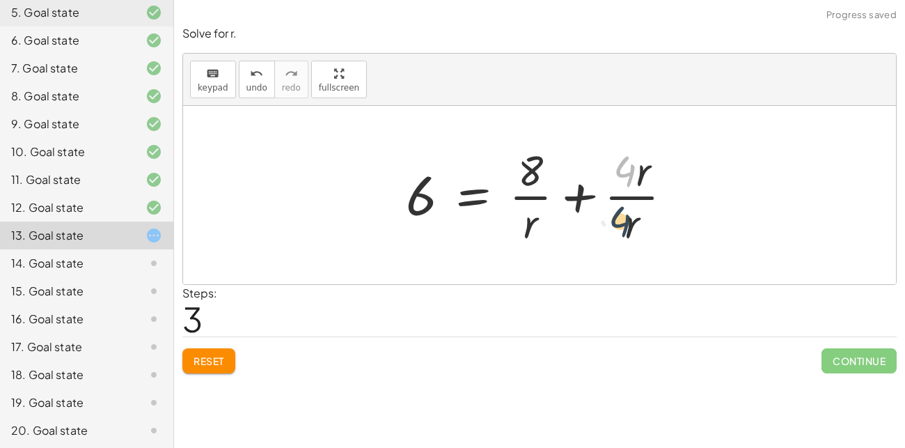
drag, startPoint x: 626, startPoint y: 173, endPoint x: 624, endPoint y: 230, distance: 56.5
click at [624, 230] on div at bounding box center [545, 194] width 292 height 107
drag, startPoint x: 628, startPoint y: 229, endPoint x: 523, endPoint y: 229, distance: 105.2
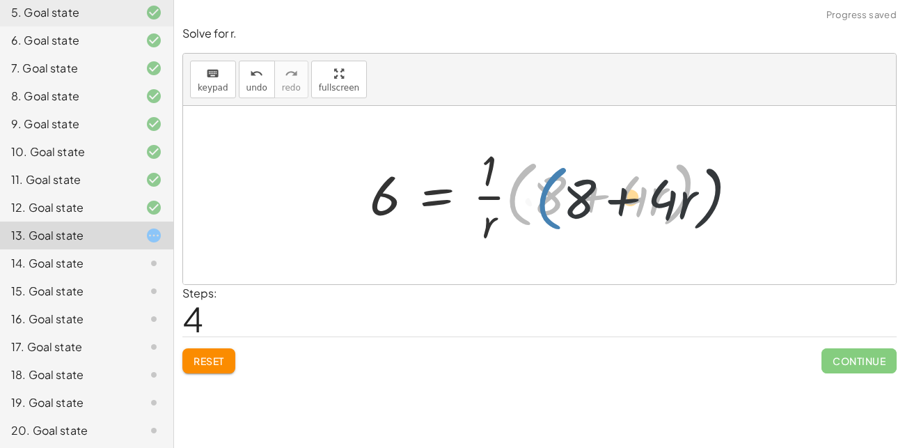
drag, startPoint x: 523, startPoint y: 229, endPoint x: 555, endPoint y: 233, distance: 32.3
click at [555, 233] on div at bounding box center [545, 194] width 364 height 107
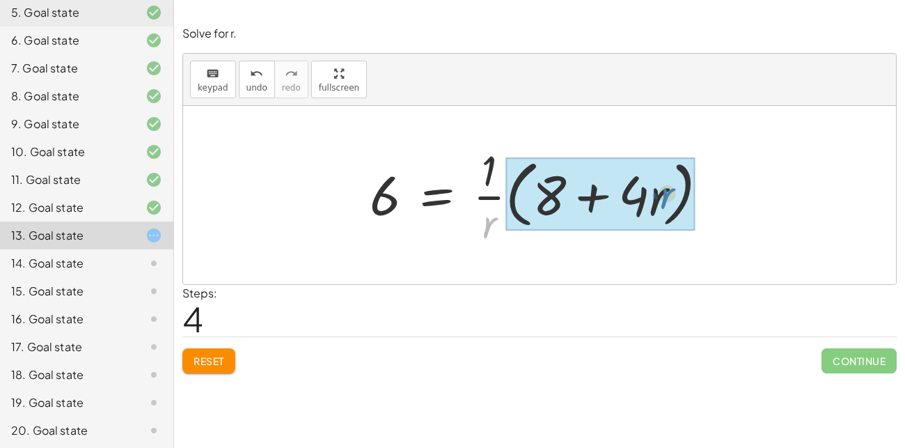
drag, startPoint x: 488, startPoint y: 228, endPoint x: 663, endPoint y: 198, distance: 177.4
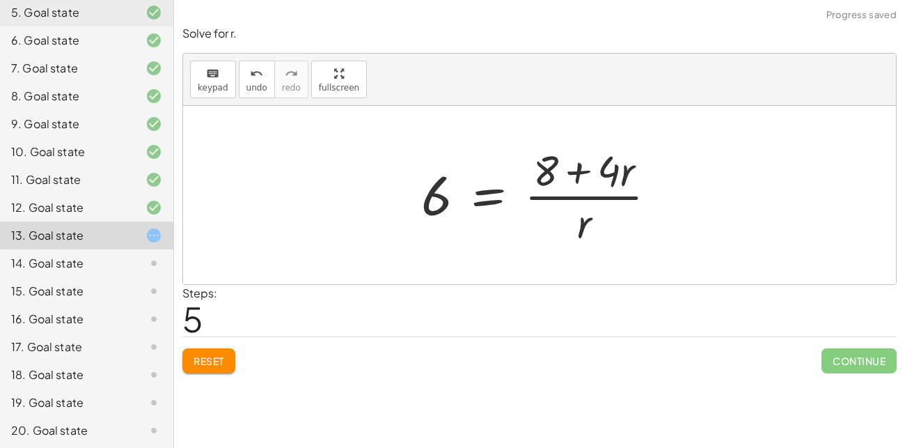
click at [580, 193] on div at bounding box center [544, 194] width 260 height 107
click at [577, 179] on div at bounding box center [544, 194] width 260 height 107
drag, startPoint x: 627, startPoint y: 178, endPoint x: 580, endPoint y: 231, distance: 70.5
click at [580, 231] on div at bounding box center [544, 194] width 260 height 107
drag, startPoint x: 601, startPoint y: 177, endPoint x: 444, endPoint y: 201, distance: 158.5
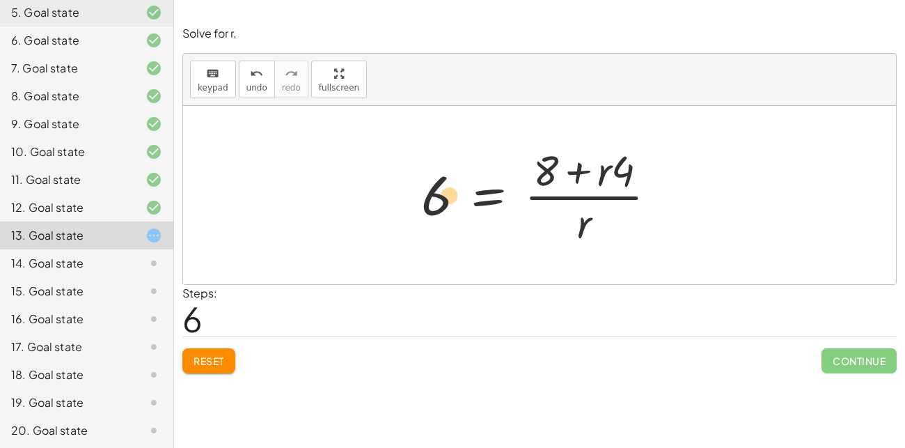
click at [444, 201] on div at bounding box center [544, 194] width 260 height 107
drag, startPoint x: 582, startPoint y: 225, endPoint x: 412, endPoint y: 193, distance: 173.6
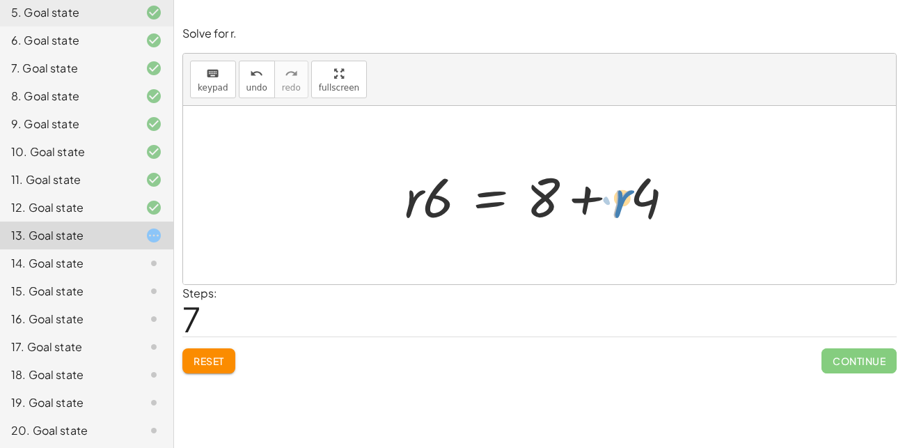
click at [627, 201] on div at bounding box center [545, 196] width 295 height 72
drag, startPoint x: 648, startPoint y: 199, endPoint x: 606, endPoint y: 198, distance: 42.5
click at [606, 198] on div at bounding box center [545, 196] width 295 height 72
click at [591, 197] on div at bounding box center [545, 196] width 295 height 72
click at [451, 208] on div at bounding box center [545, 196] width 295 height 72
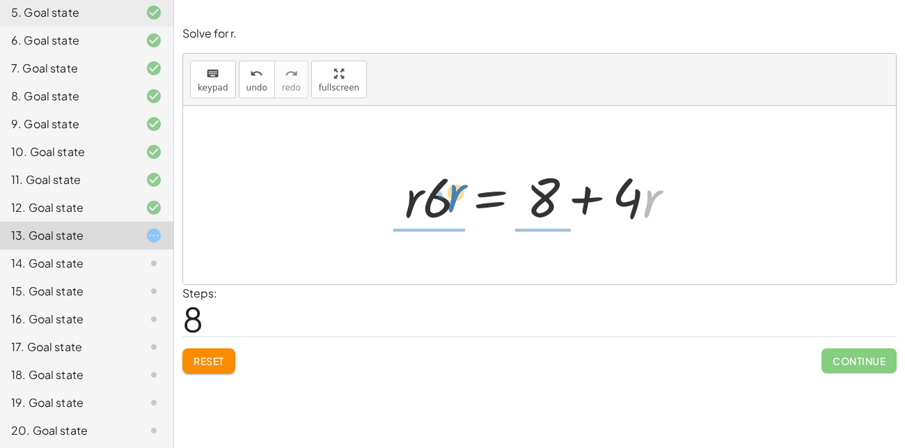
drag, startPoint x: 644, startPoint y: 205, endPoint x: 448, endPoint y: 199, distance: 195.8
click at [448, 199] on div at bounding box center [545, 196] width 295 height 72
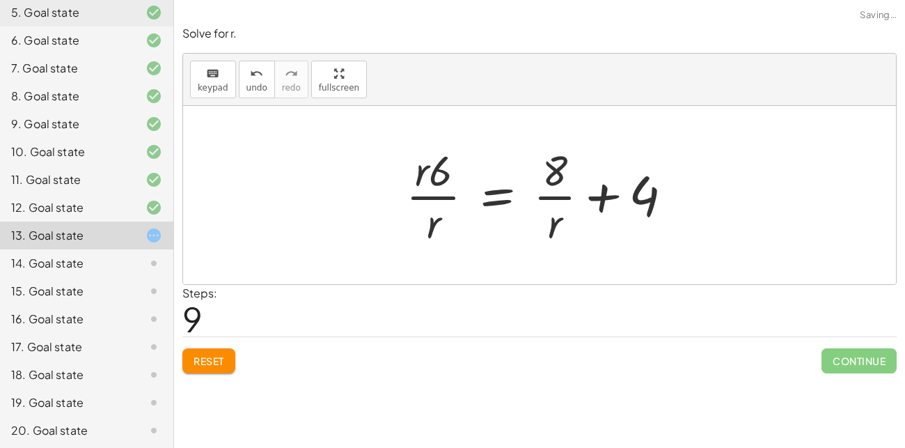
click at [227, 355] on button "Reset" at bounding box center [208, 360] width 53 height 25
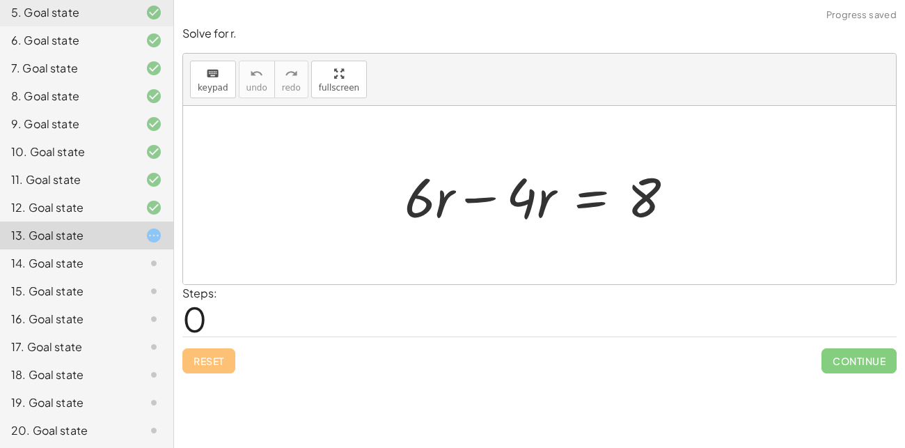
click at [227, 355] on div "Reset Continue" at bounding box center [539, 354] width 715 height 37
click at [478, 198] on div at bounding box center [545, 196] width 295 height 72
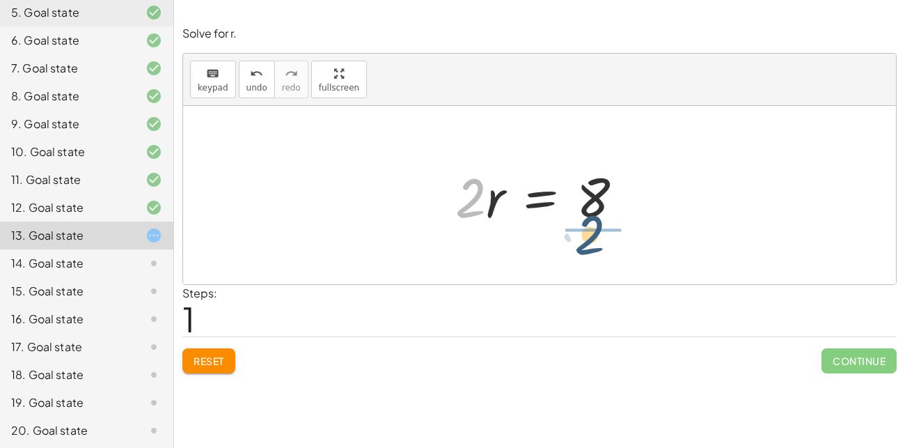
drag, startPoint x: 466, startPoint y: 207, endPoint x: 590, endPoint y: 243, distance: 129.2
click at [590, 243] on div "+ · 6 · r − · 4 · r = 8 · 2 · r = 8 · 2" at bounding box center [539, 195] width 713 height 178
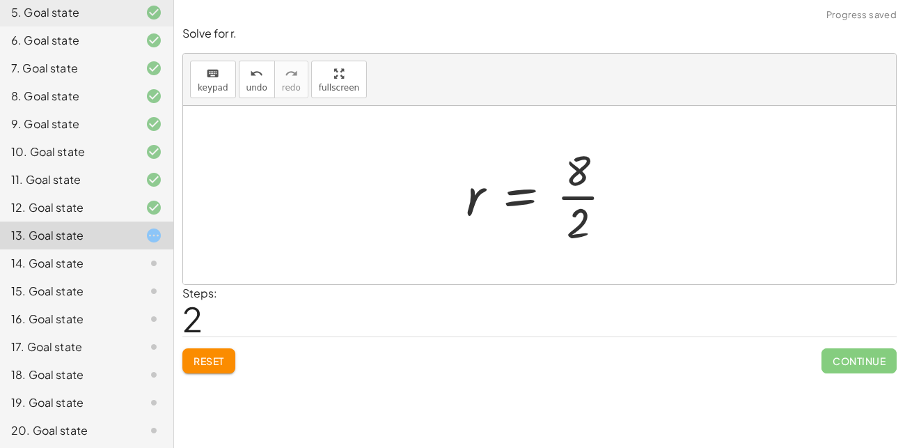
click at [582, 201] on div at bounding box center [545, 194] width 172 height 107
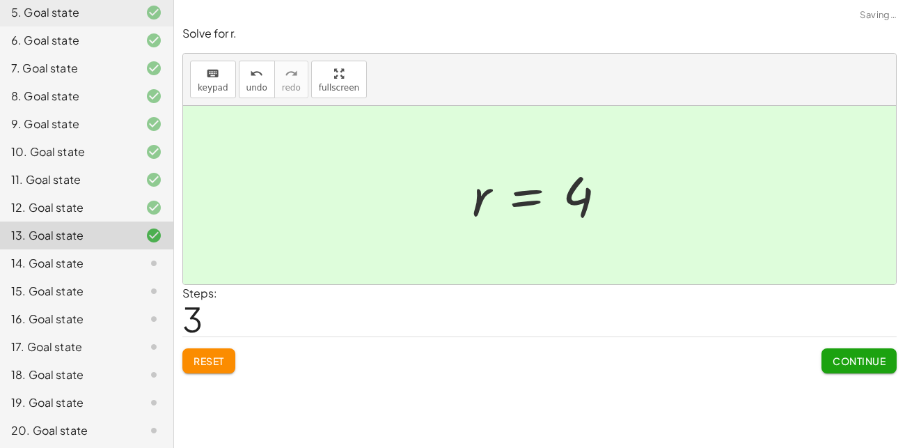
click at [830, 354] on button "Continue" at bounding box center [859, 360] width 75 height 25
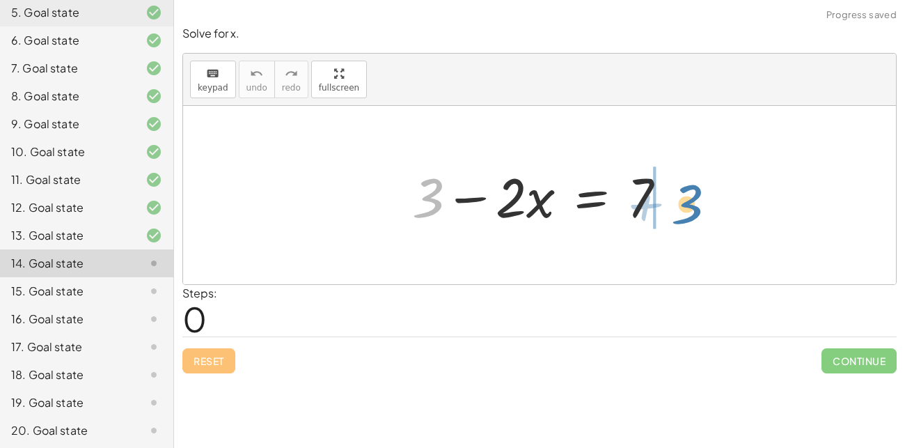
drag, startPoint x: 428, startPoint y: 205, endPoint x: 678, endPoint y: 205, distance: 250.7
click at [678, 205] on div at bounding box center [544, 196] width 279 height 72
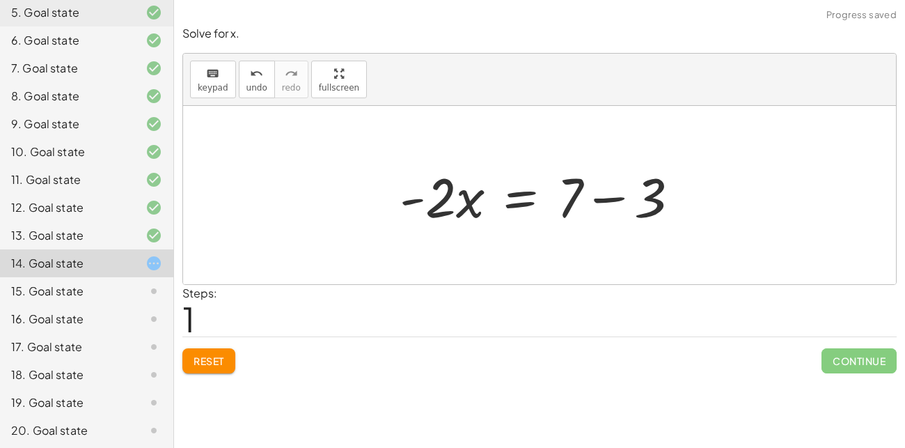
click at [607, 194] on div at bounding box center [545, 196] width 305 height 72
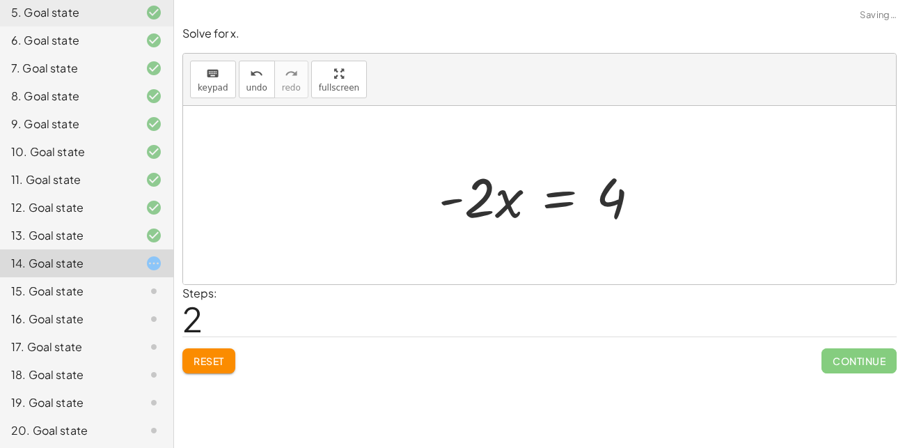
drag, startPoint x: 430, startPoint y: 196, endPoint x: 466, endPoint y: 210, distance: 38.4
click at [466, 210] on div "+ 3 − · 2 · x = 7 · - 2 · x = + 7 − 3 · 2 · x = - 4" at bounding box center [540, 195] width 244 height 79
drag, startPoint x: 476, startPoint y: 211, endPoint x: 614, endPoint y: 249, distance: 142.9
click at [614, 249] on div "+ 3 − · 2 · x = 7 · - 2 · x = + 7 − 3 · - 2 · 2 · x = - 4" at bounding box center [539, 195] width 713 height 178
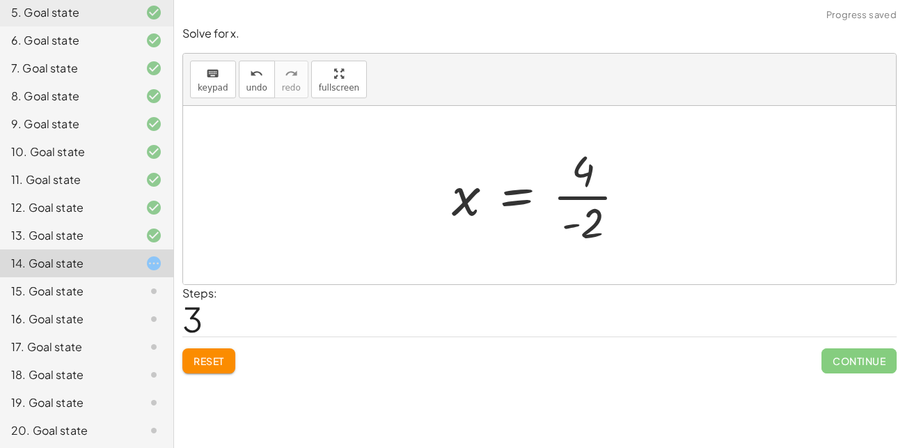
click at [580, 194] on div at bounding box center [544, 194] width 199 height 107
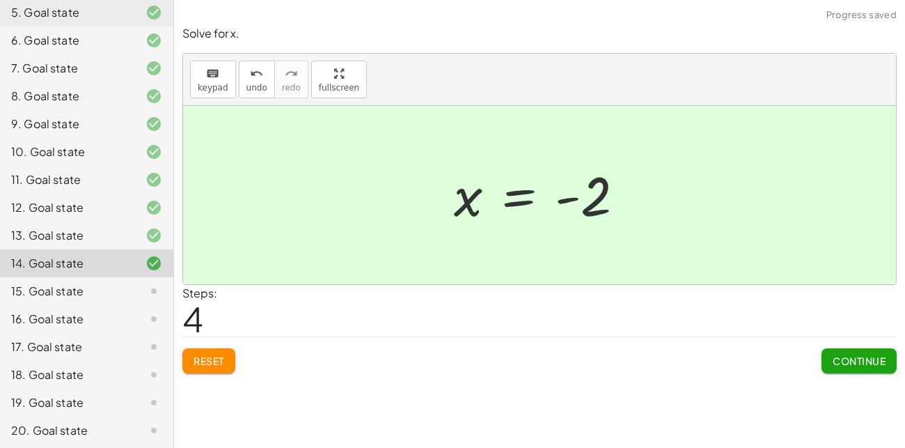
click at [829, 355] on button "Continue" at bounding box center [859, 360] width 75 height 25
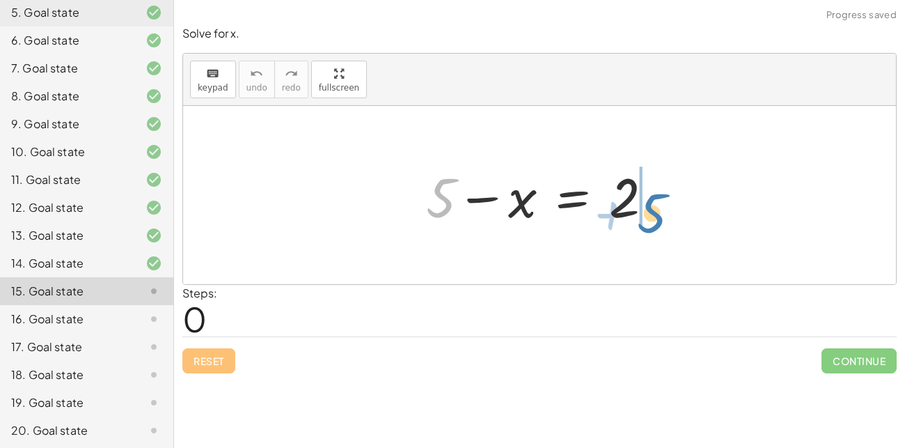
drag, startPoint x: 439, startPoint y: 195, endPoint x: 649, endPoint y: 206, distance: 210.6
click at [649, 206] on div at bounding box center [544, 196] width 251 height 72
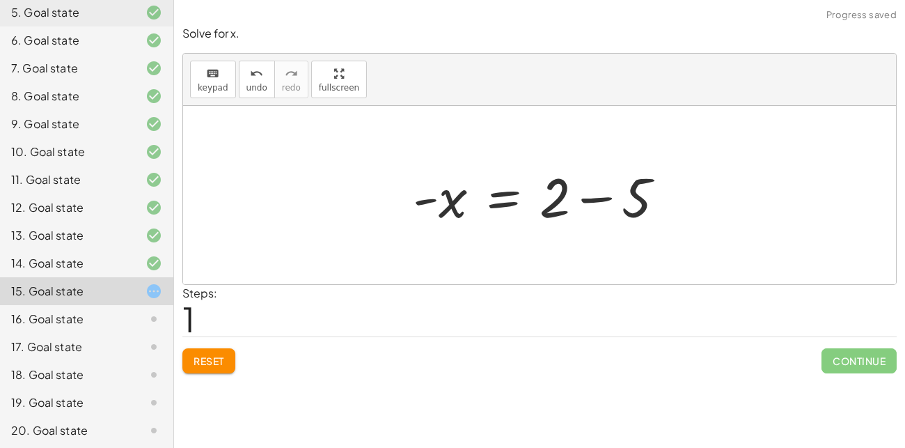
click at [604, 201] on div at bounding box center [544, 196] width 277 height 72
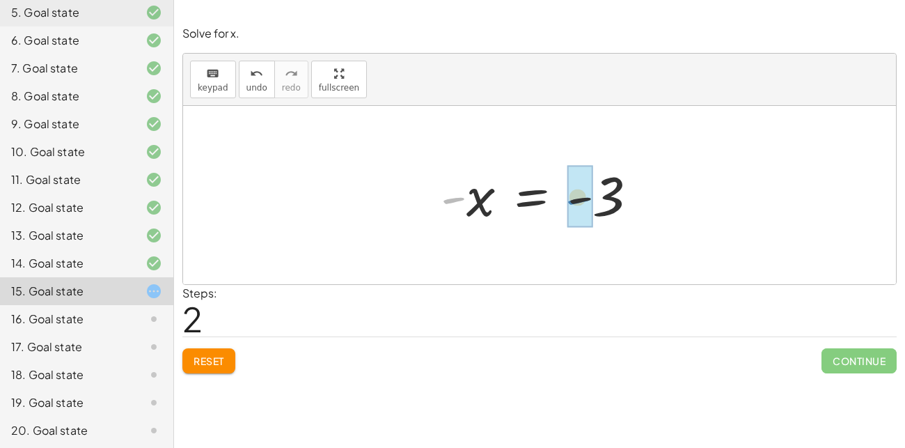
drag, startPoint x: 453, startPoint y: 196, endPoint x: 577, endPoint y: 197, distance: 124.7
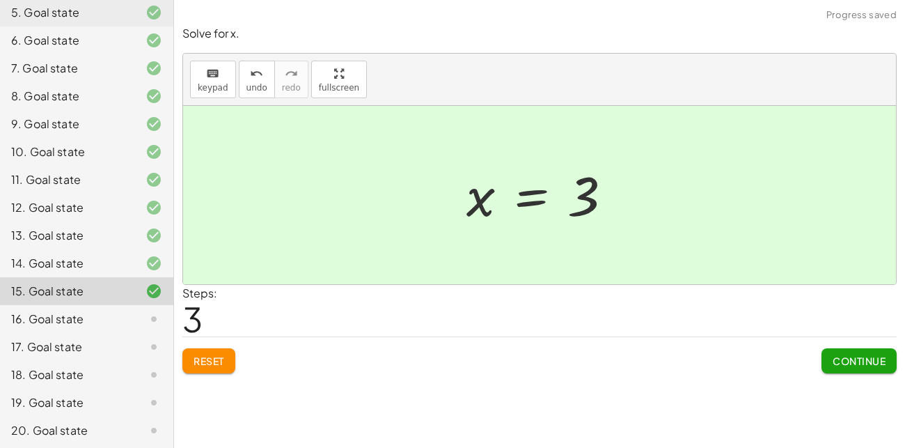
click at [839, 360] on span "Continue" at bounding box center [859, 361] width 53 height 13
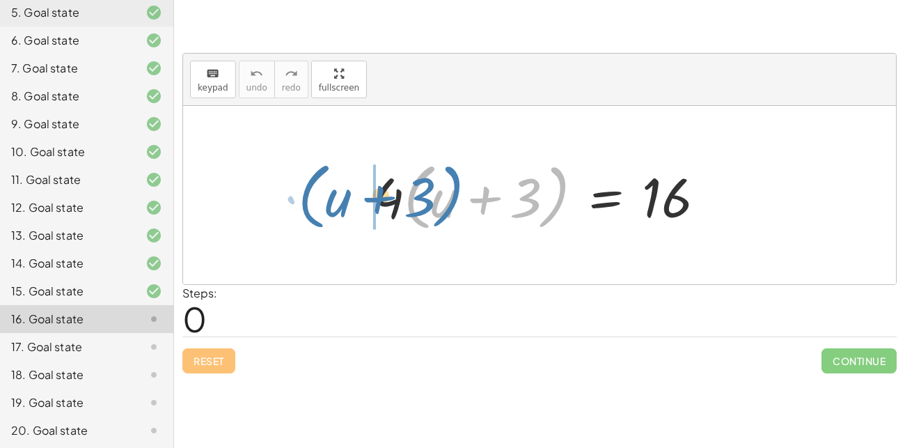
drag, startPoint x: 561, startPoint y: 200, endPoint x: 456, endPoint y: 200, distance: 105.2
click at [456, 200] on div at bounding box center [544, 195] width 357 height 80
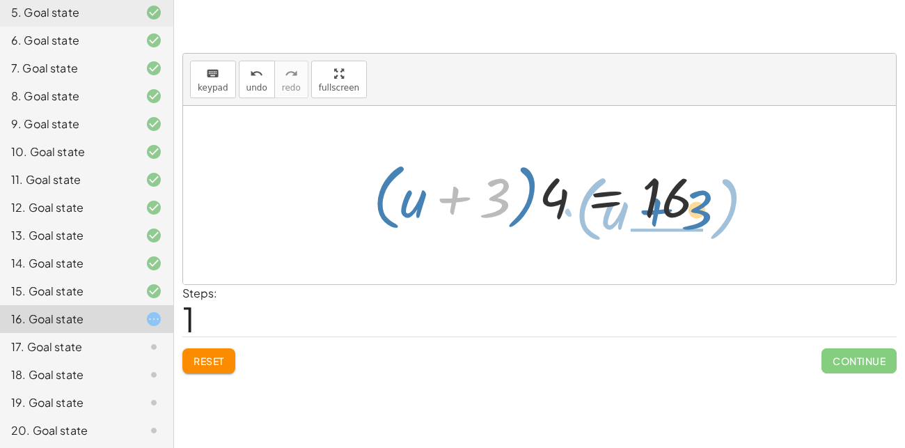
drag, startPoint x: 465, startPoint y: 201, endPoint x: 667, endPoint y: 212, distance: 202.3
click at [667, 212] on div at bounding box center [544, 195] width 357 height 80
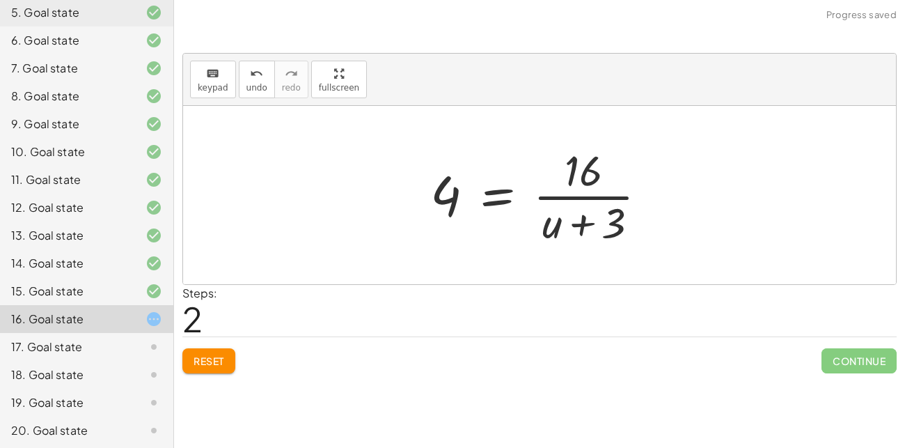
click at [228, 349] on button "Reset" at bounding box center [208, 360] width 53 height 25
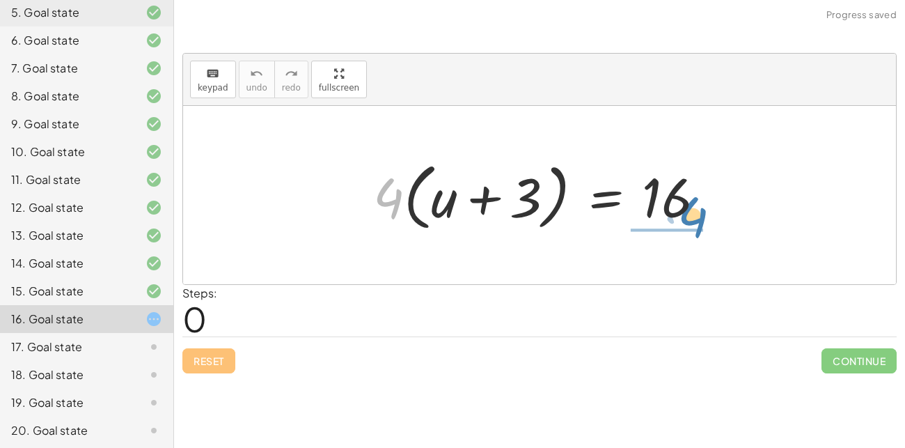
drag, startPoint x: 389, startPoint y: 202, endPoint x: 691, endPoint y: 215, distance: 301.9
click at [691, 215] on div at bounding box center [544, 195] width 357 height 80
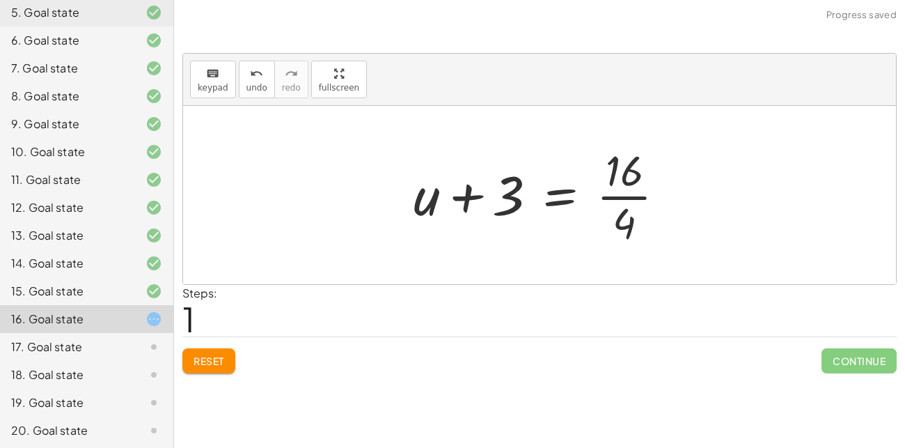
click at [638, 196] on div at bounding box center [545, 194] width 277 height 107
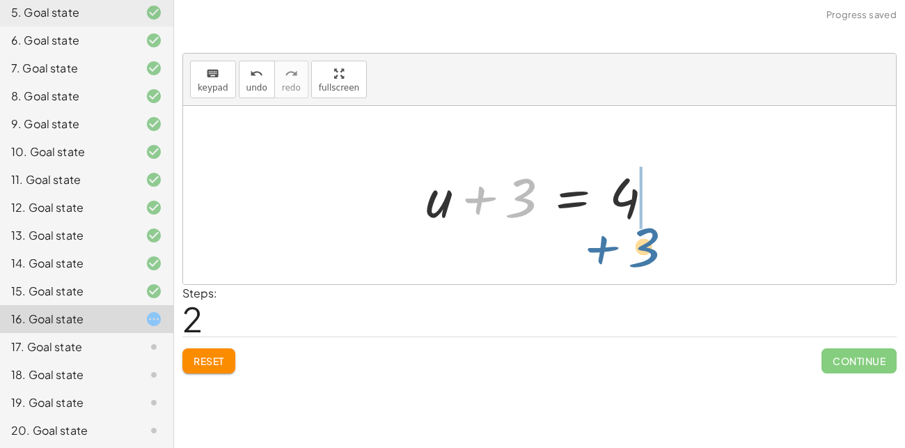
drag, startPoint x: 520, startPoint y: 195, endPoint x: 644, endPoint y: 243, distance: 132.3
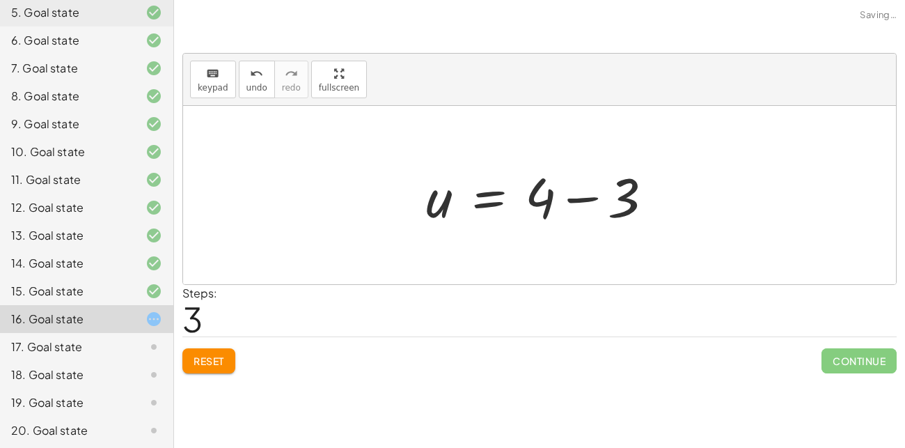
click at [586, 197] on div at bounding box center [545, 196] width 252 height 72
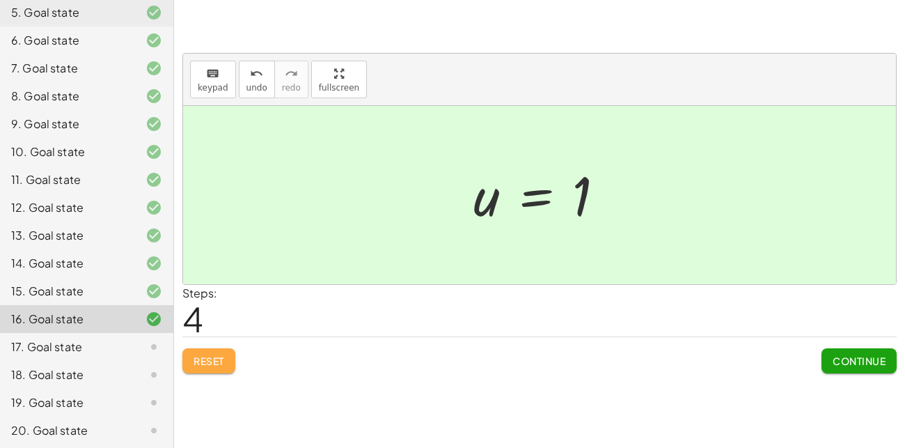
click at [219, 351] on button "Reset" at bounding box center [208, 360] width 53 height 25
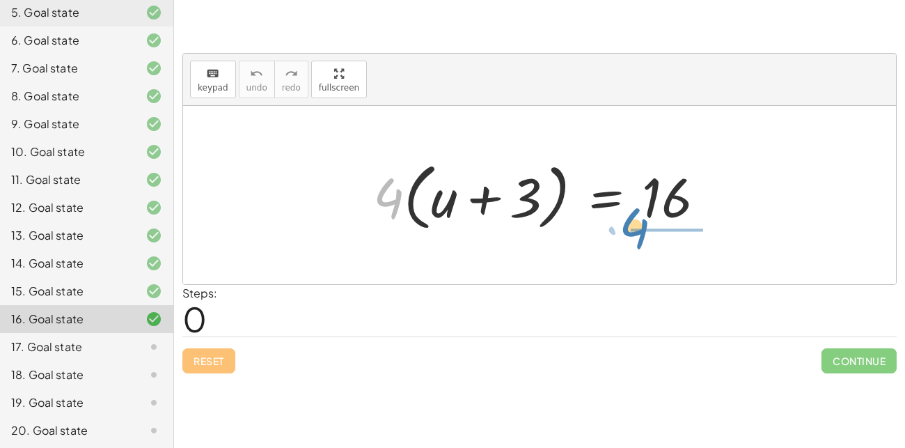
drag, startPoint x: 391, startPoint y: 194, endPoint x: 644, endPoint y: 223, distance: 254.5
click at [644, 223] on div at bounding box center [544, 195] width 357 height 80
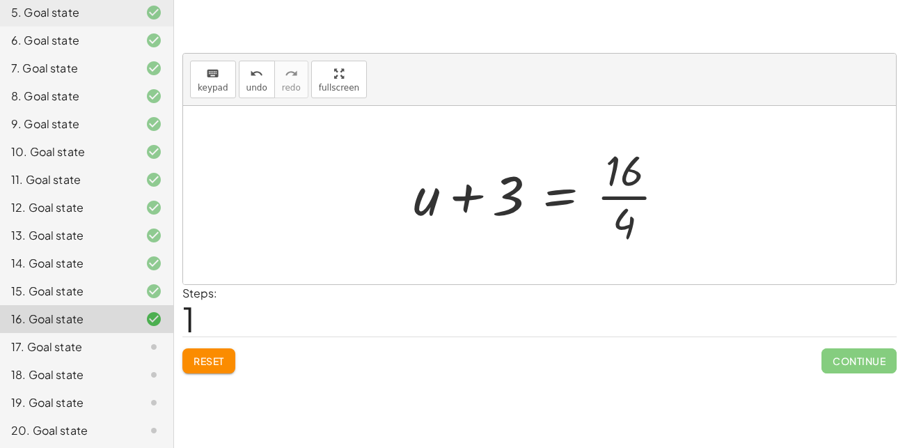
click at [631, 205] on div at bounding box center [545, 194] width 277 height 107
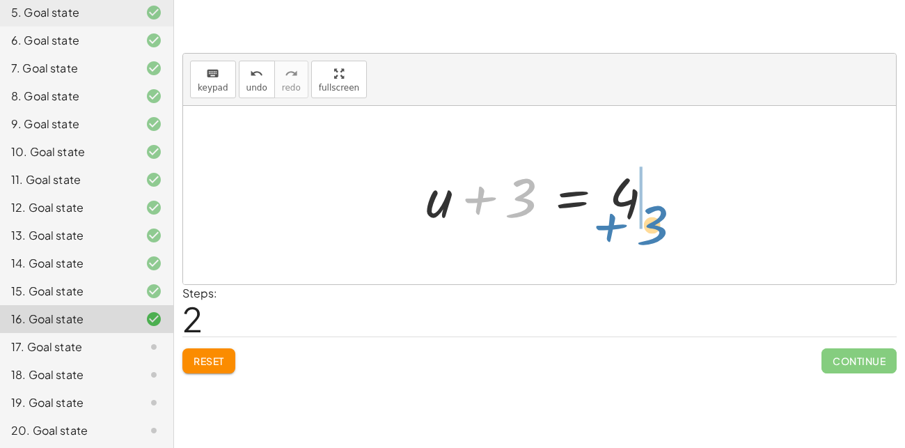
drag, startPoint x: 522, startPoint y: 199, endPoint x: 651, endPoint y: 228, distance: 132.8
click at [651, 228] on div at bounding box center [545, 196] width 252 height 72
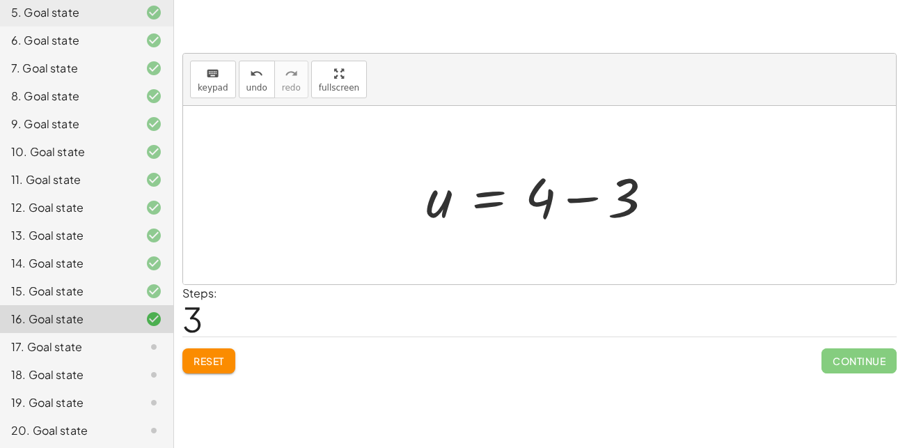
click at [231, 361] on button "Reset" at bounding box center [208, 360] width 53 height 25
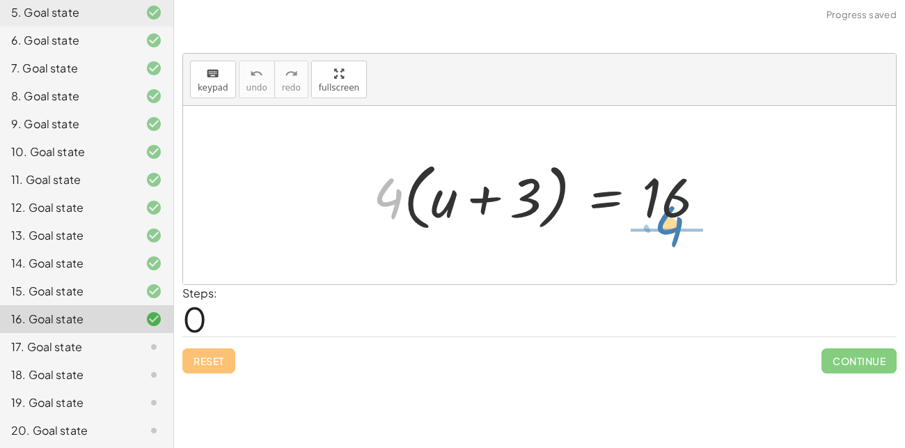
drag, startPoint x: 388, startPoint y: 197, endPoint x: 669, endPoint y: 225, distance: 282.1
click at [669, 225] on div at bounding box center [544, 195] width 357 height 80
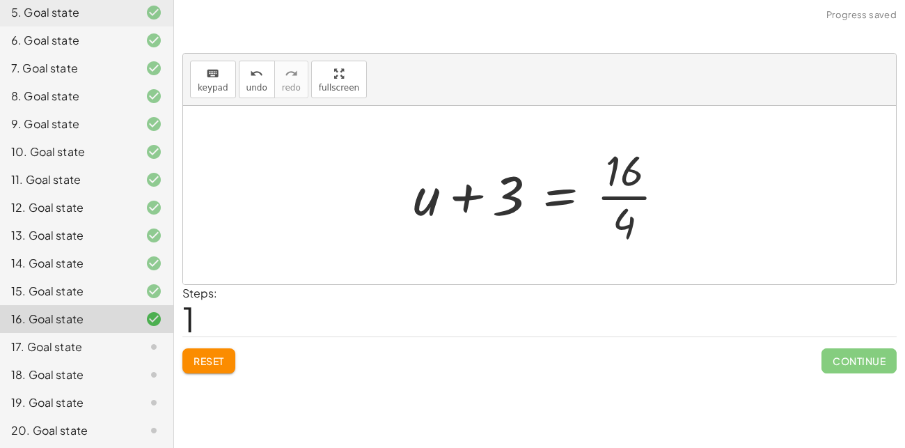
click at [635, 199] on div at bounding box center [545, 194] width 277 height 107
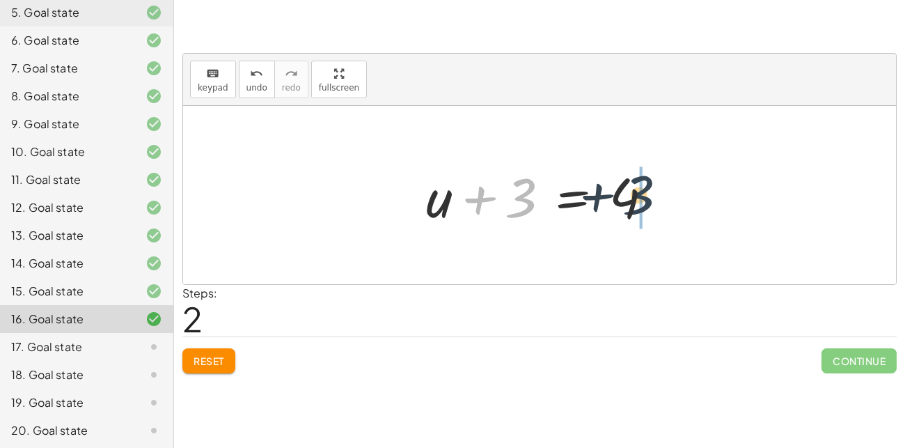
drag, startPoint x: 522, startPoint y: 199, endPoint x: 663, endPoint y: 193, distance: 140.8
click at [663, 193] on div at bounding box center [545, 196] width 252 height 72
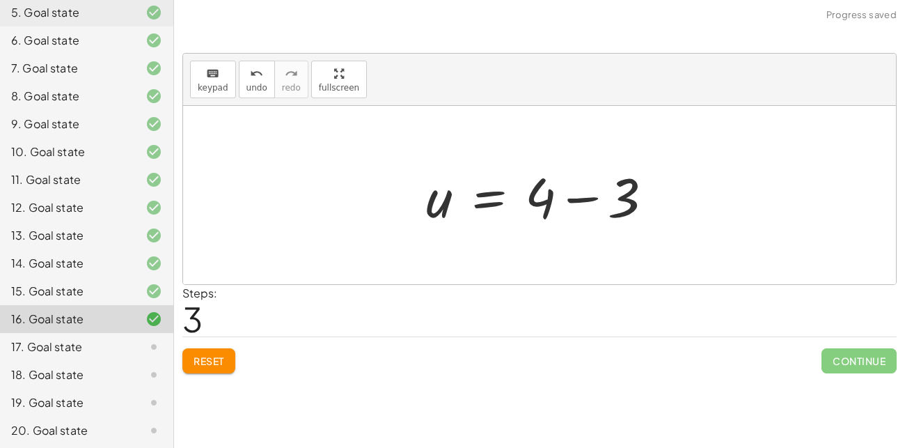
click at [570, 199] on div at bounding box center [545, 196] width 252 height 72
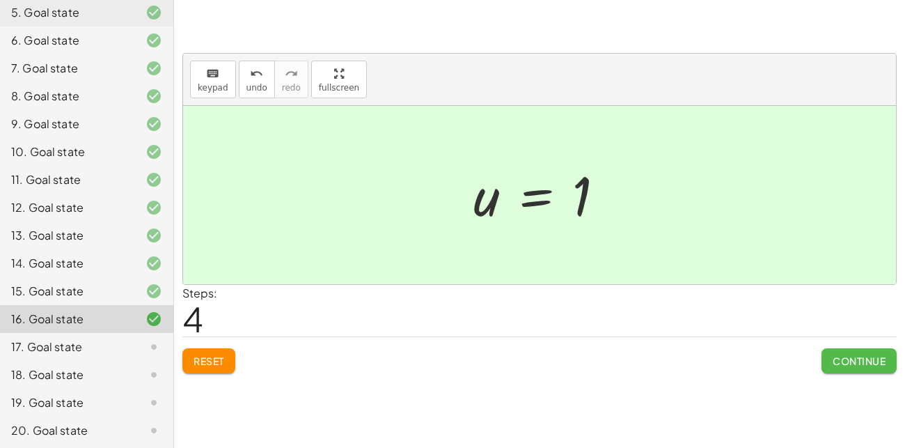
click at [844, 355] on span "Continue" at bounding box center [859, 361] width 53 height 13
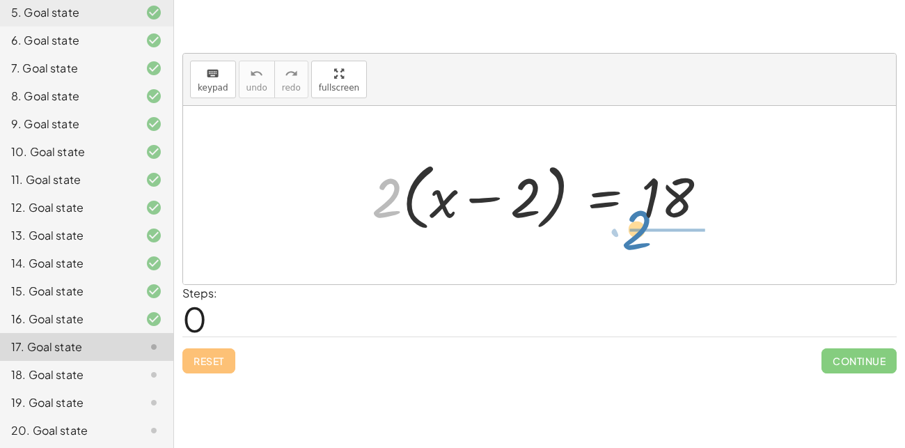
drag, startPoint x: 396, startPoint y: 205, endPoint x: 648, endPoint y: 238, distance: 254.3
click at [648, 238] on div "· 2 · 2 · ( + x − 2 ) = 18" at bounding box center [540, 195] width 378 height 87
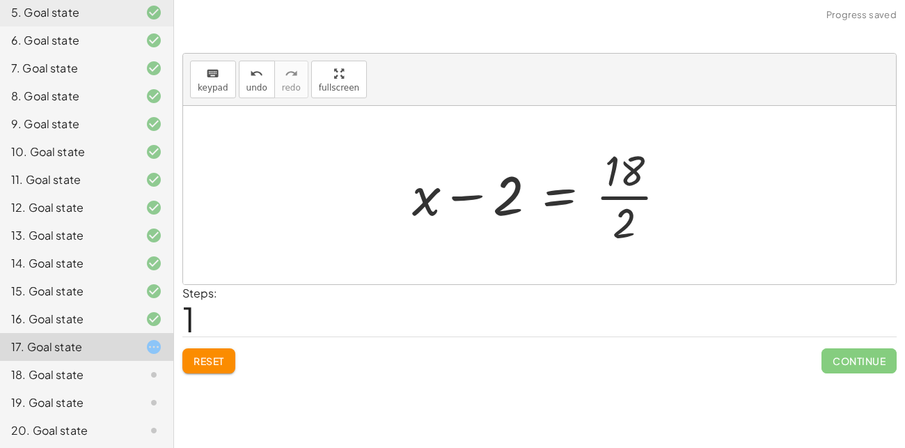
click at [626, 213] on div at bounding box center [544, 194] width 279 height 107
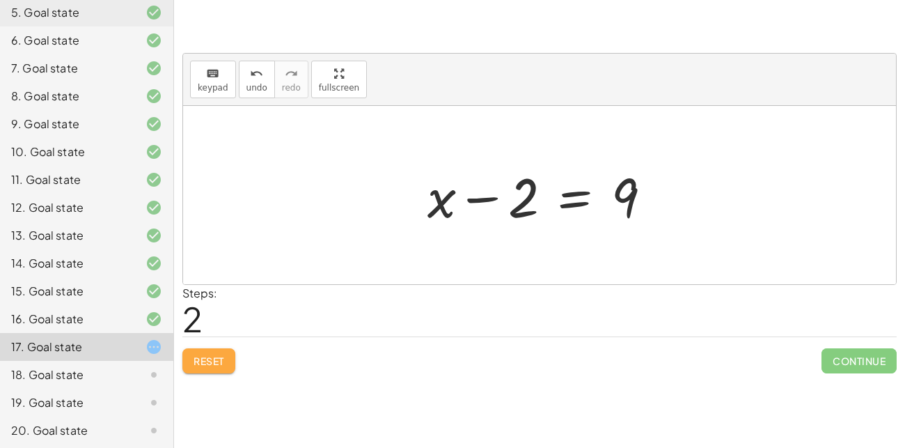
click at [212, 361] on span "Reset" at bounding box center [209, 361] width 31 height 13
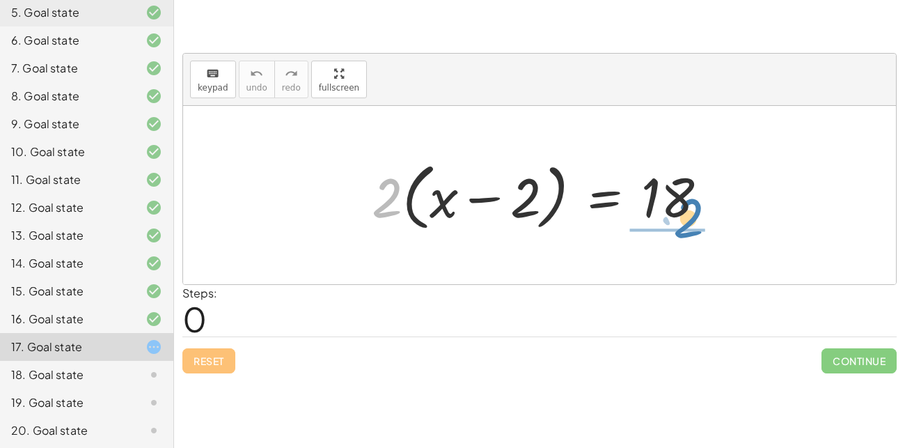
drag, startPoint x: 371, startPoint y: 208, endPoint x: 666, endPoint y: 228, distance: 295.3
click at [666, 228] on div at bounding box center [545, 195] width 360 height 80
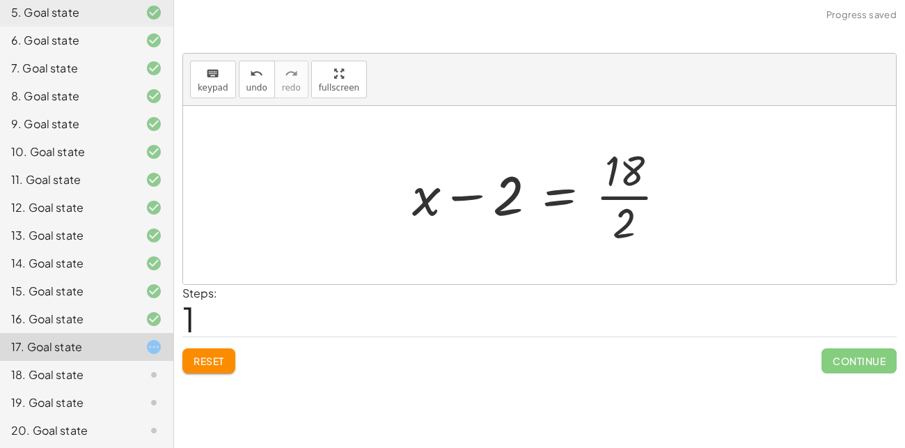
click at [637, 199] on div at bounding box center [544, 194] width 279 height 107
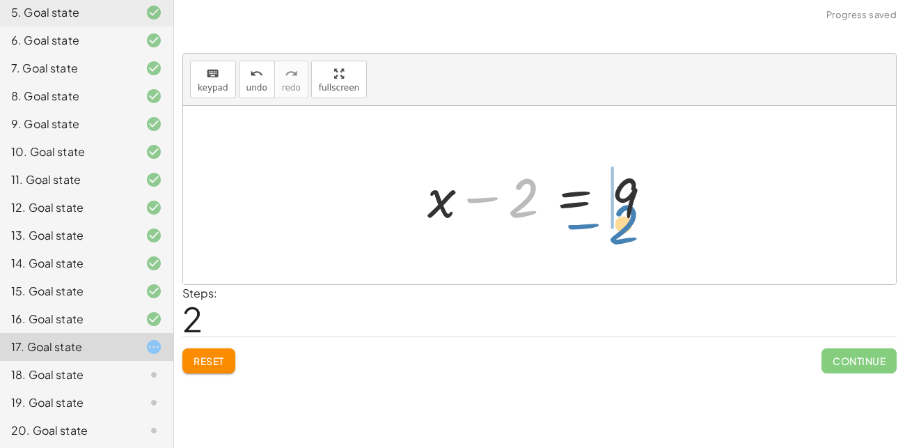
drag, startPoint x: 527, startPoint y: 205, endPoint x: 628, endPoint y: 231, distance: 103.7
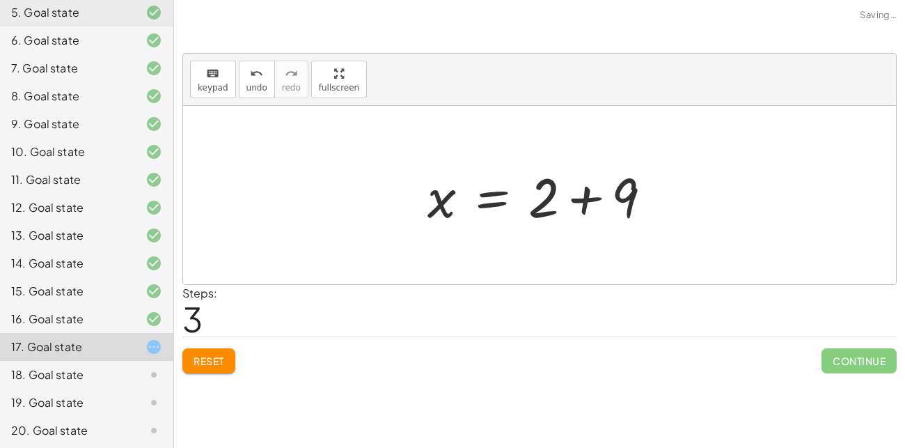
click at [587, 200] on div at bounding box center [545, 196] width 249 height 72
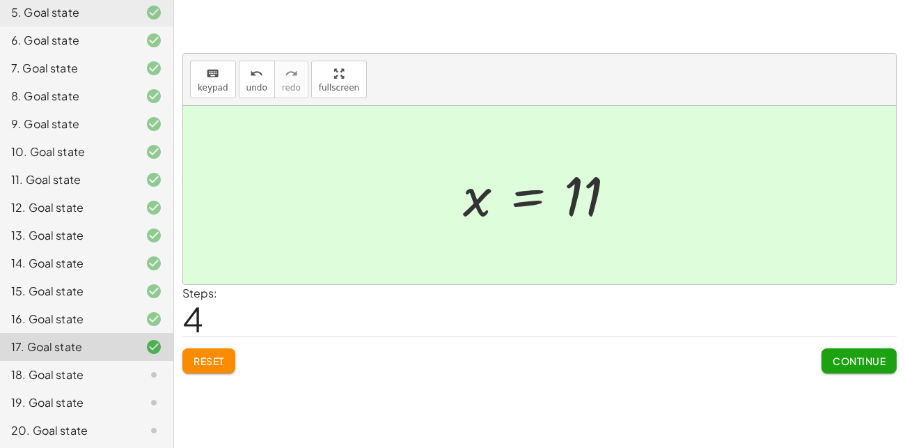
click at [841, 355] on span "Continue" at bounding box center [859, 361] width 53 height 13
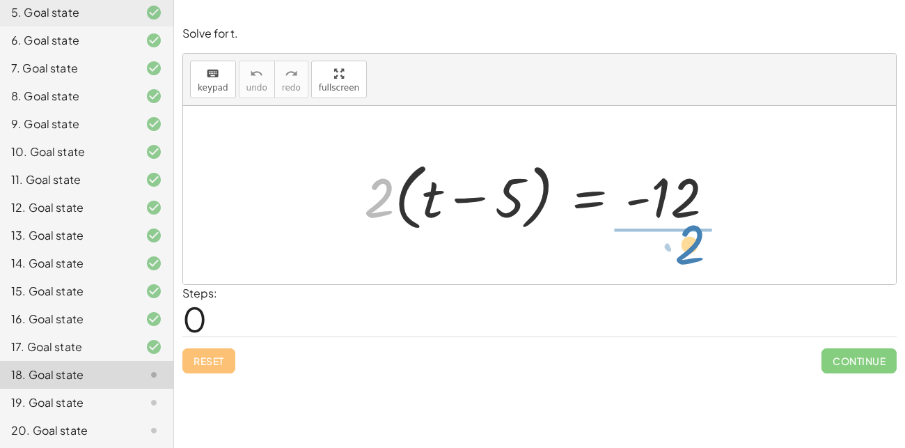
drag, startPoint x: 384, startPoint y: 195, endPoint x: 694, endPoint y: 242, distance: 313.4
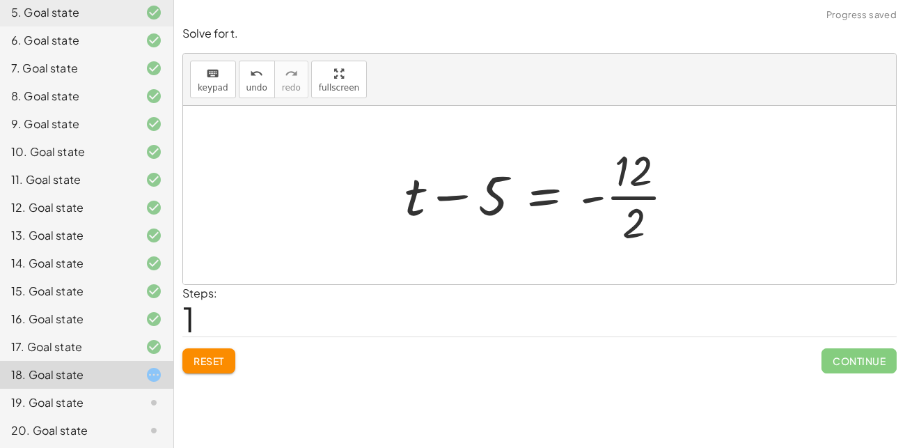
click at [641, 195] on div at bounding box center [545, 194] width 295 height 107
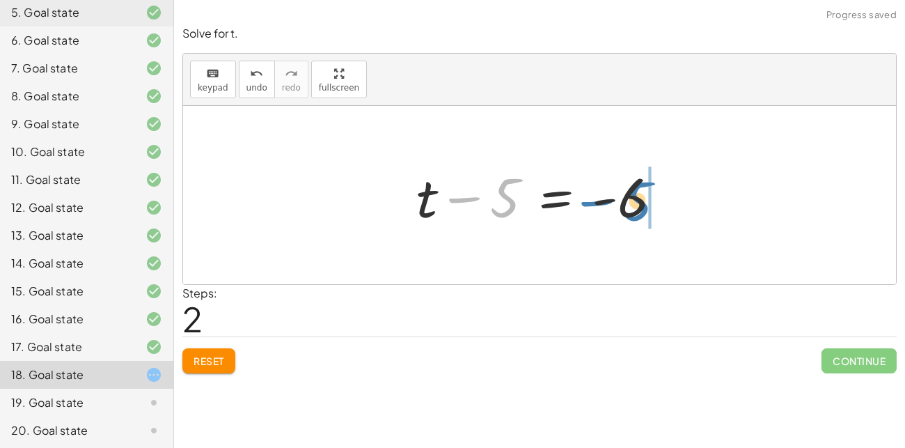
drag, startPoint x: 503, startPoint y: 203, endPoint x: 635, endPoint y: 205, distance: 132.4
click at [635, 205] on div at bounding box center [545, 196] width 271 height 72
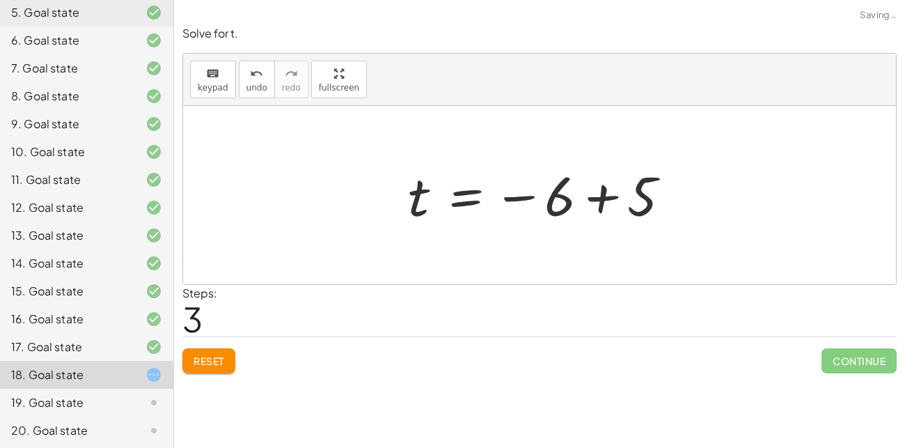
click at [606, 200] on div at bounding box center [545, 195] width 288 height 69
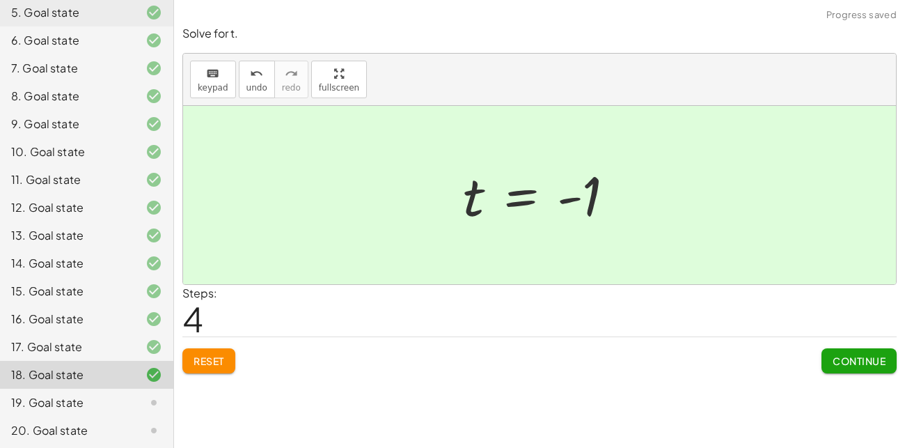
click at [876, 361] on span "Continue" at bounding box center [859, 361] width 53 height 13
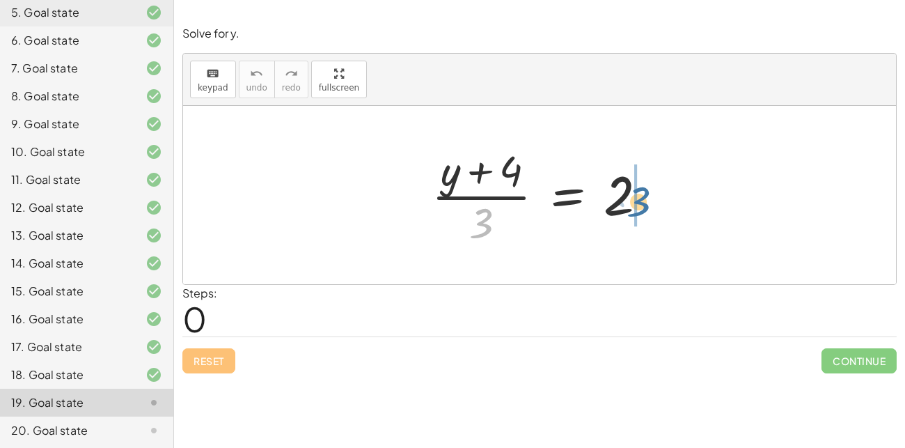
drag, startPoint x: 486, startPoint y: 214, endPoint x: 646, endPoint y: 189, distance: 161.4
click at [646, 189] on div at bounding box center [545, 194] width 241 height 107
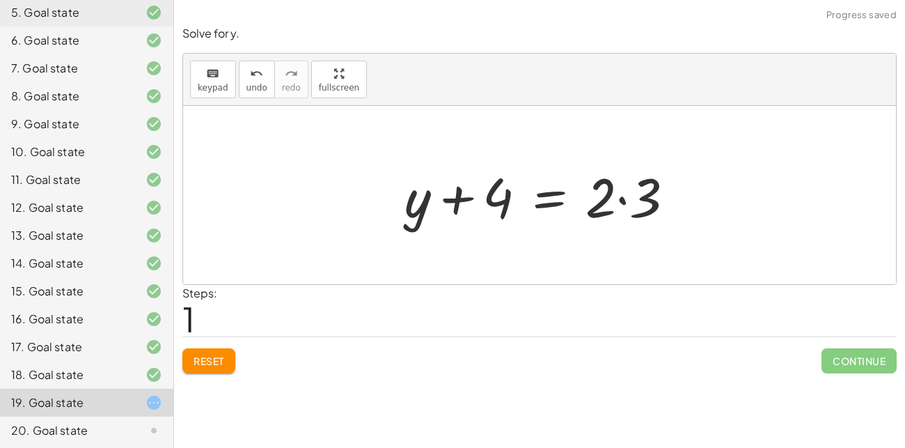
click at [621, 199] on div at bounding box center [545, 196] width 295 height 72
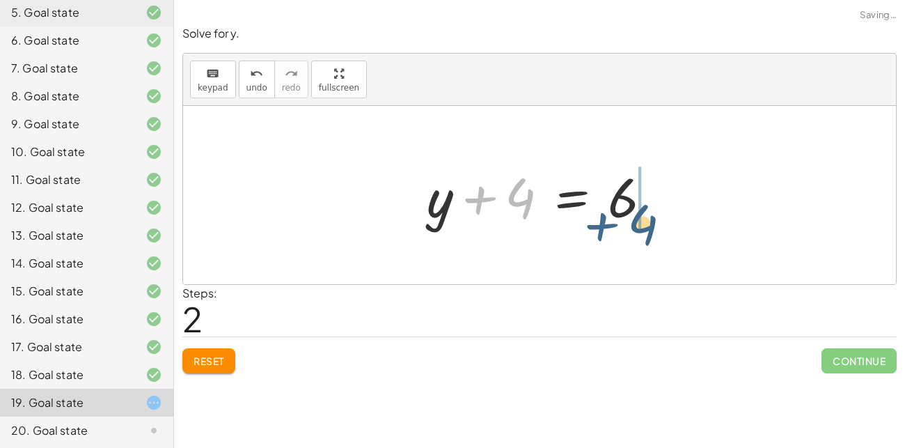
drag, startPoint x: 501, startPoint y: 203, endPoint x: 628, endPoint y: 230, distance: 129.0
click at [628, 230] on div at bounding box center [545, 196] width 251 height 72
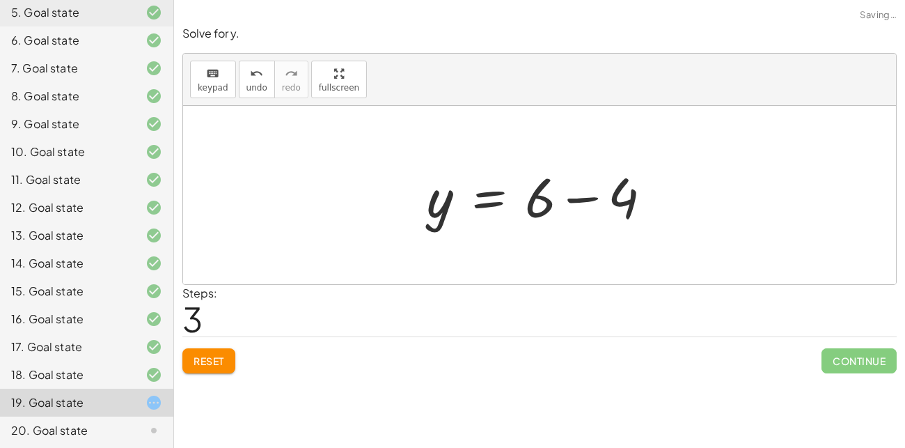
click at [586, 196] on div at bounding box center [545, 196] width 251 height 72
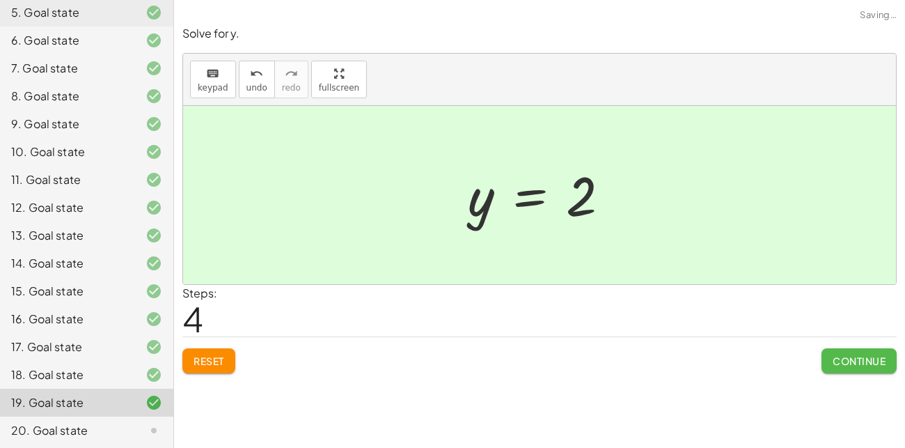
click at [836, 357] on span "Continue" at bounding box center [859, 361] width 53 height 13
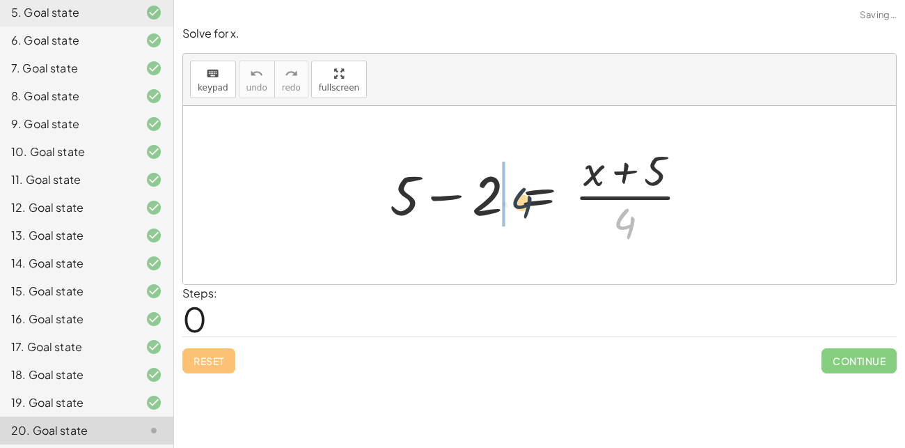
drag, startPoint x: 624, startPoint y: 224, endPoint x: 504, endPoint y: 201, distance: 122.1
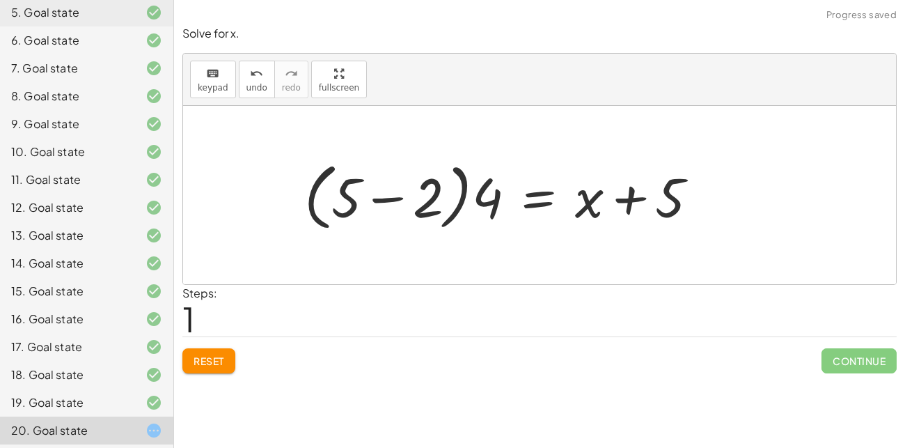
click at [389, 201] on div at bounding box center [506, 195] width 419 height 80
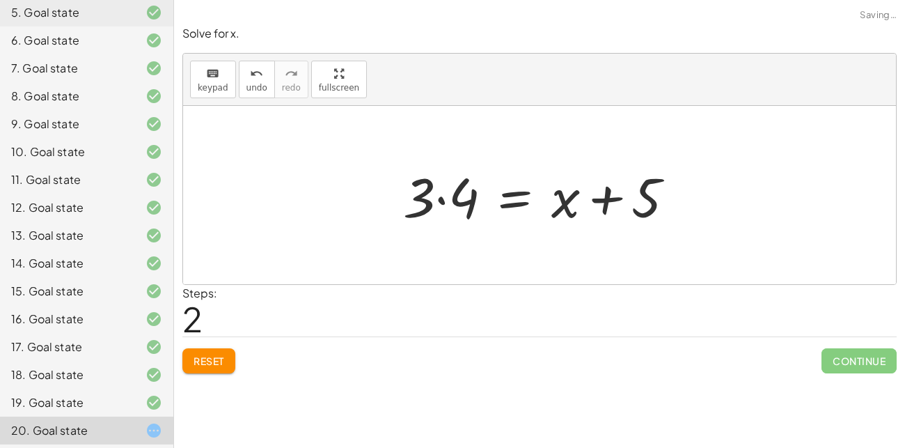
click at [433, 201] on div at bounding box center [544, 196] width 297 height 72
click at [442, 199] on div at bounding box center [544, 196] width 297 height 72
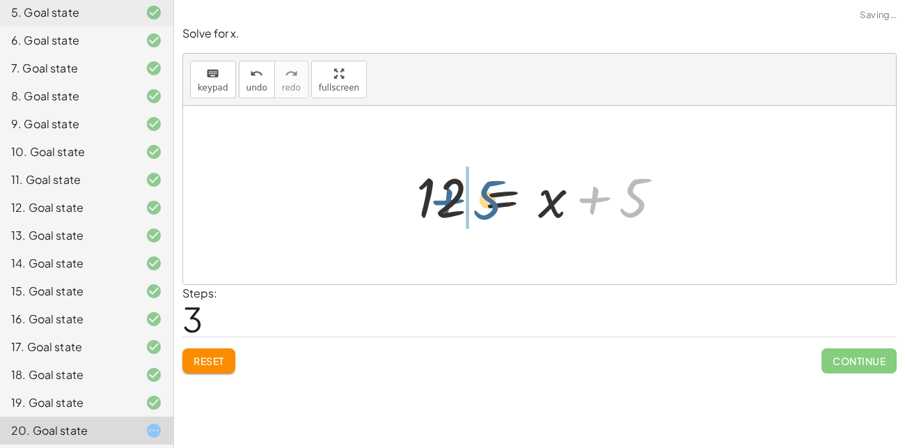
drag, startPoint x: 593, startPoint y: 201, endPoint x: 433, endPoint y: 203, distance: 160.2
click at [433, 203] on div at bounding box center [545, 196] width 271 height 72
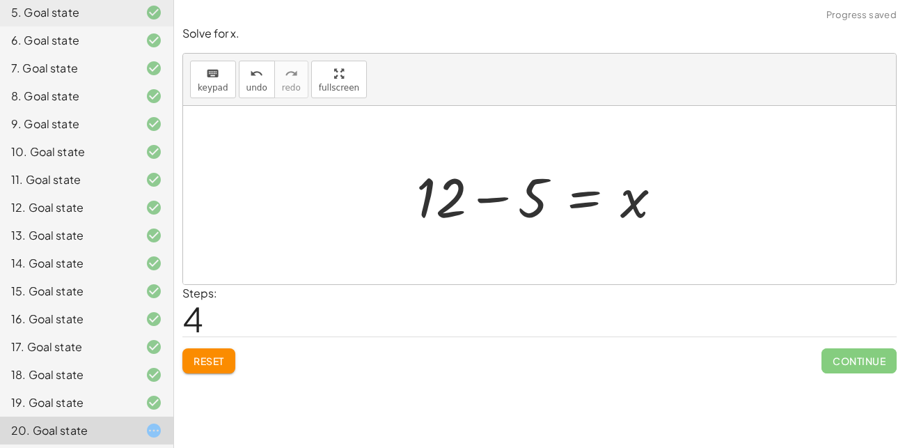
click at [482, 201] on div at bounding box center [545, 196] width 271 height 72
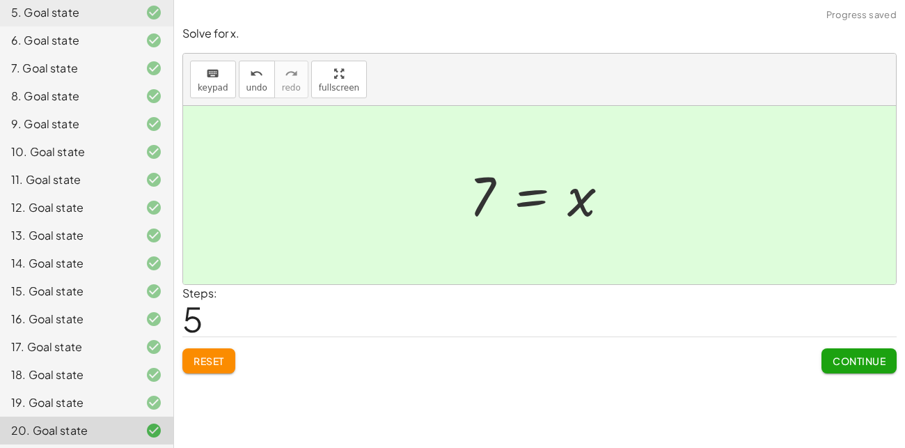
click at [878, 355] on span "Continue" at bounding box center [859, 361] width 53 height 13
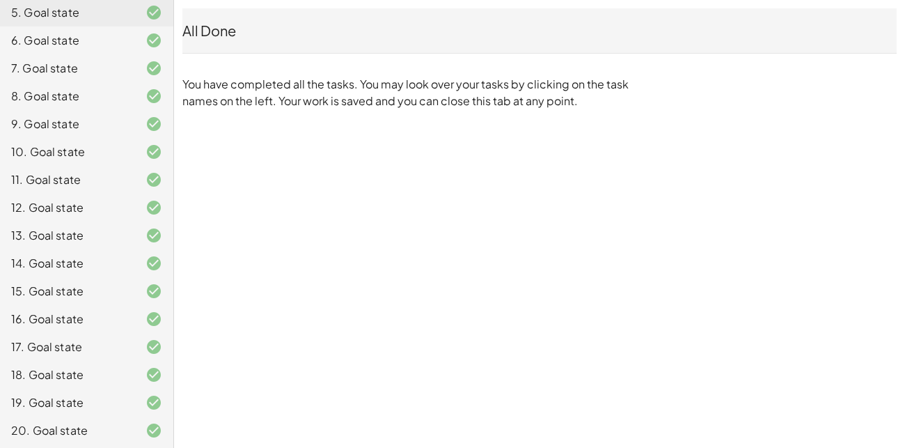
click at [465, 29] on div "All Done" at bounding box center [539, 31] width 715 height 20
click at [440, 91] on p "You have completed all the tasks. You may look over your tasks by clicking on t…" at bounding box center [408, 92] width 453 height 33
click at [54, 116] on div "9. Goal state" at bounding box center [67, 124] width 112 height 17
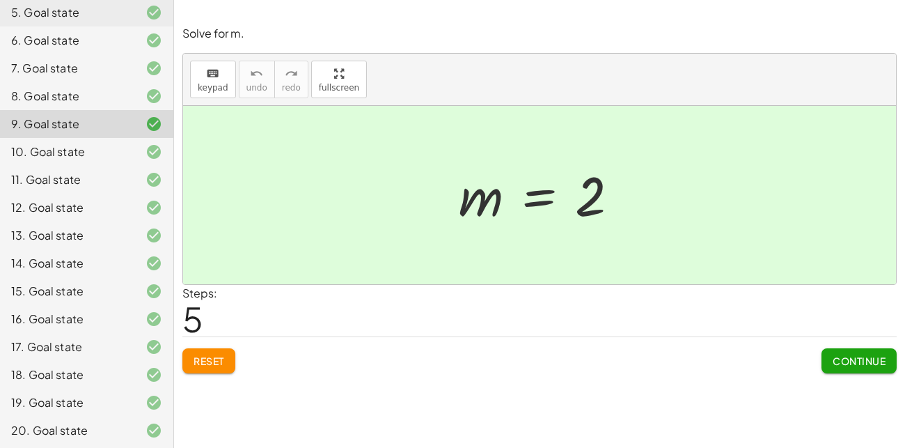
click at [92, 422] on div "20. Goal state" at bounding box center [67, 430] width 112 height 17
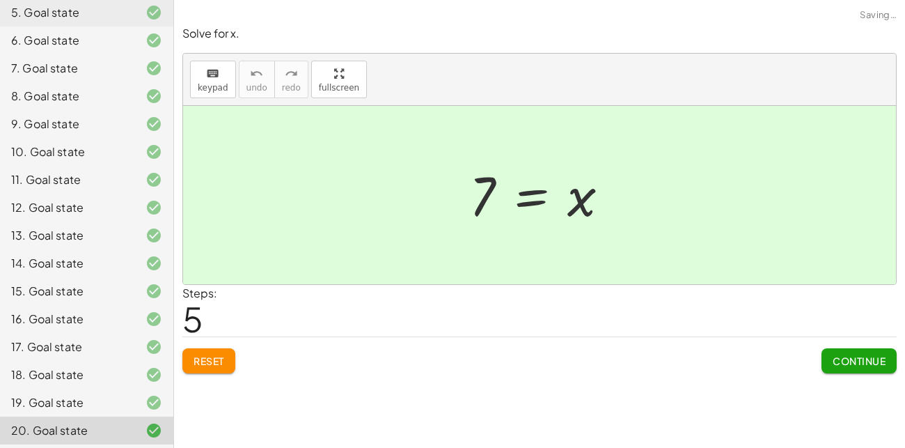
click at [92, 422] on div "20. Goal state" at bounding box center [67, 430] width 112 height 17
click at [880, 358] on span "Continue" at bounding box center [859, 361] width 53 height 13
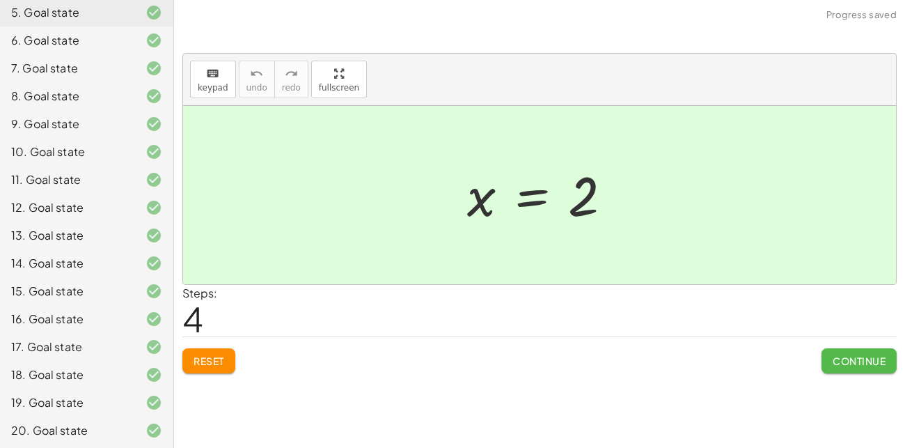
click at [868, 355] on span "Continue" at bounding box center [859, 361] width 53 height 13
click at [0, 0] on span "Continue" at bounding box center [0, 0] width 0 height 0
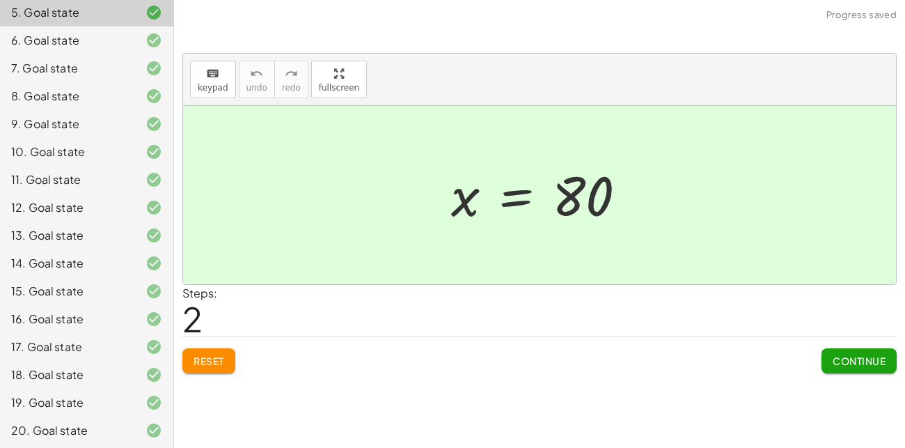
drag, startPoint x: 128, startPoint y: 244, endPoint x: 122, endPoint y: 169, distance: 75.5
click at [122, 169] on div "1. Goal state 2. Goal state 3. Goal state 4. Goal state 5. Goal state 6. Goal s…" at bounding box center [86, 166] width 173 height 568
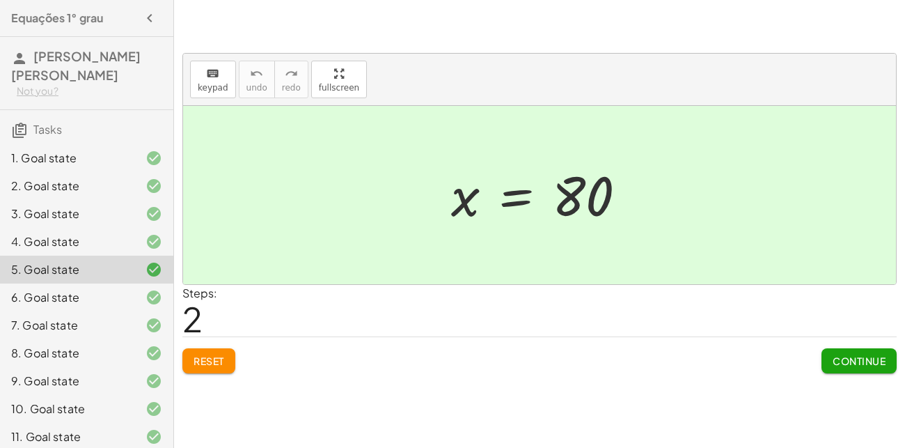
click at [107, 151] on div "1. Goal state" at bounding box center [67, 158] width 112 height 17
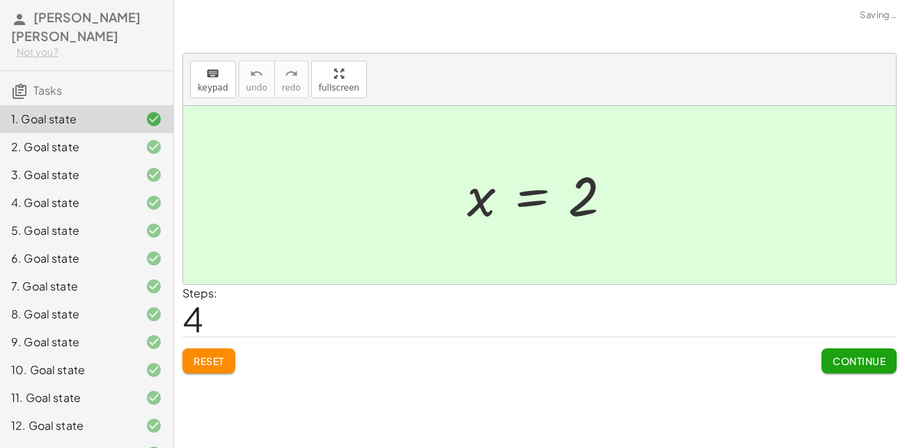
scroll to position [257, 0]
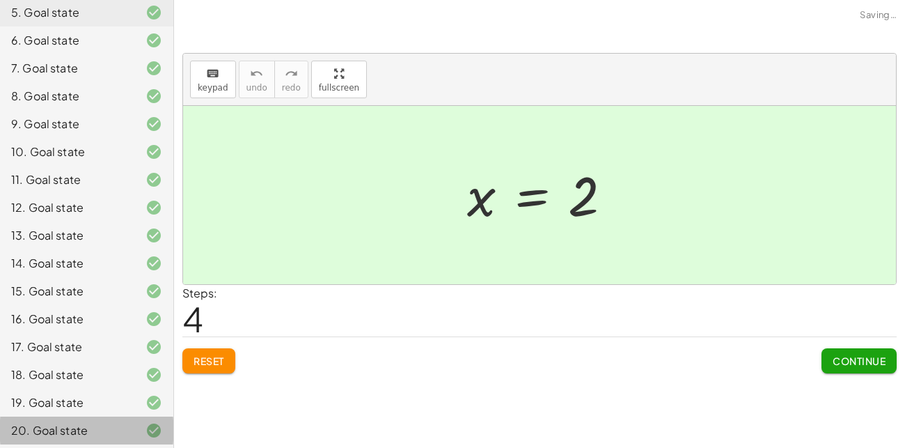
click at [54, 430] on div "20. Goal state" at bounding box center [67, 430] width 112 height 17
